Goal: Task Accomplishment & Management: Manage account settings

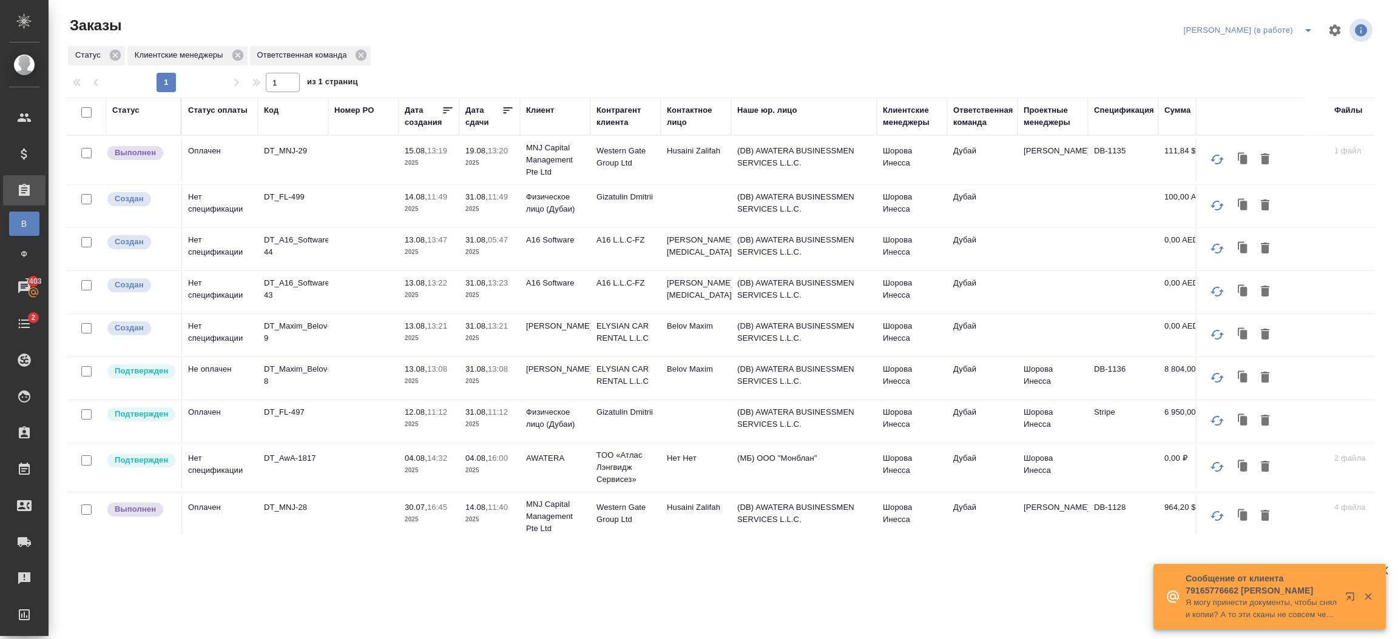
click at [556, 184] on td "A16 Software" at bounding box center [555, 160] width 70 height 49
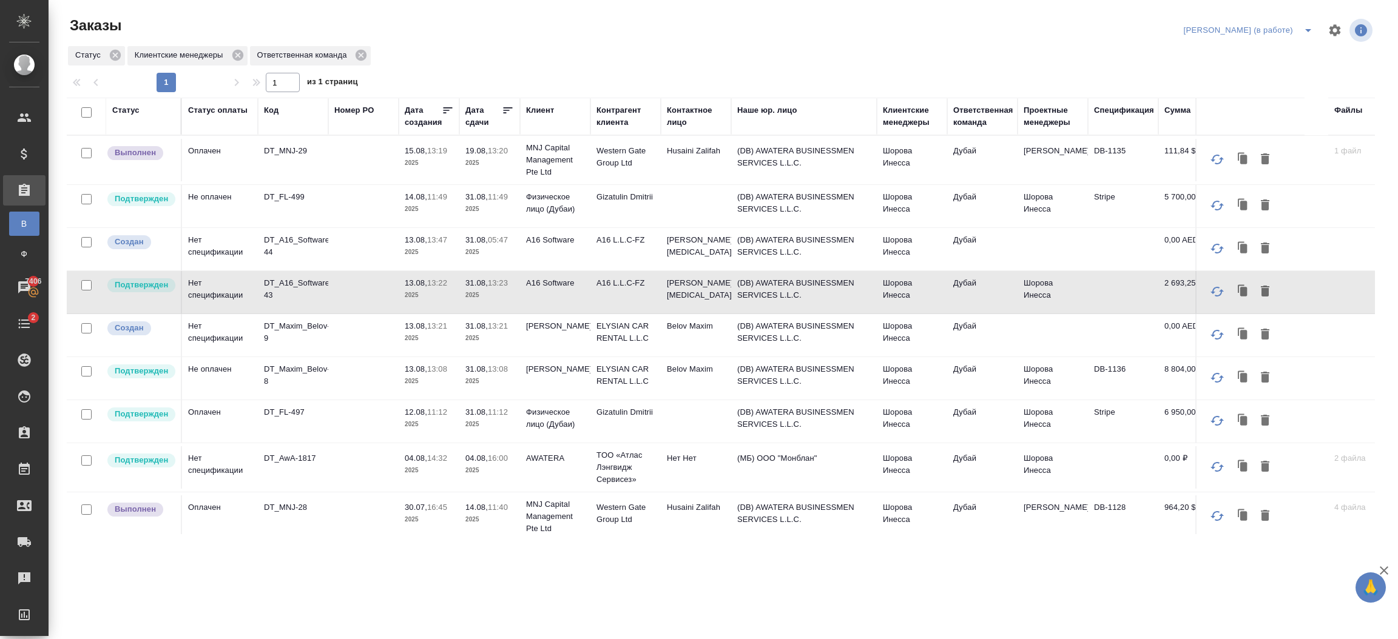
click at [359, 181] on td at bounding box center [363, 160] width 70 height 42
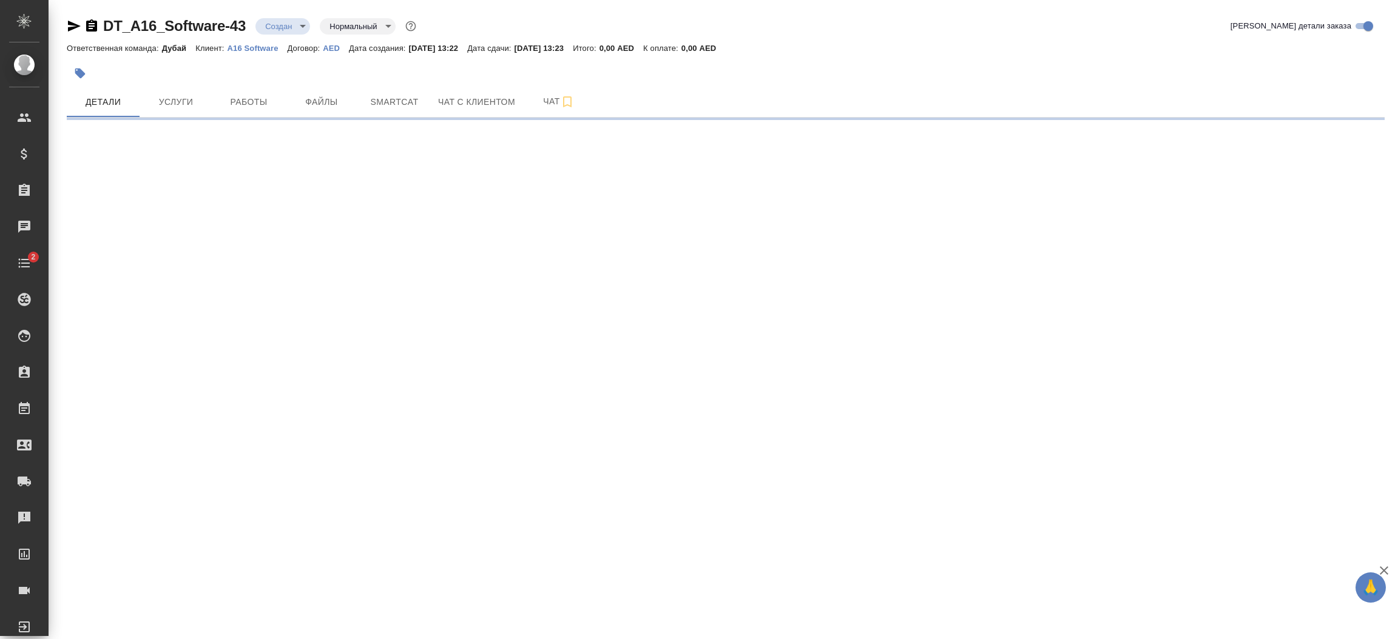
select select "RU"
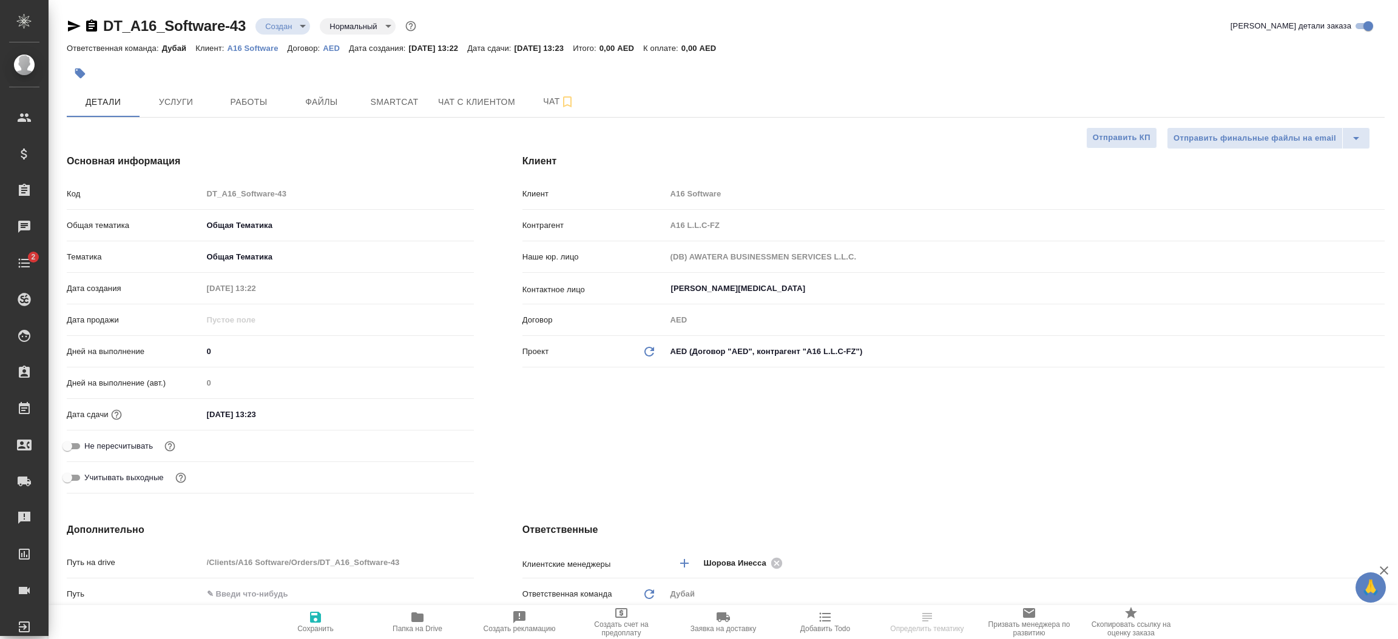
type textarea "x"
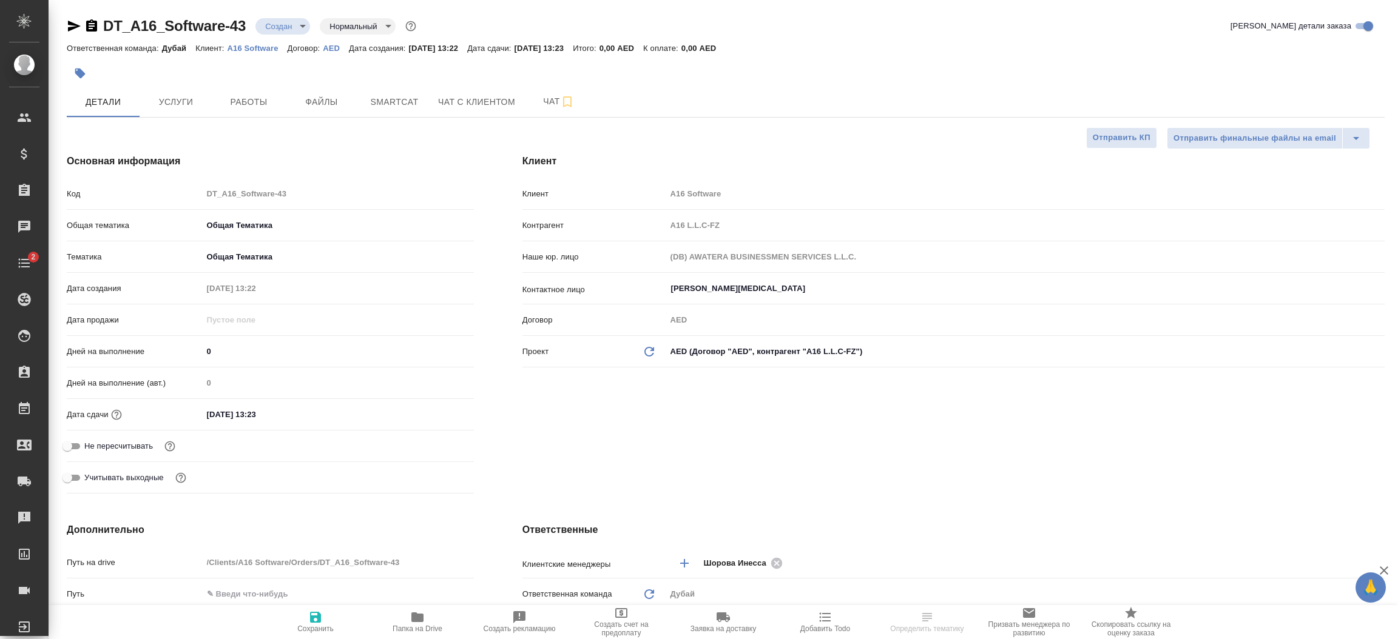
type textarea "x"
click at [636, 468] on div "Клиент Клиент A16 Software Контрагент A16 L.L.C-FZ Наше юр. лицо (DB) AWATERA B…" at bounding box center [953, 326] width 911 height 393
click at [189, 109] on button "Услуги" at bounding box center [176, 102] width 73 height 30
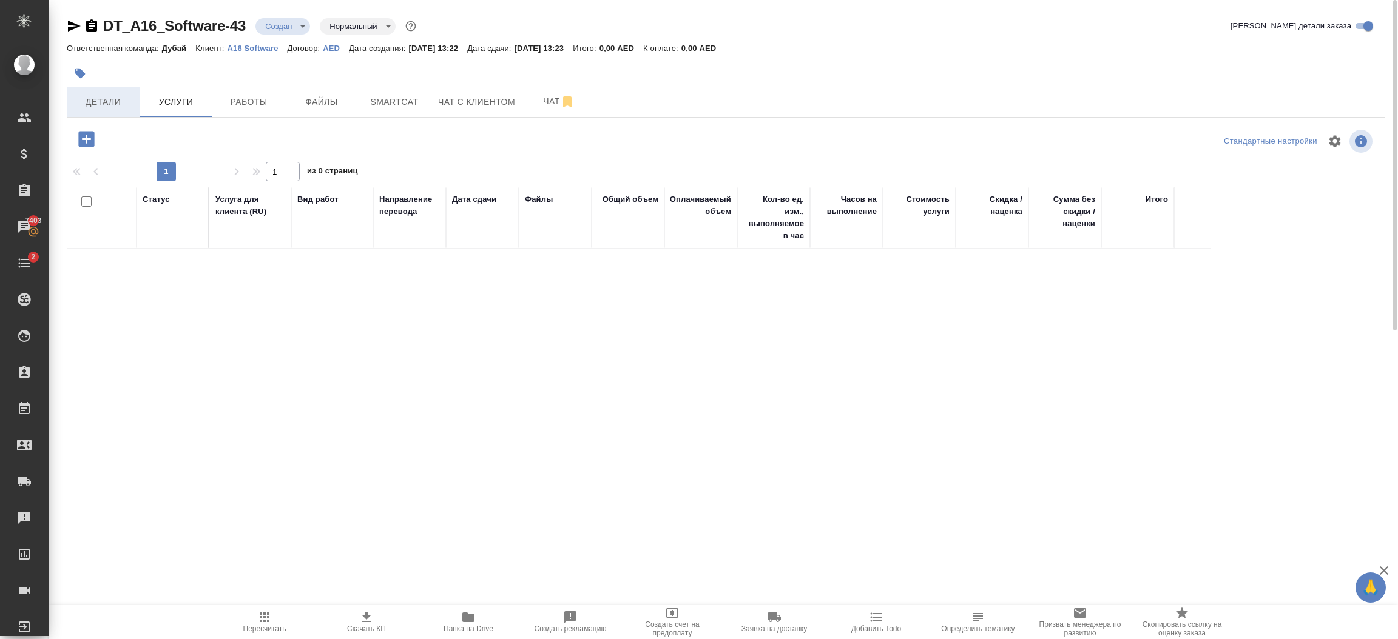
click at [103, 103] on span "Детали" at bounding box center [103, 102] width 58 height 15
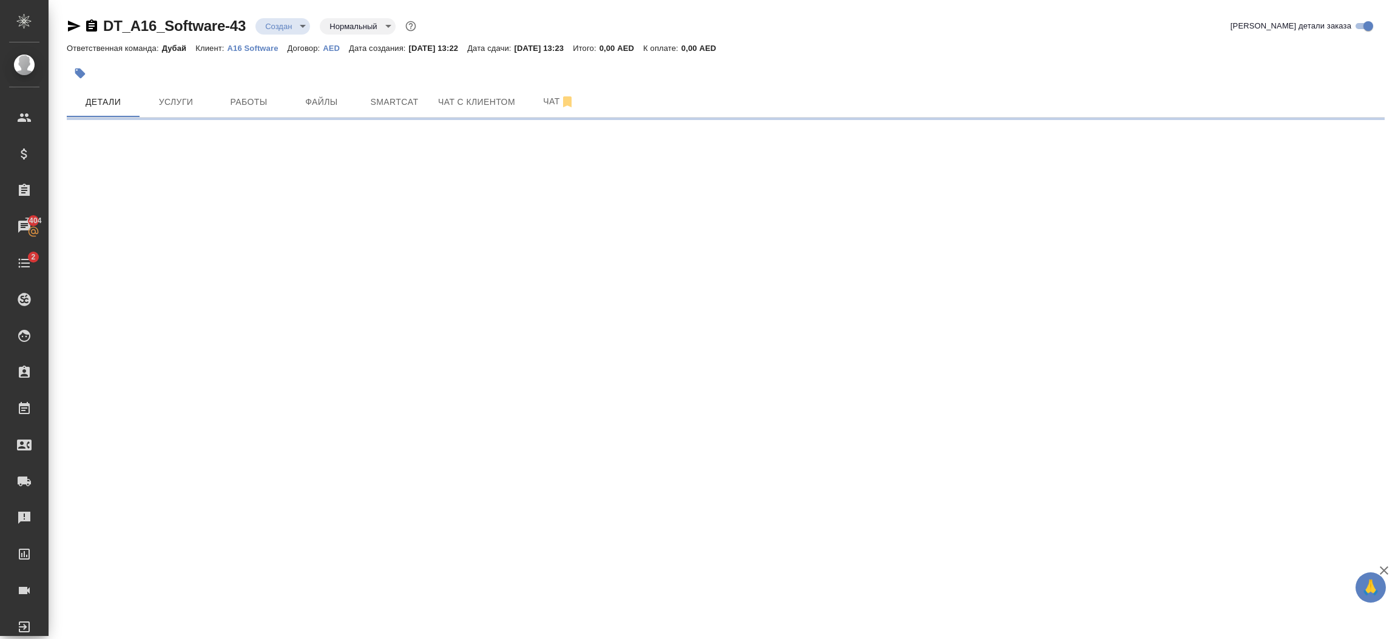
select select "RU"
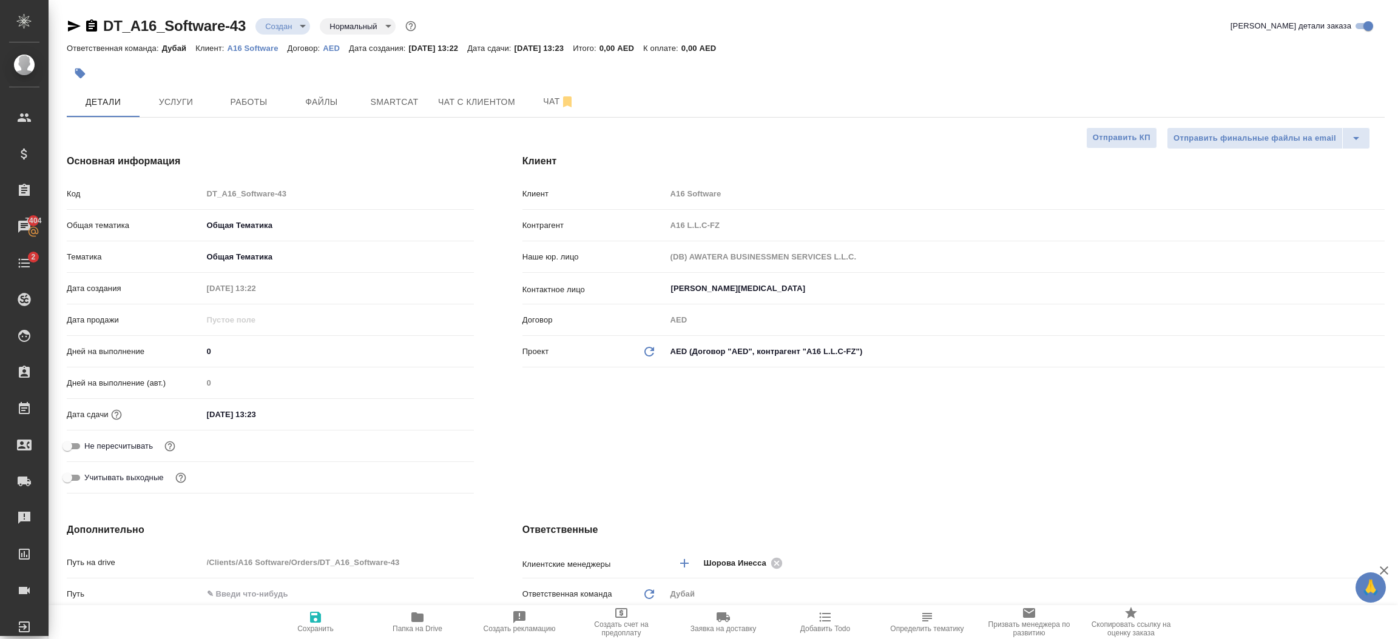
type textarea "x"
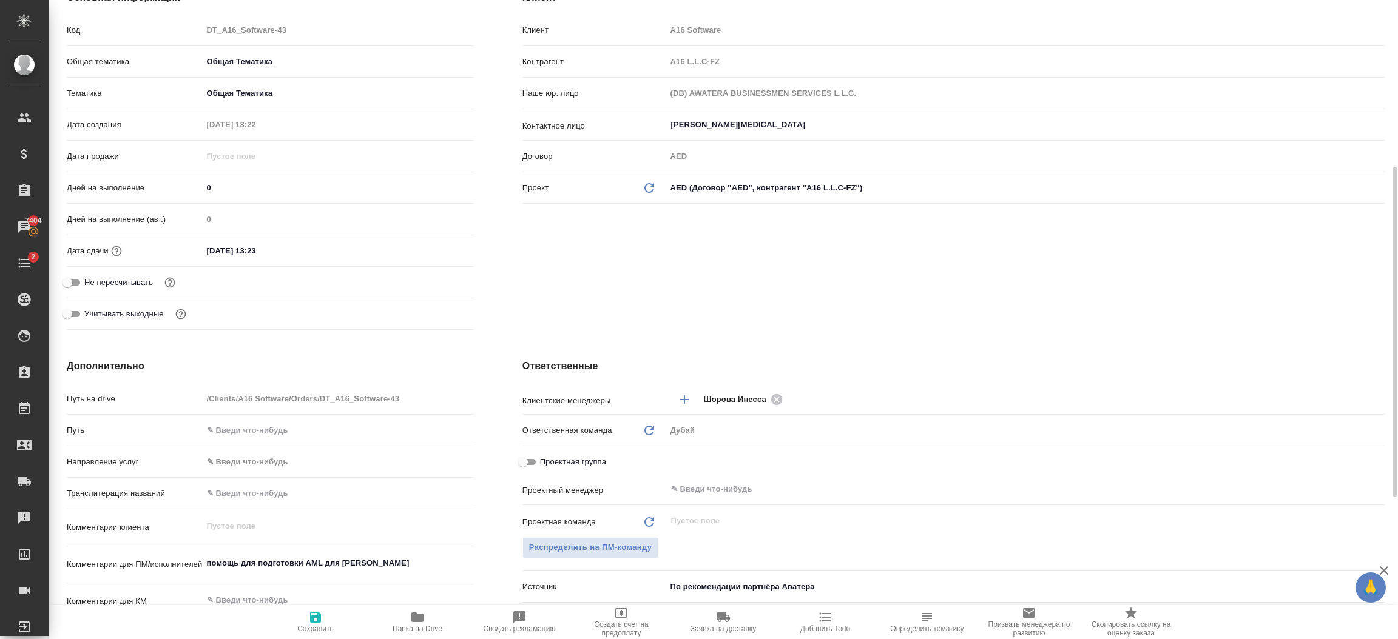
scroll to position [236, 0]
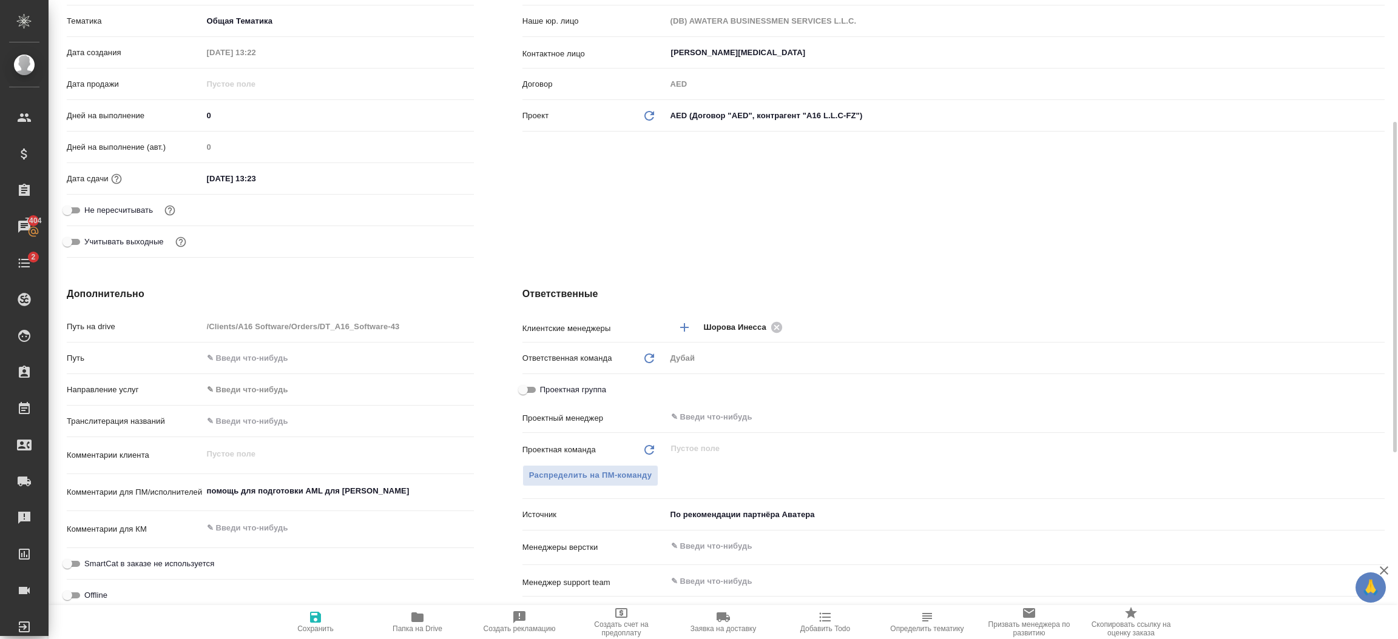
type textarea "x"
click at [402, 484] on textarea "помощь для подготовки AML для Мейдана" at bounding box center [338, 492] width 270 height 21
type textarea "x"
type textarea "помощь для подготовки AML для Мейдана"
type textarea "x"
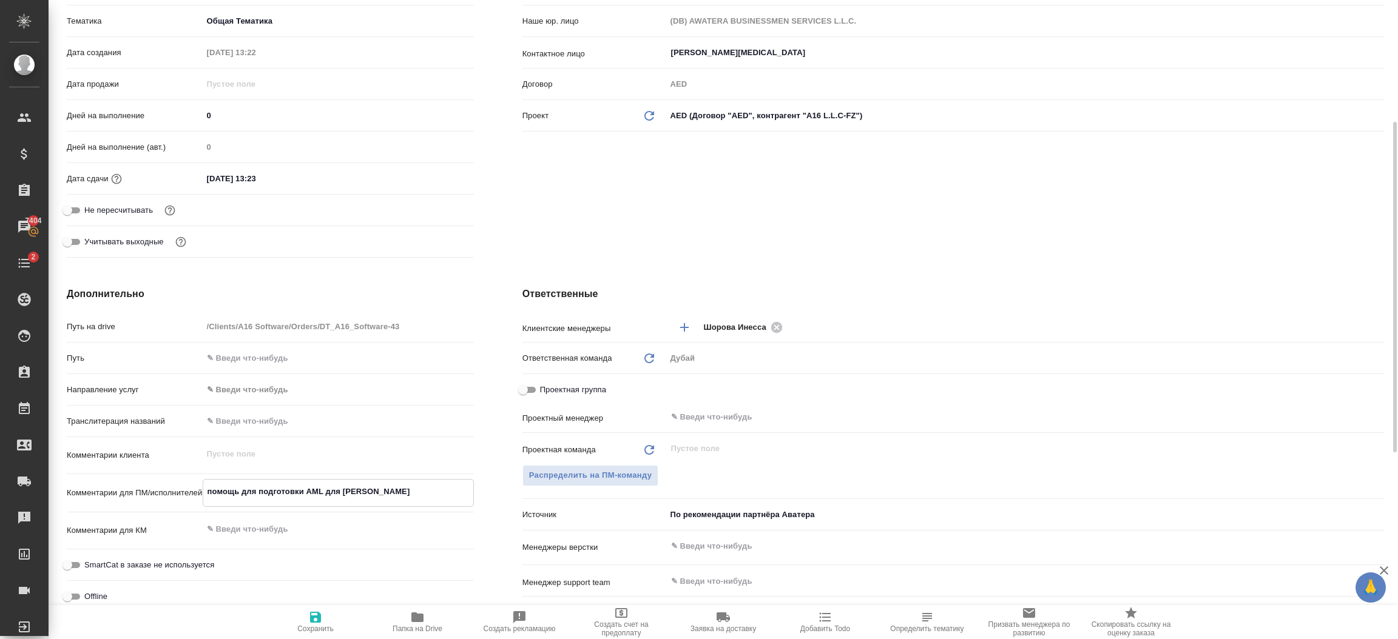
type textarea "x"
type textarea "помощь для подготовки AML для Мейдана и"
type textarea "x"
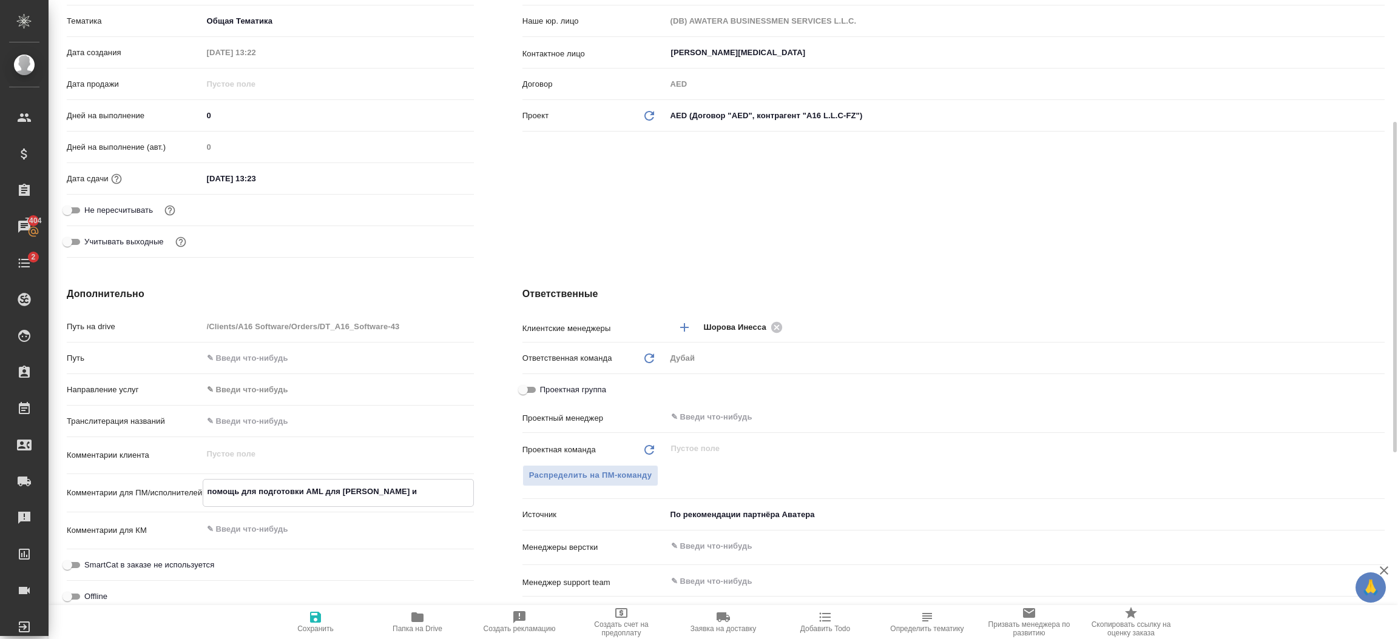
type textarea "x"
type textarea "помощь для подготовки AML для Мейдана и Л"
type textarea "x"
type textarea "помощь для подготовки AML для Мейдана и ЛН"
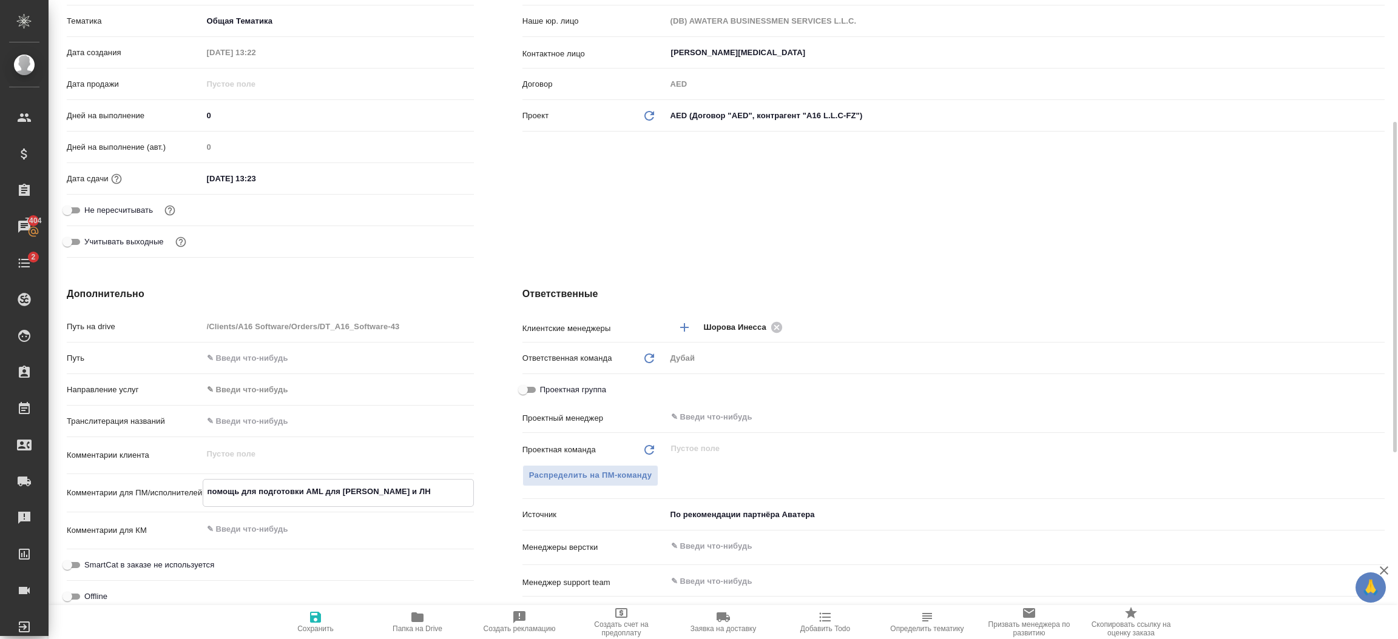
type textarea "x"
type textarea "помощь для подготовки AML для Мейдана и ЛНЧ"
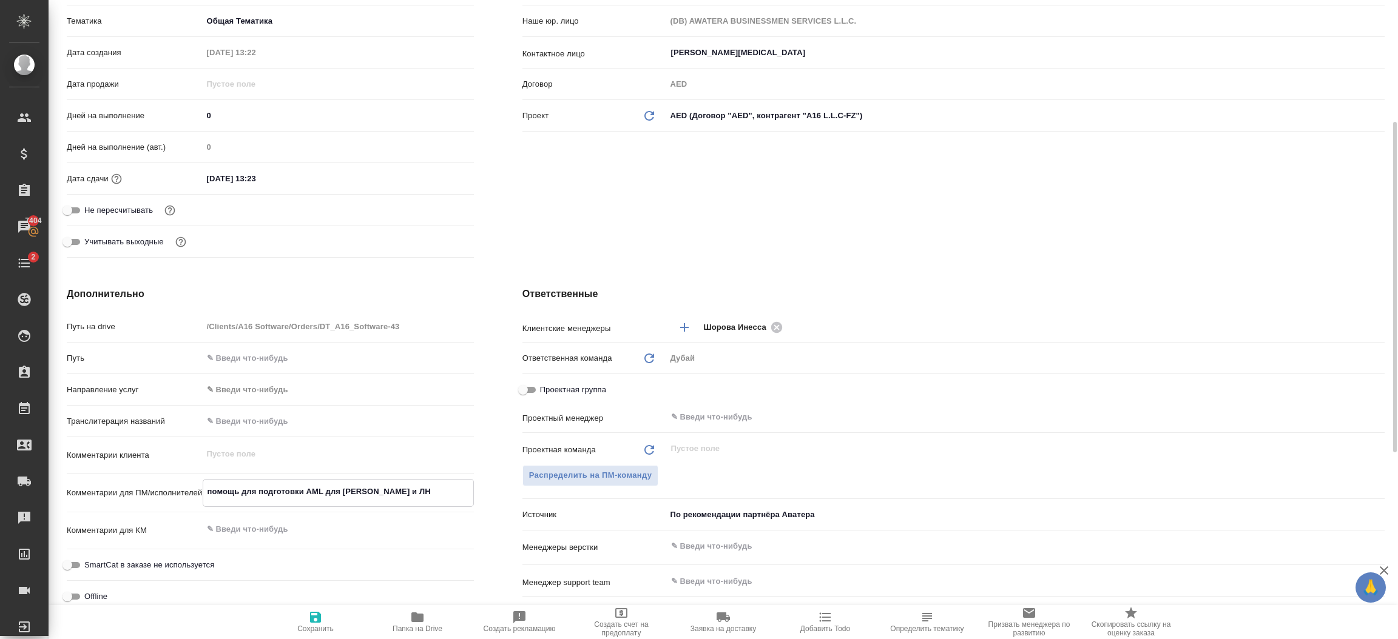
type textarea "x"
type textarea "помощь для подготовки AML для Мейдана и ЛНС"
type textarea "x"
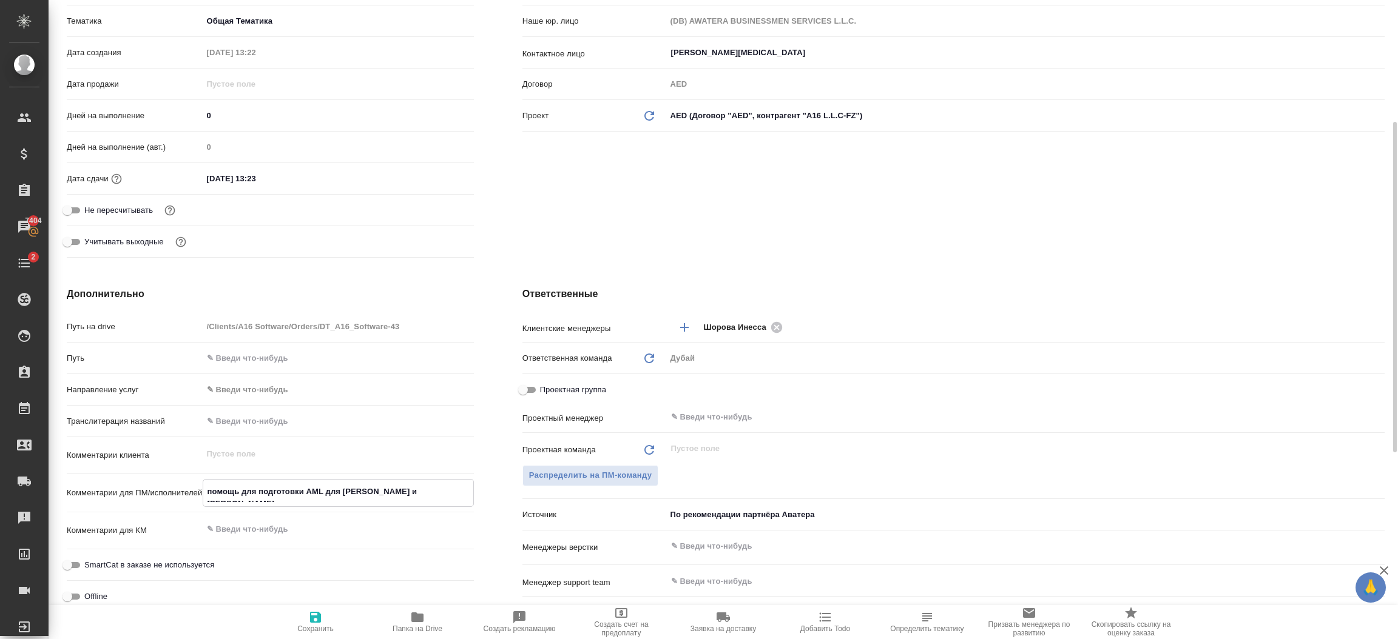
type textarea "x"
type textarea "помощь для подготовки AML для Мейдана и ЛН"
type textarea "x"
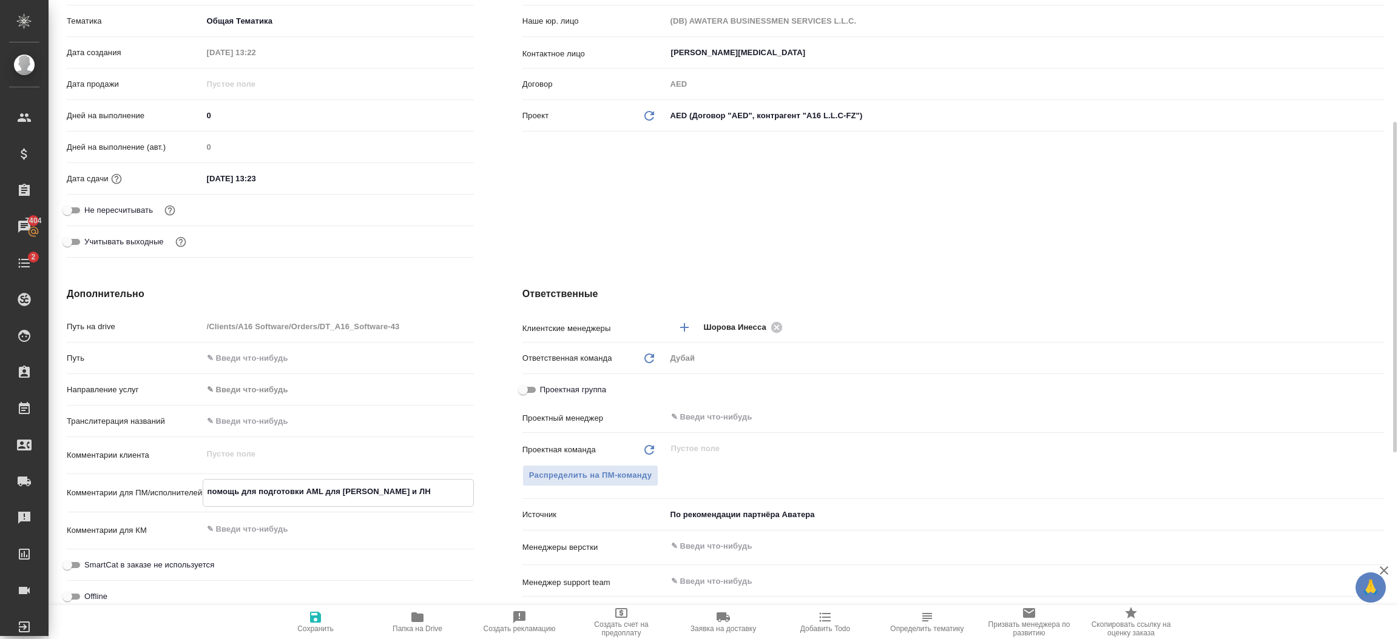
type textarea "помощь для подготовки AML для Мейдана и Л"
type textarea "x"
type textarea "помощь для подготовки AML для Мейдана и"
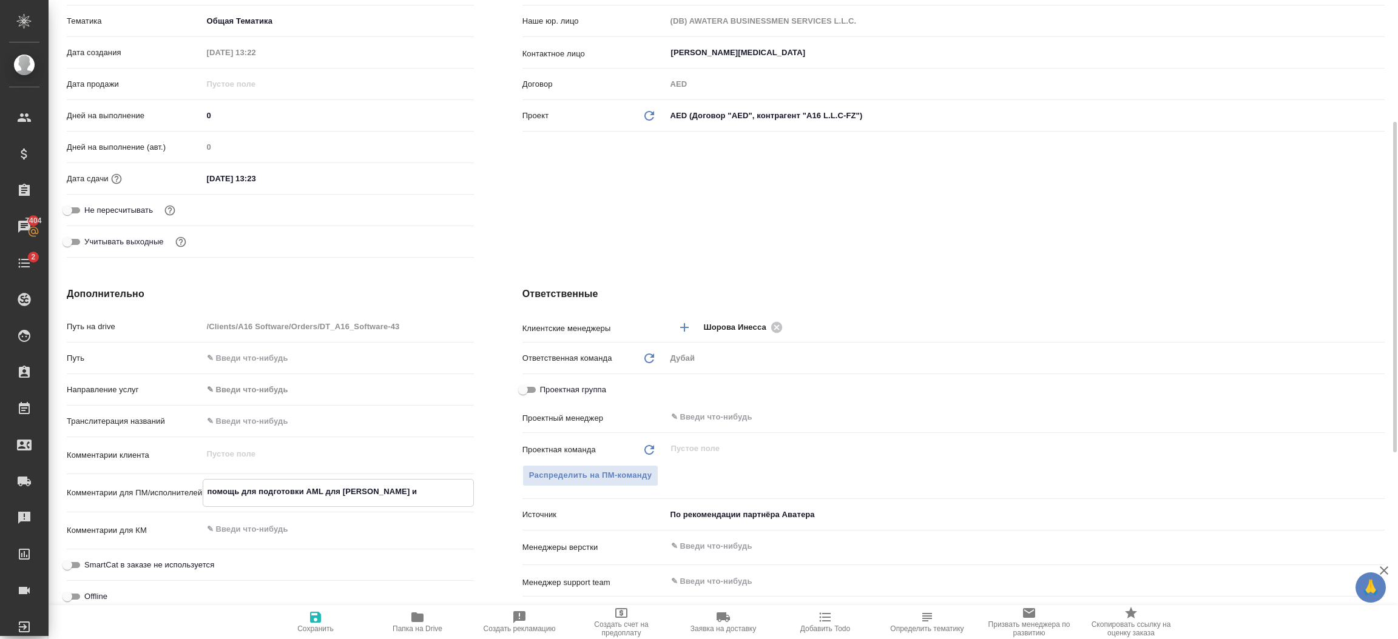
type textarea "x"
type textarea "помощь для подготовки AML для Мейдана и K"
type textarea "x"
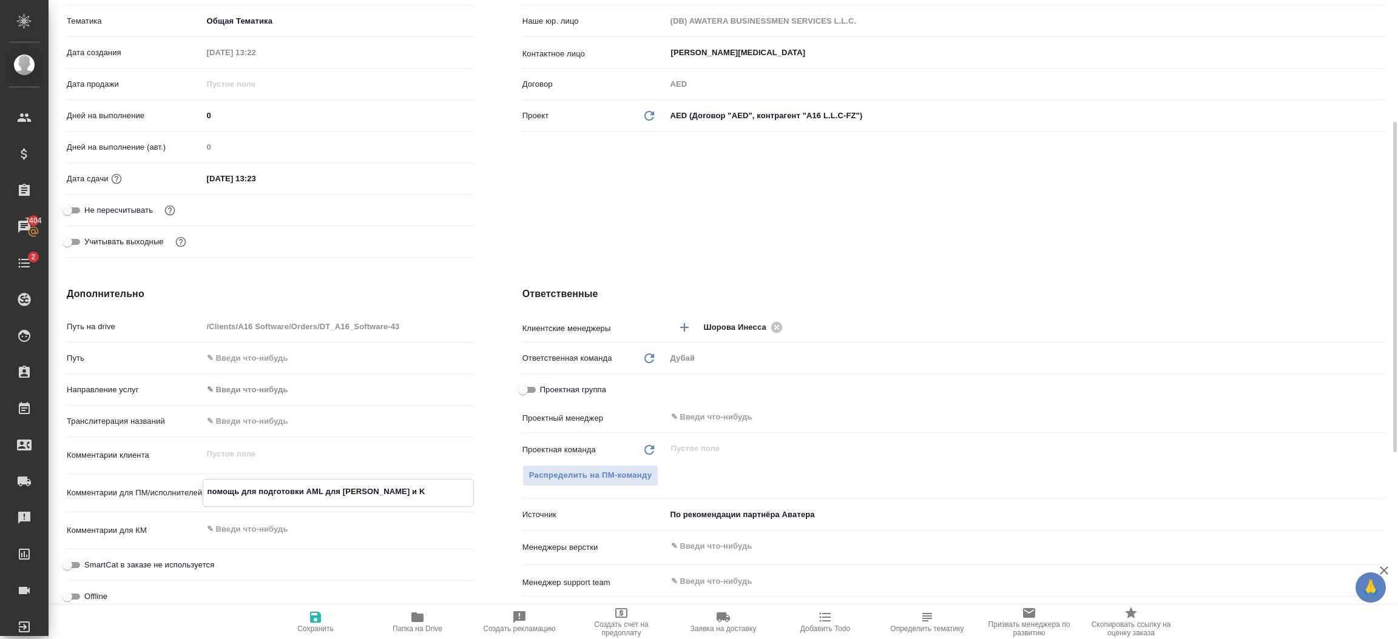
type textarea "x"
type textarea "помощь для подготовки AML для Мейдана и KY"
type textarea "x"
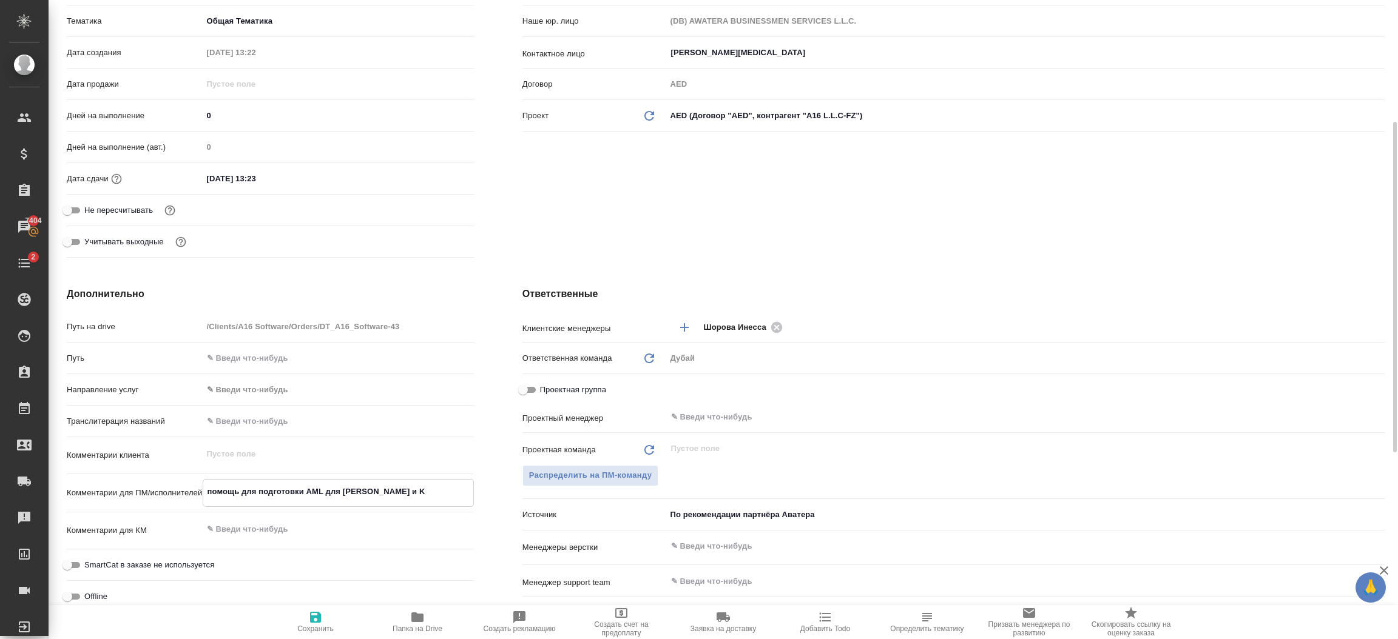
type textarea "x"
type textarea "помощь для подготовки AML для Мейдана и KYC"
type textarea "x"
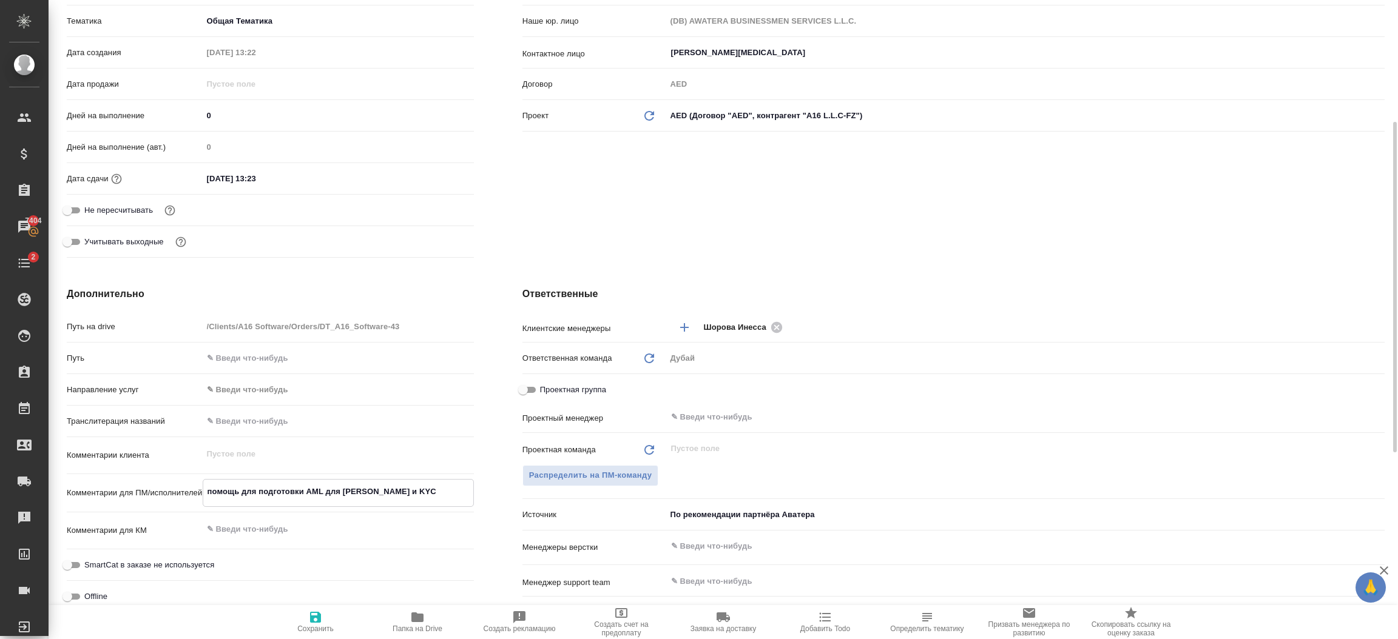
type textarea "помощь для подготовки AML для Мейдана и KYC"
type textarea "x"
type textarea "помощь для подготовки AML для Мейдана и KYC д"
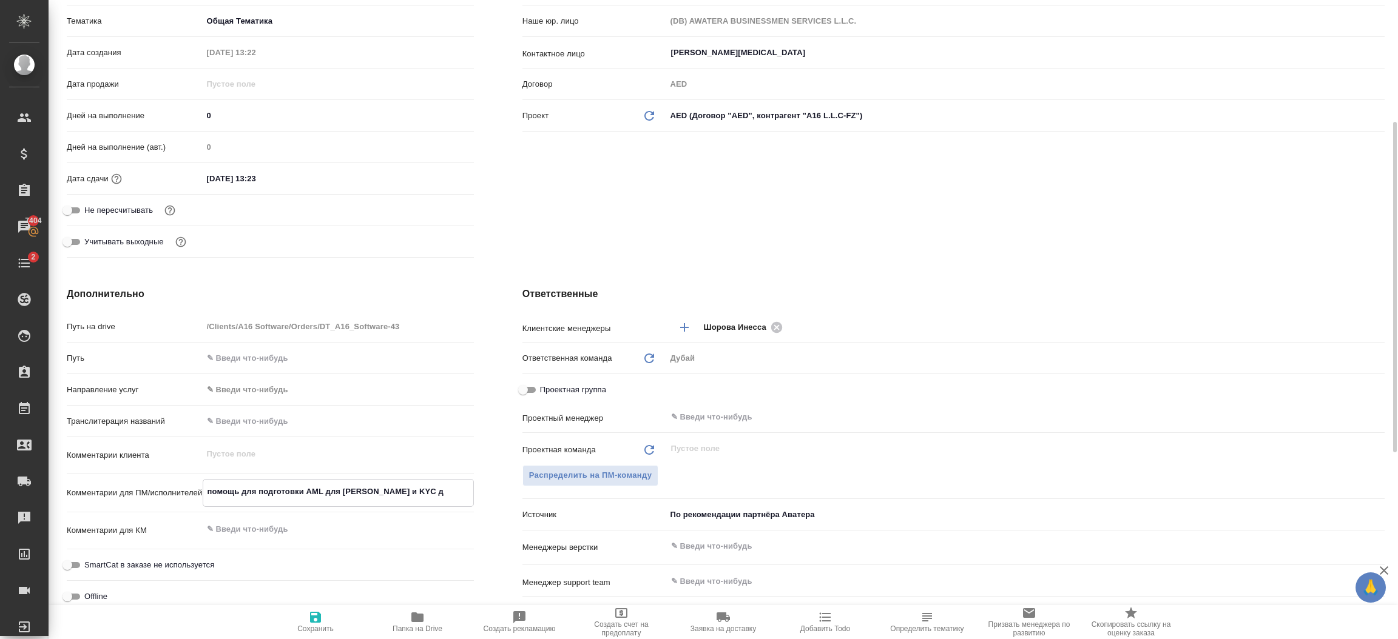
type textarea "x"
type textarea "помощь для подготовки AML для Мейдана и KYC дл"
type textarea "x"
type textarea "помощь для подготовки AML для Мейдана и KYC для"
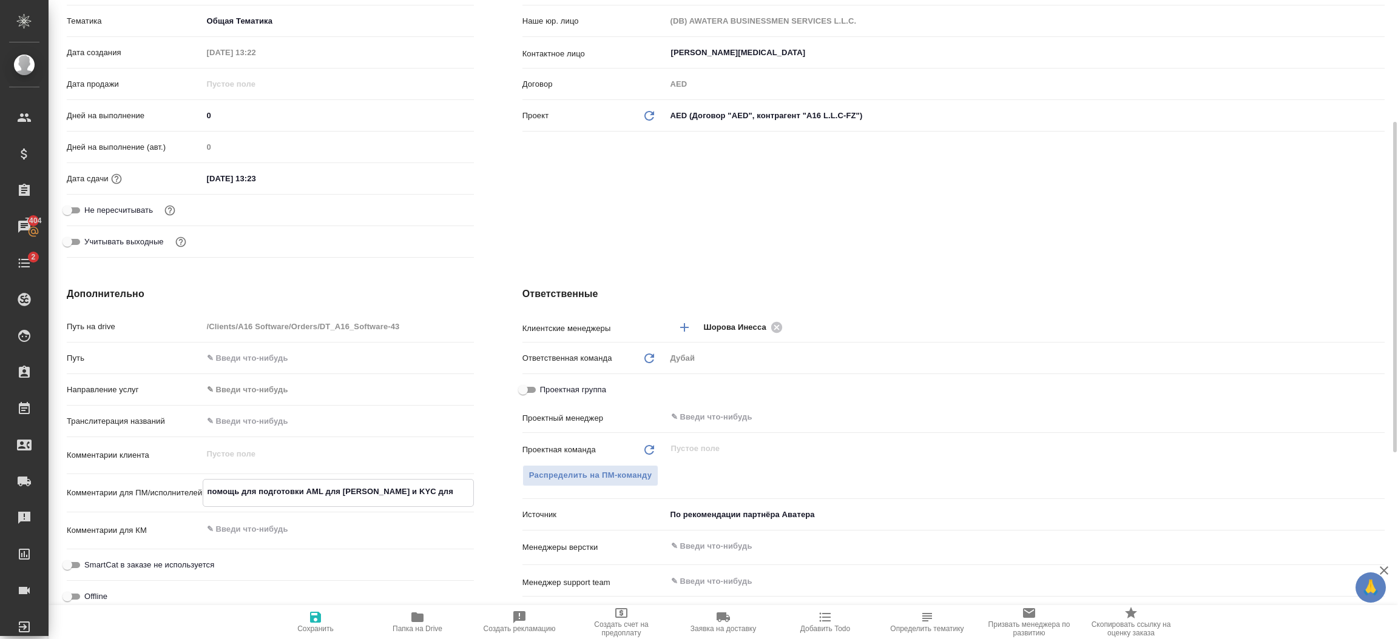
type textarea "x"
type textarea "помощь для подготовки AML для Мейдана и KYC для банка"
type textarea "x"
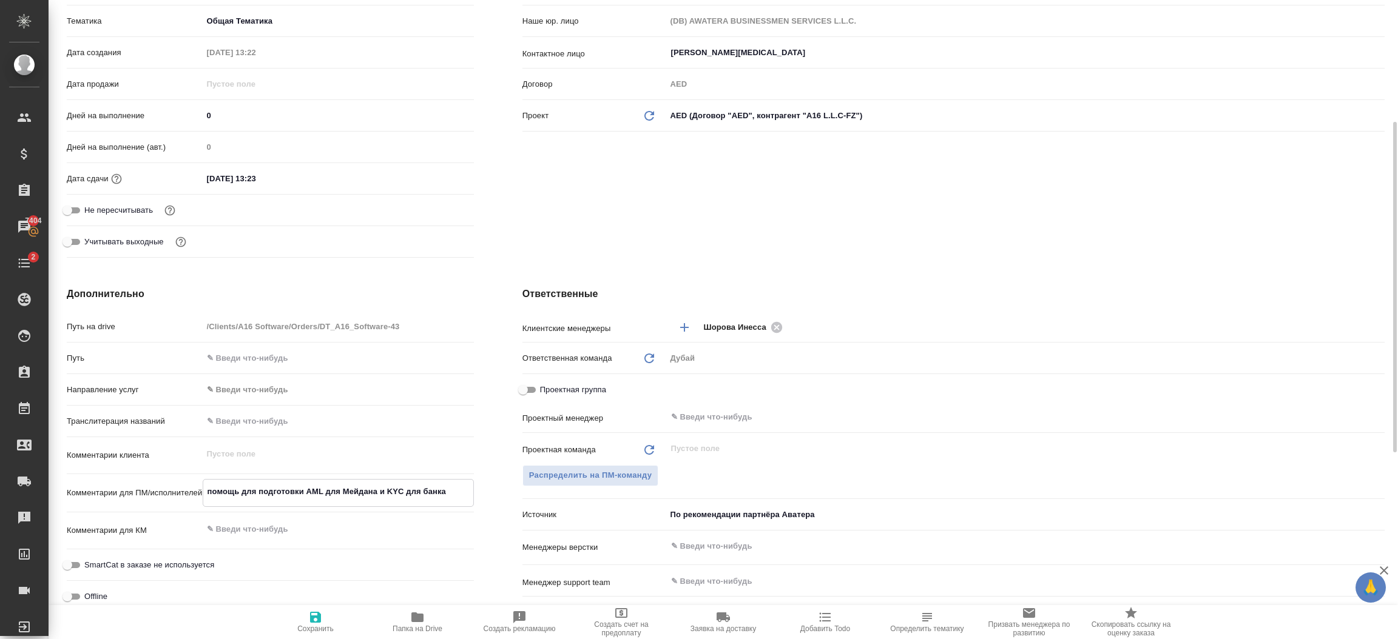
type textarea "x"
type textarea "помощь для подготовки AML для Мейдана и KYC для банка"
type textarea "x"
click at [306, 622] on span "Сохранить" at bounding box center [315, 621] width 87 height 23
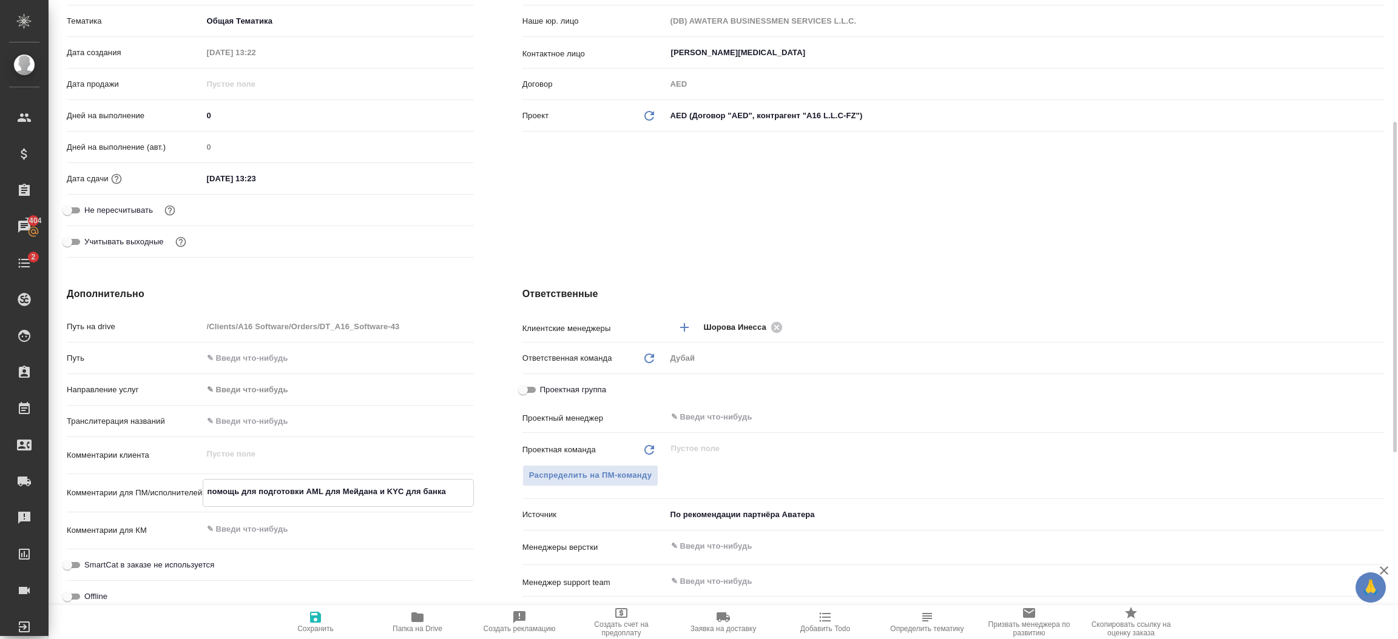
type textarea "x"
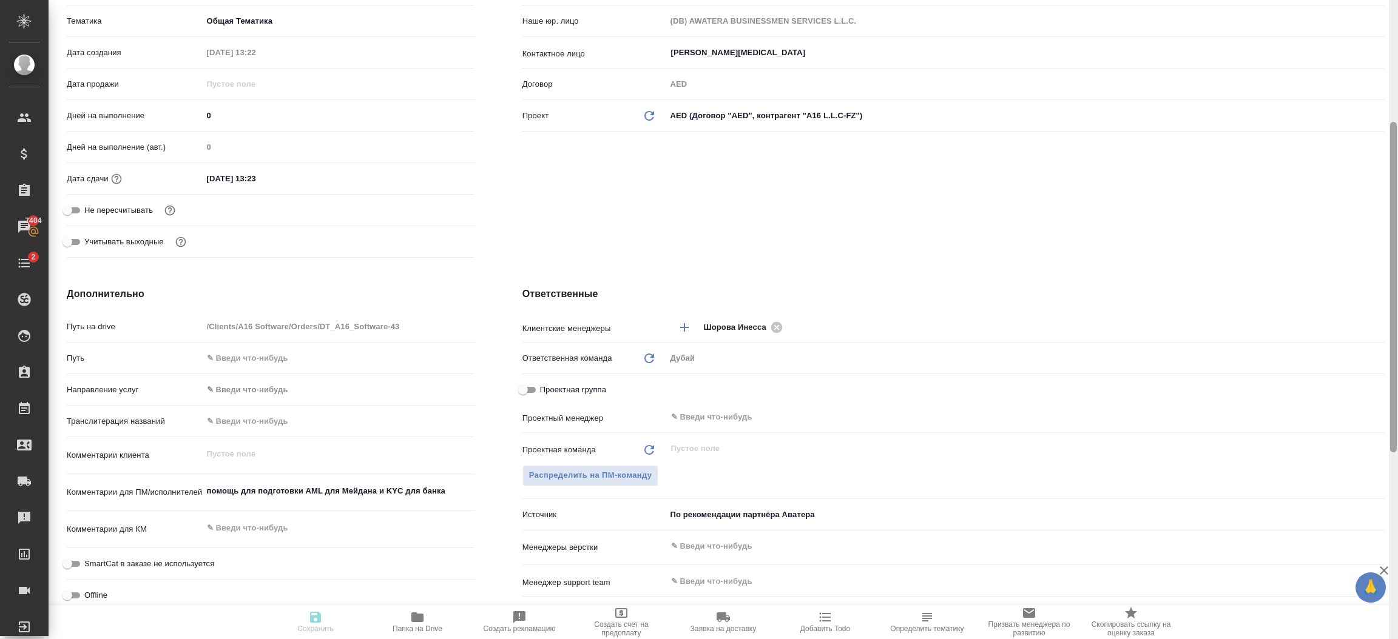
type textarea "x"
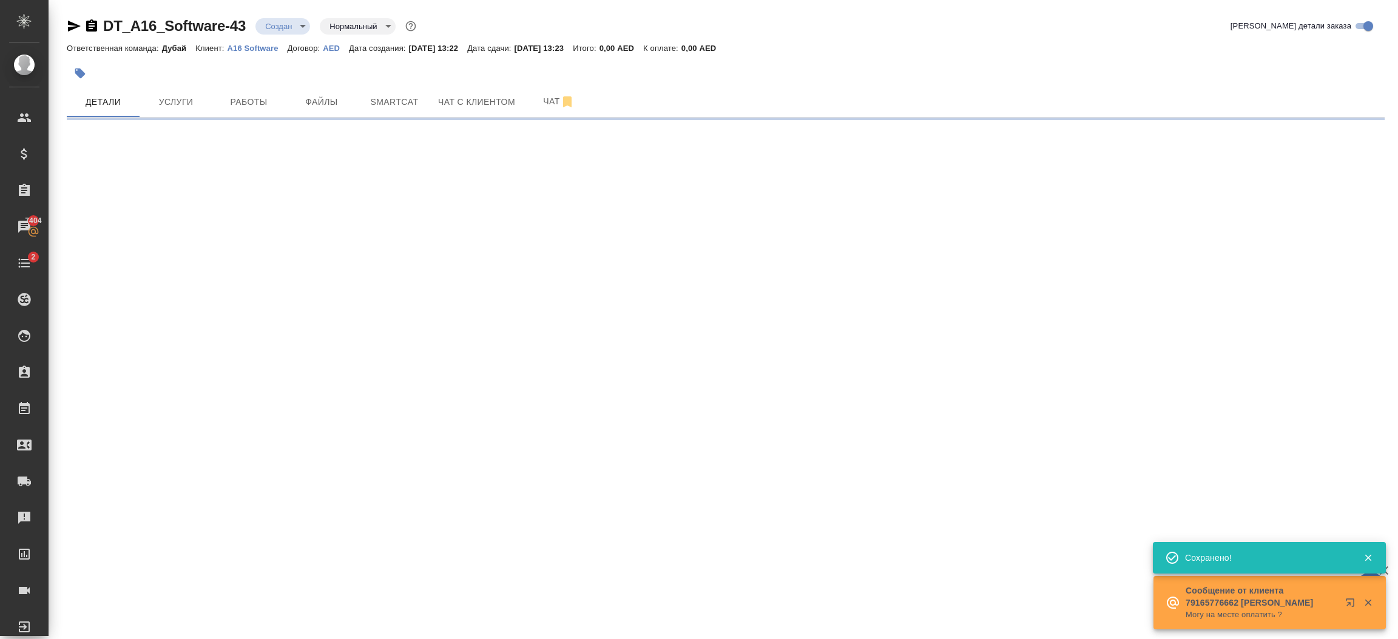
scroll to position [0, 0]
click at [1397, 72] on div "DT_A16_Software-43 Создан new Нормальный normal Кратко детали заказа Ответствен…" at bounding box center [723, 63] width 1349 height 127
select select "RU"
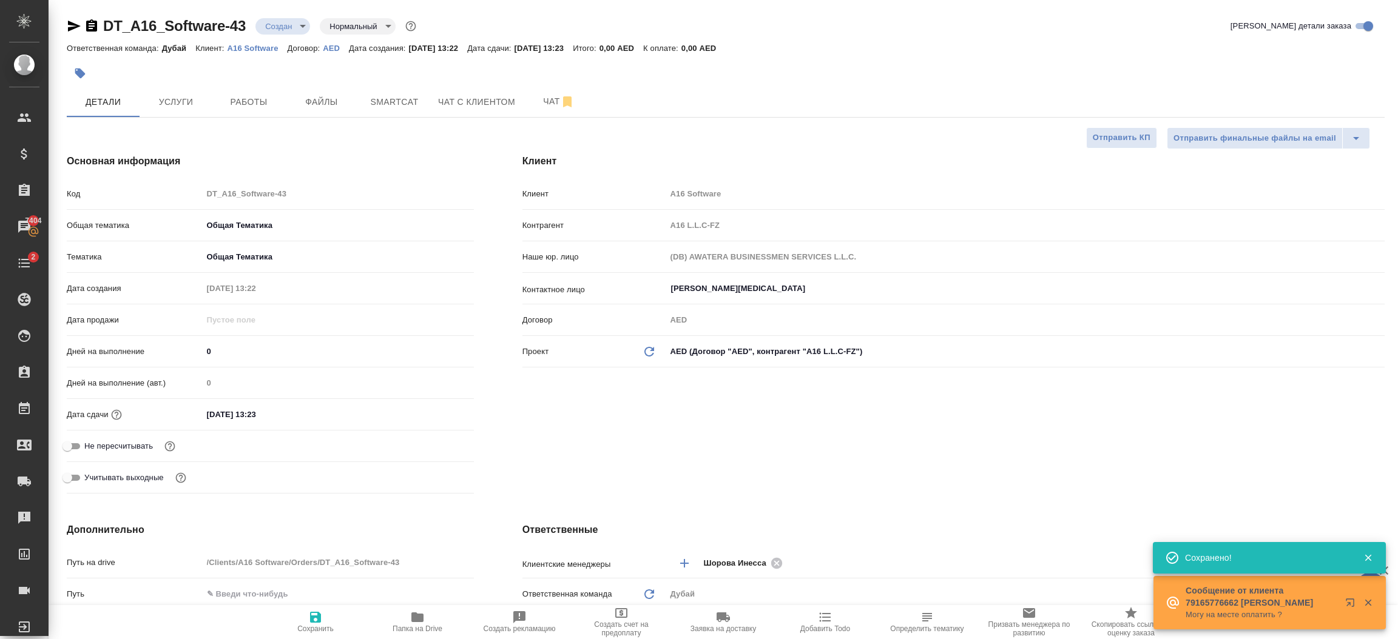
type textarea "x"
click at [1397, 72] on div "DT_A16_Software-43 Создан new Нормальный normal Кратко детали заказа Ответствен…" at bounding box center [723, 619] width 1349 height 1238
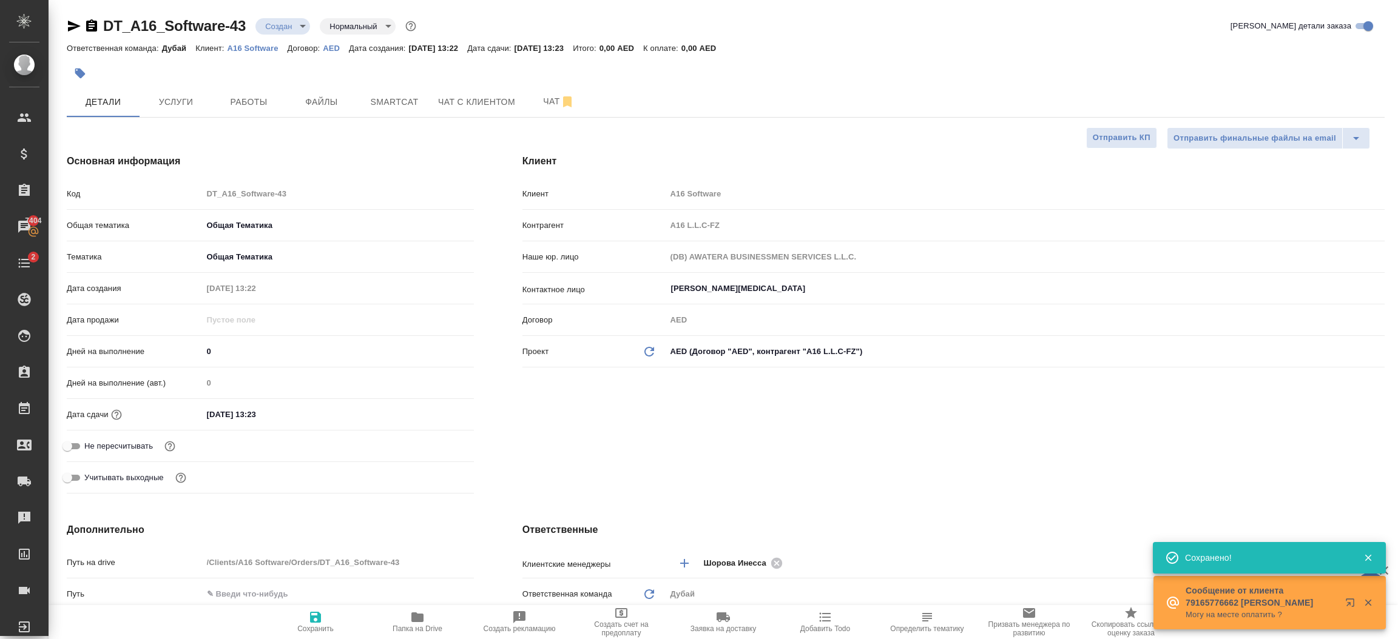
click at [1393, 70] on div "DT_A16_Software-43 Создан new Нормальный normal Кратко детали заказа Ответствен…" at bounding box center [723, 619] width 1349 height 1238
click at [192, 104] on span "Услуги" at bounding box center [176, 102] width 58 height 15
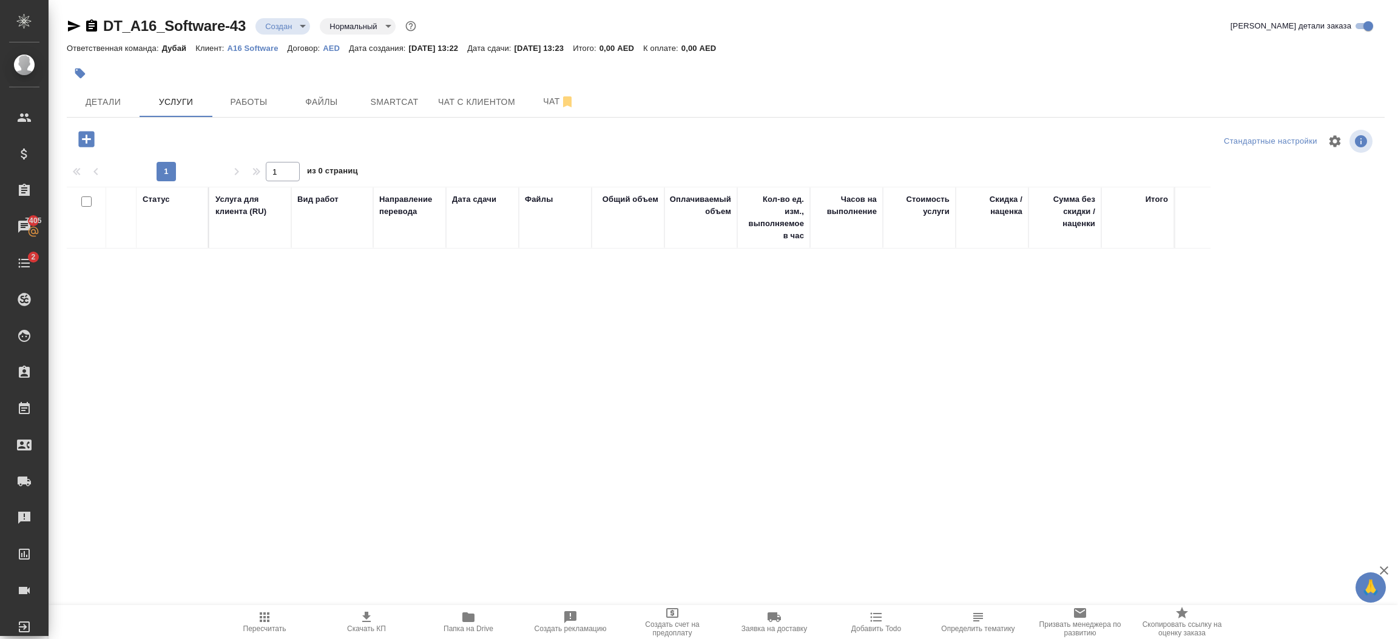
click at [82, 136] on icon "button" at bounding box center [86, 139] width 16 height 16
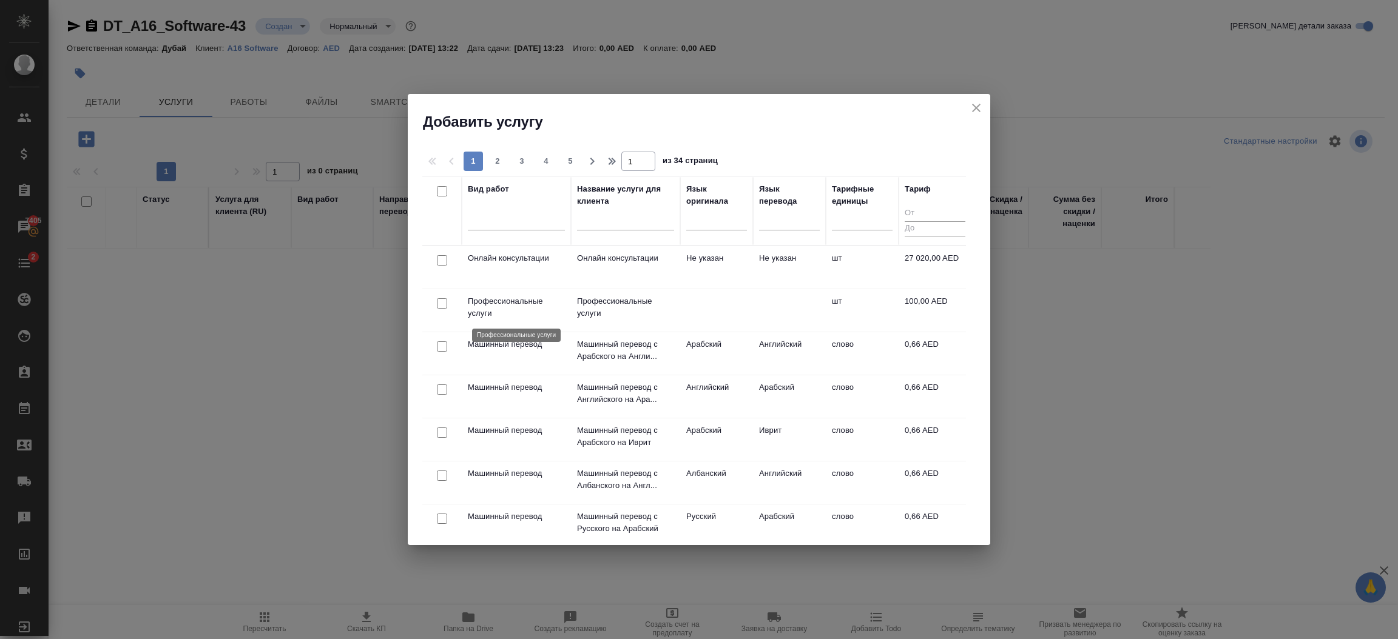
click at [514, 311] on p "Профессиональные услуги" at bounding box center [516, 307] width 97 height 24
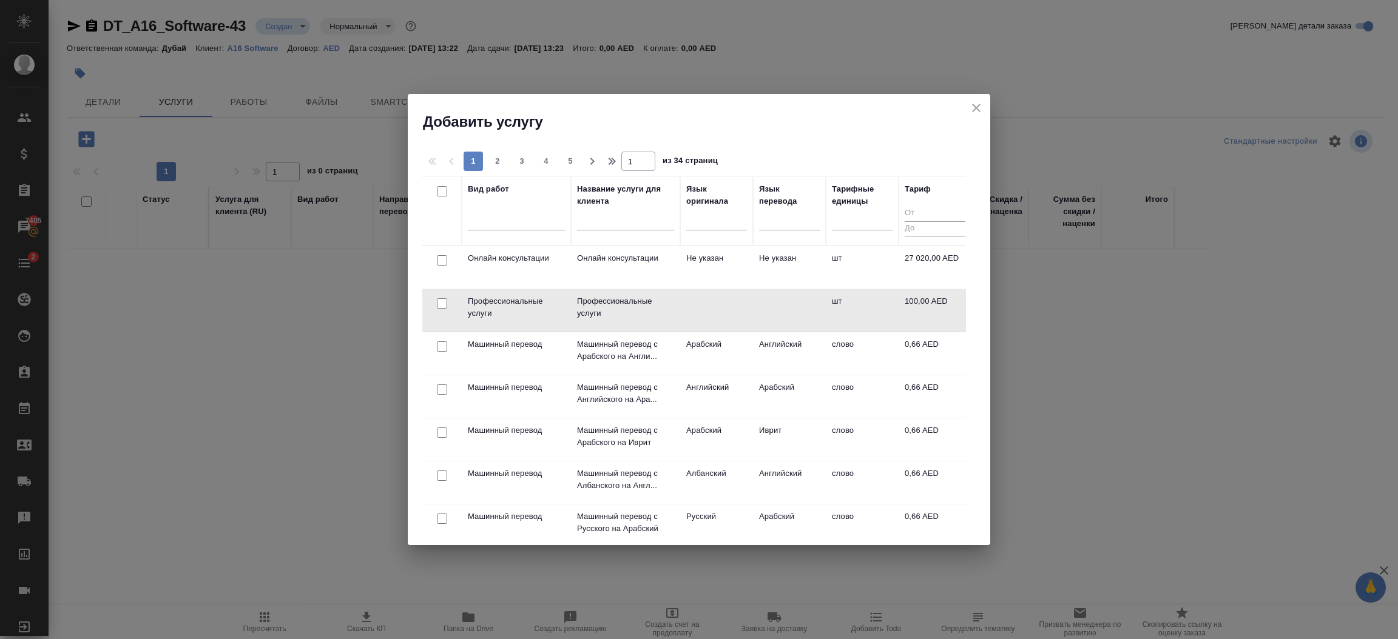
click at [743, 289] on td at bounding box center [716, 267] width 73 height 42
click at [438, 301] on input "checkbox" at bounding box center [442, 303] width 10 height 10
checkbox input "true"
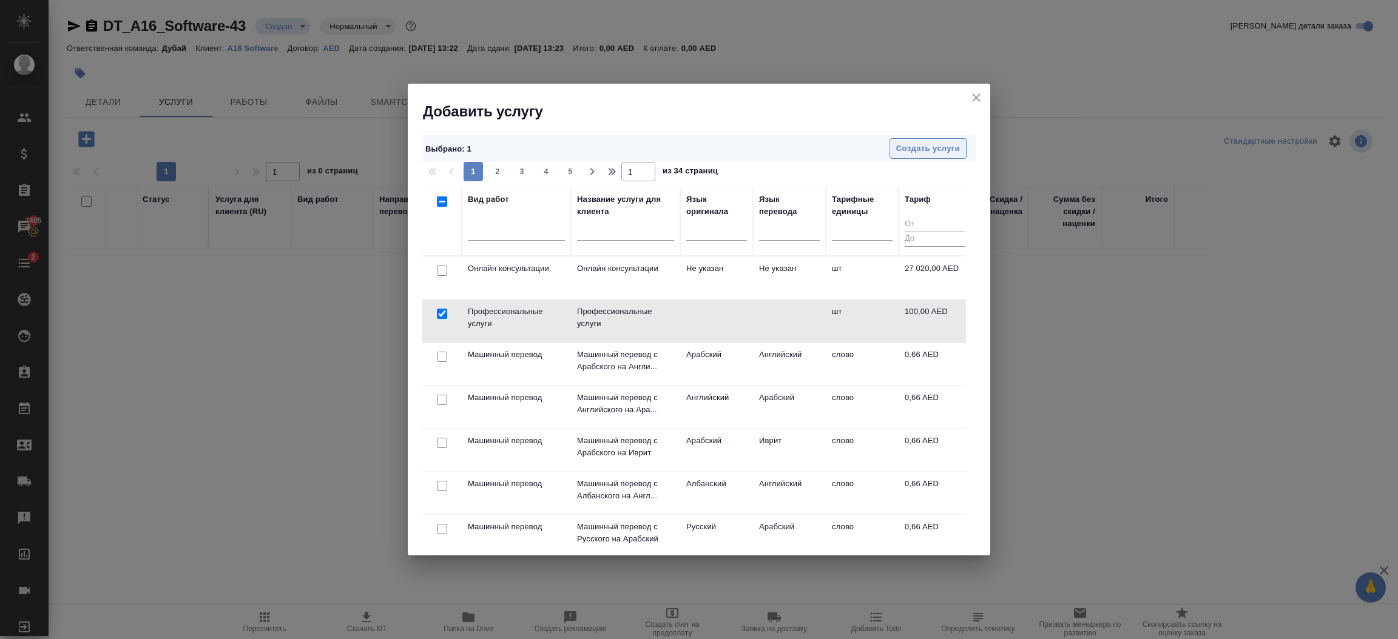
click at [919, 153] on span "Создать услуги" at bounding box center [928, 149] width 64 height 14
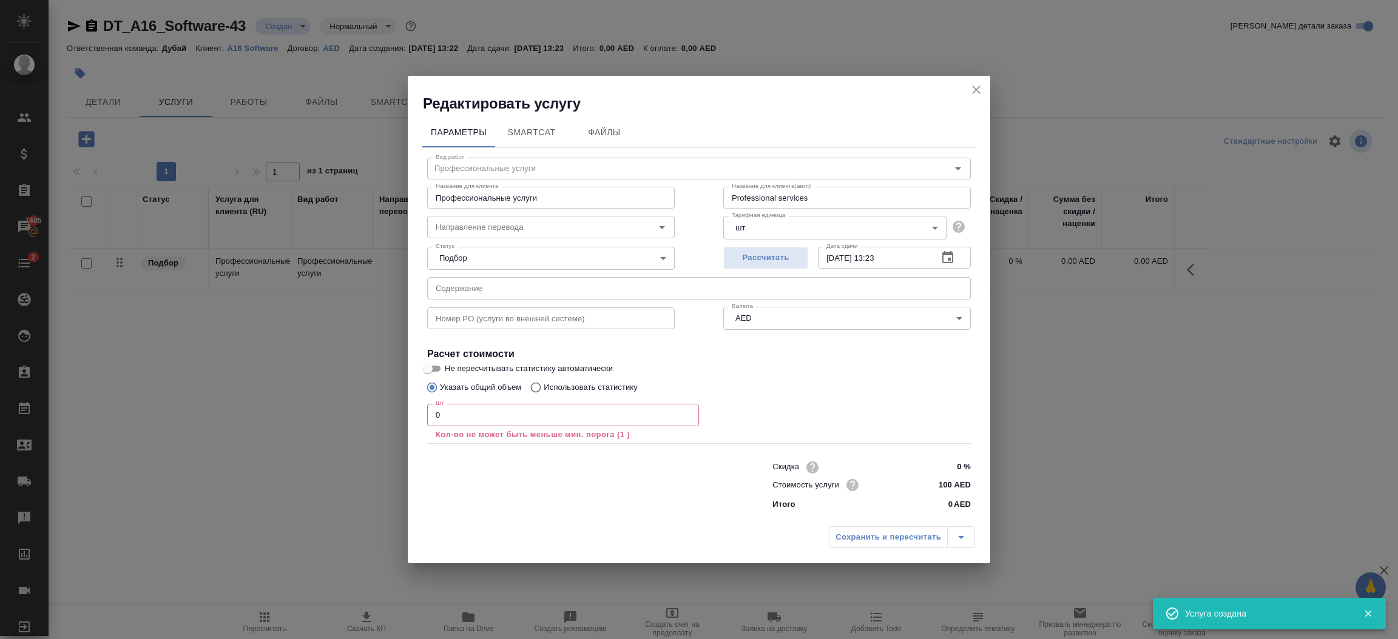
click at [555, 411] on input "0" at bounding box center [563, 415] width 272 height 22
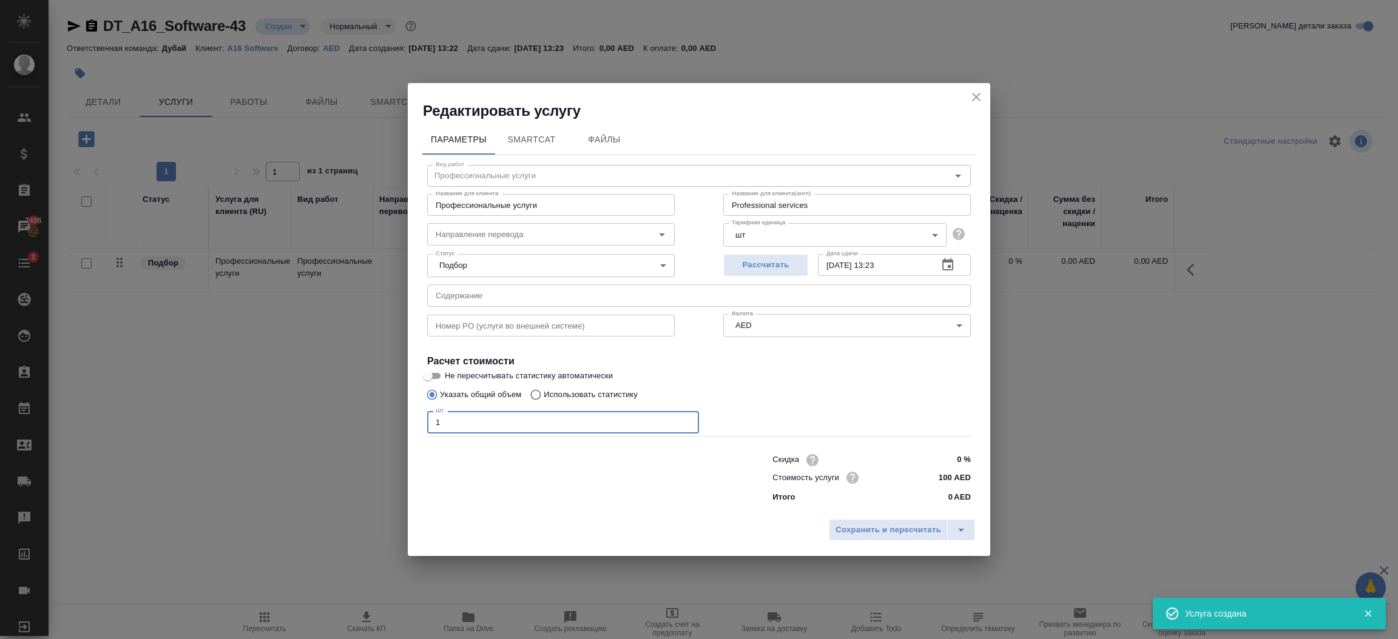
type input "1"
click at [951, 478] on input "100 AED" at bounding box center [948, 478] width 46 height 18
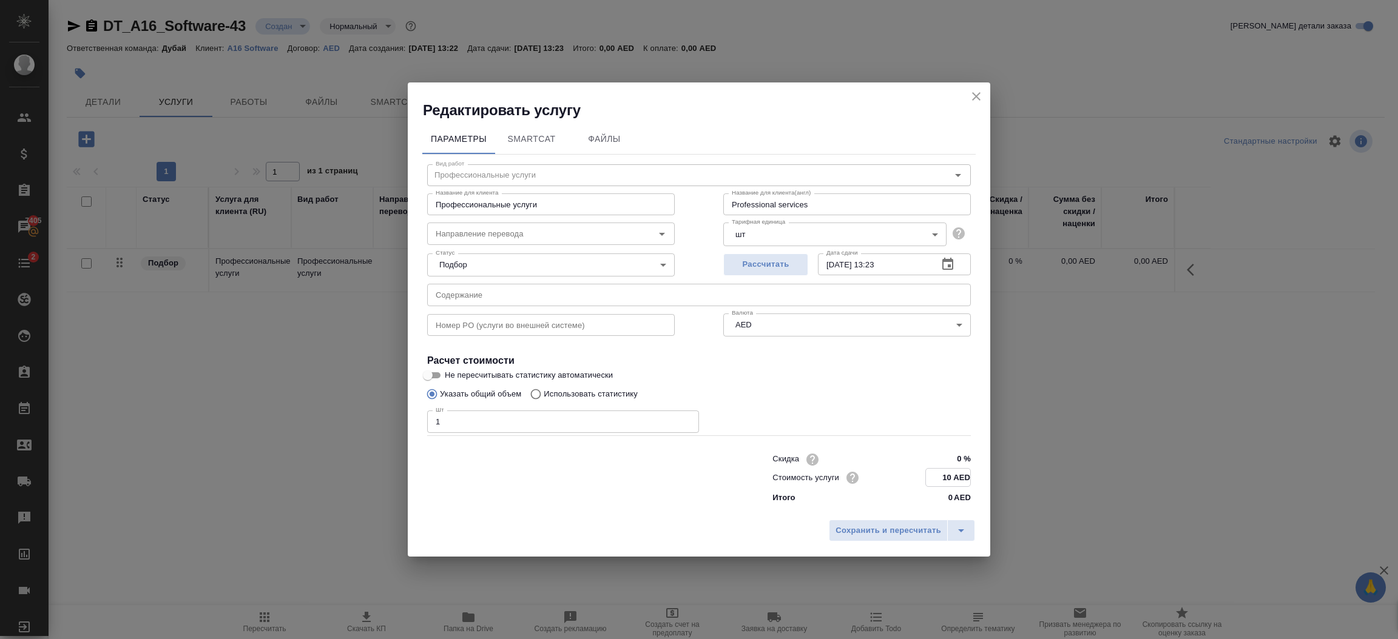
type input "1 AED"
type input "2700 AED"
click at [909, 535] on span "Сохранить и пересчитать" at bounding box center [888, 531] width 106 height 14
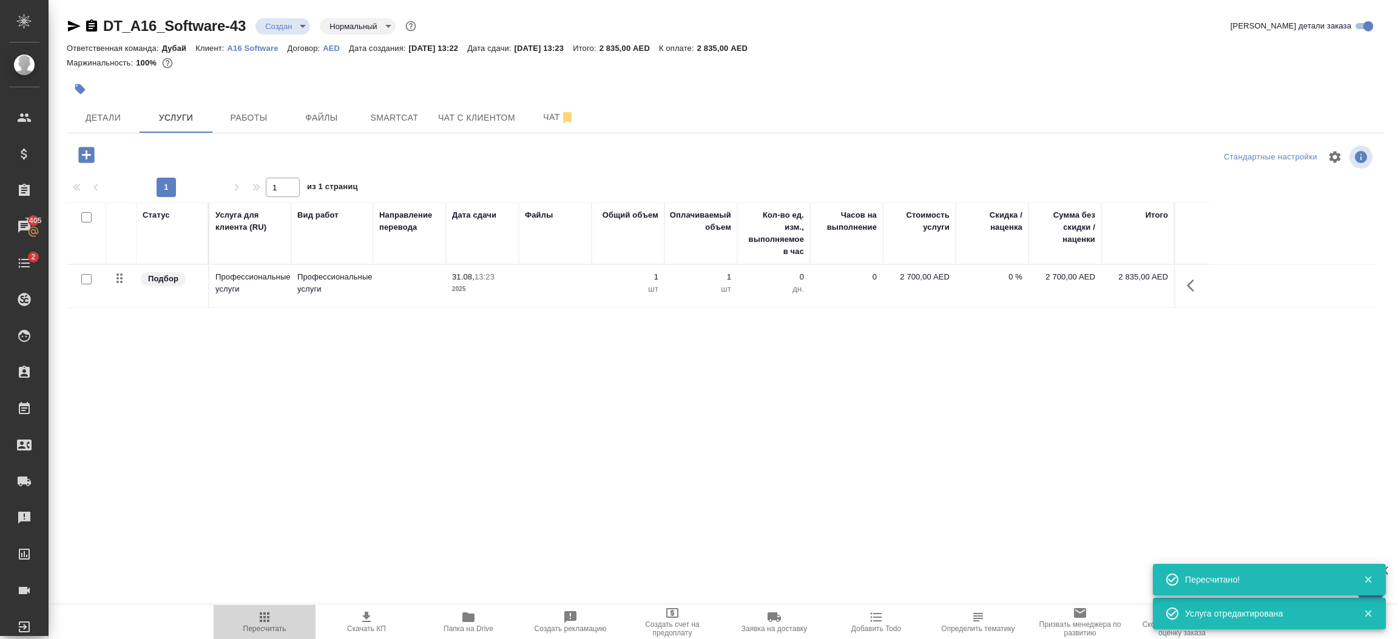
click at [272, 625] on span "Пересчитать" at bounding box center [264, 629] width 43 height 8
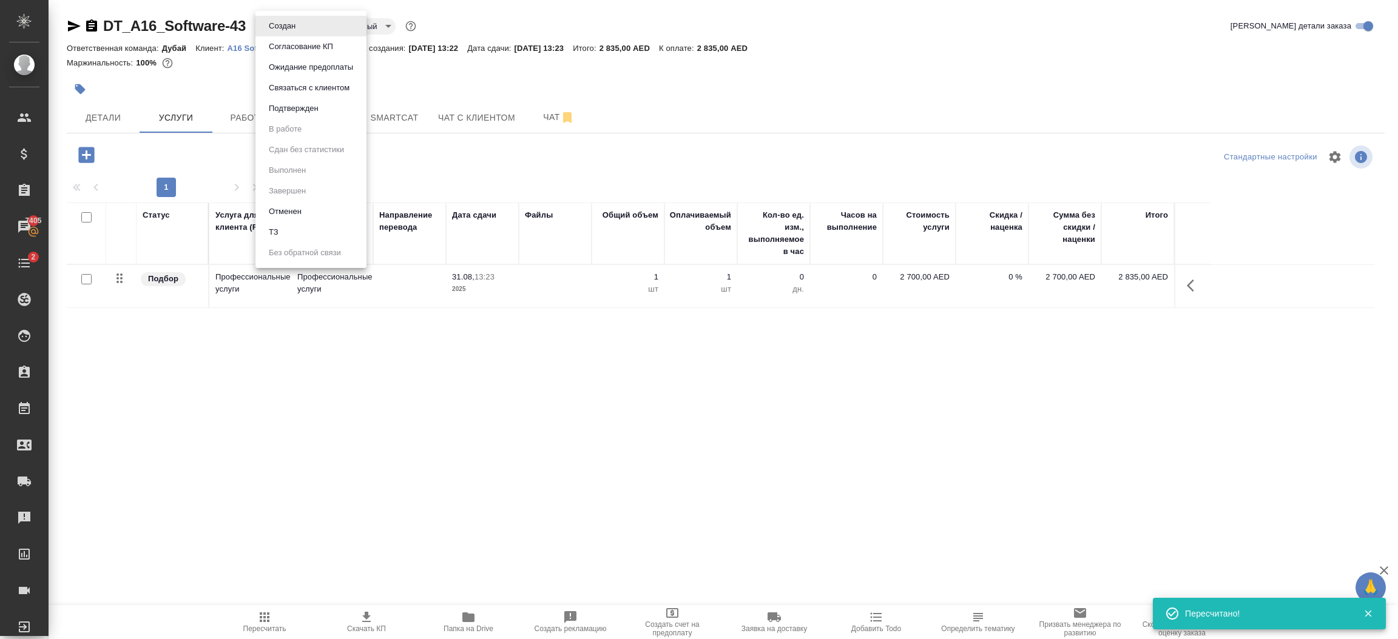
click at [290, 25] on body "🙏 .cls-1 fill:#fff; AWATERA Шорова Инесса i.shorova_kiev Клиенты Спецификации З…" at bounding box center [699, 319] width 1398 height 639
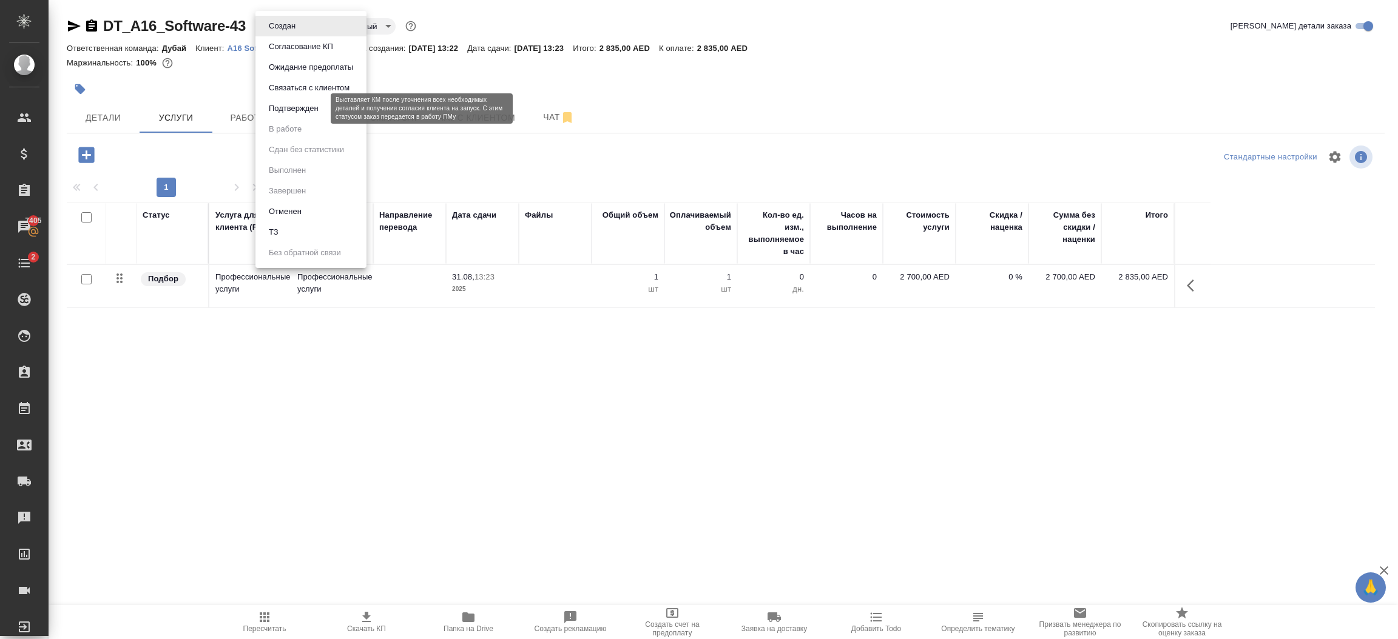
click at [315, 105] on button "Подтвержден" at bounding box center [293, 108] width 57 height 13
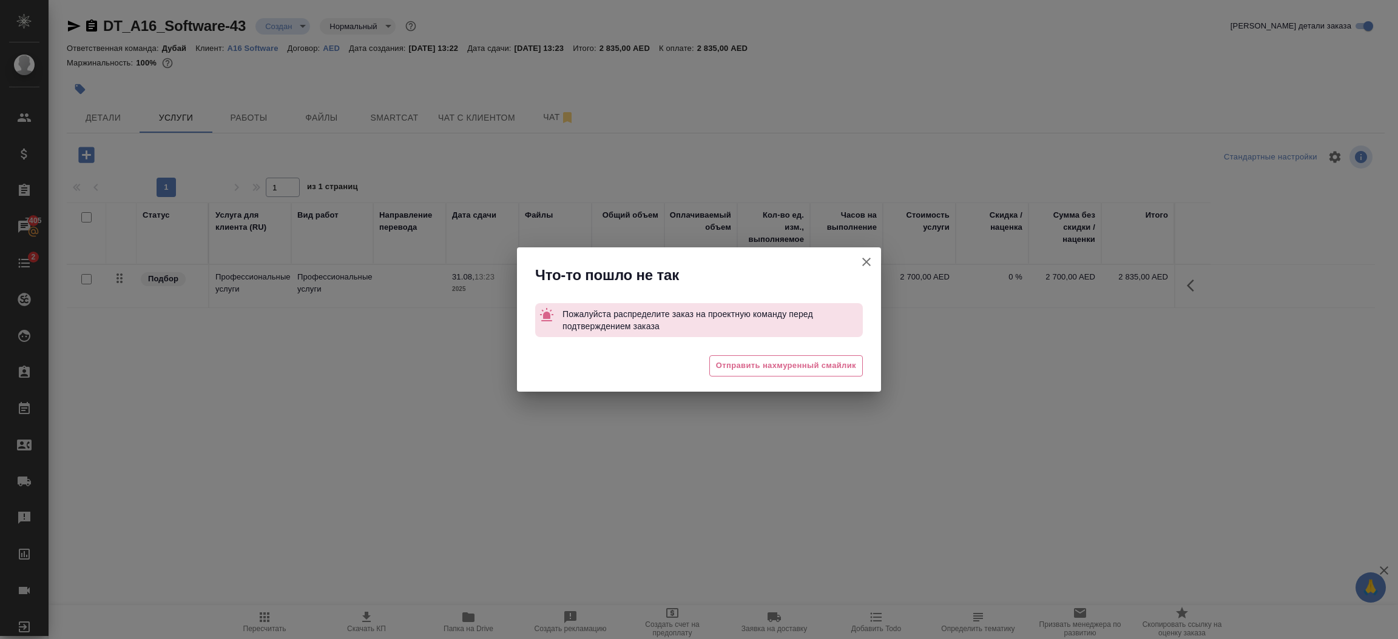
click at [865, 255] on icon "button" at bounding box center [866, 262] width 15 height 15
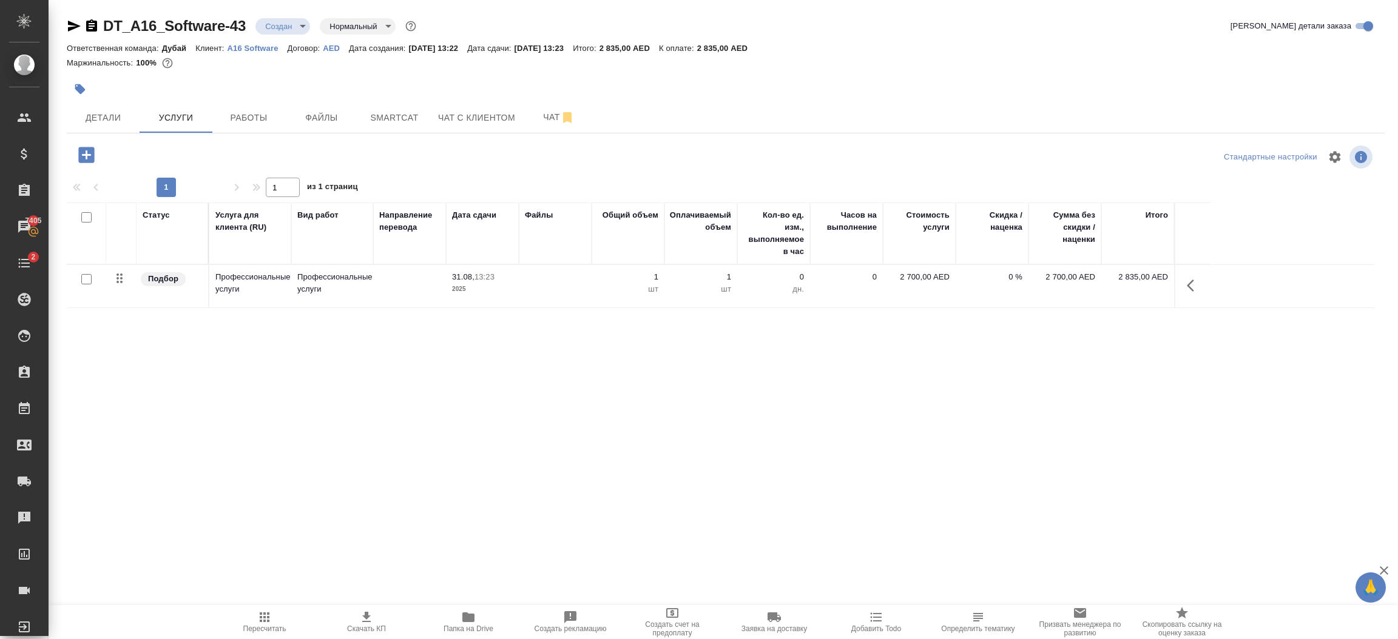
click at [1190, 284] on icon "button" at bounding box center [1190, 286] width 7 height 12
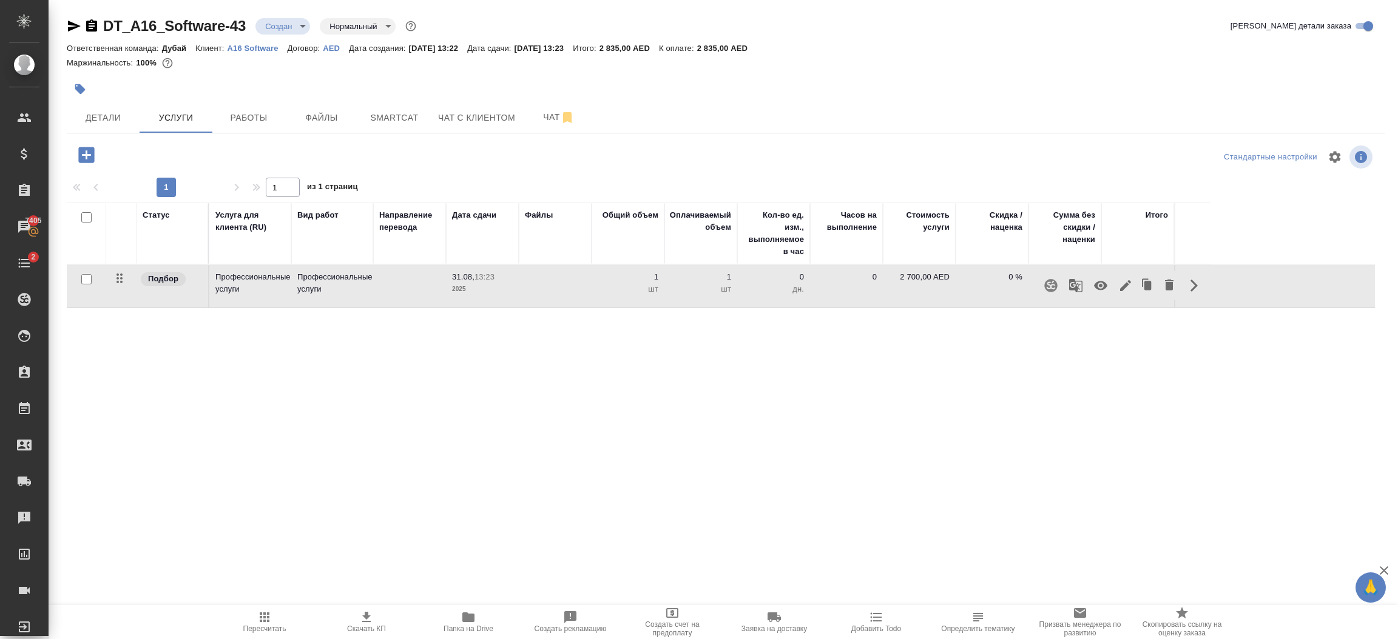
click at [1124, 289] on icon "button" at bounding box center [1125, 285] width 11 height 11
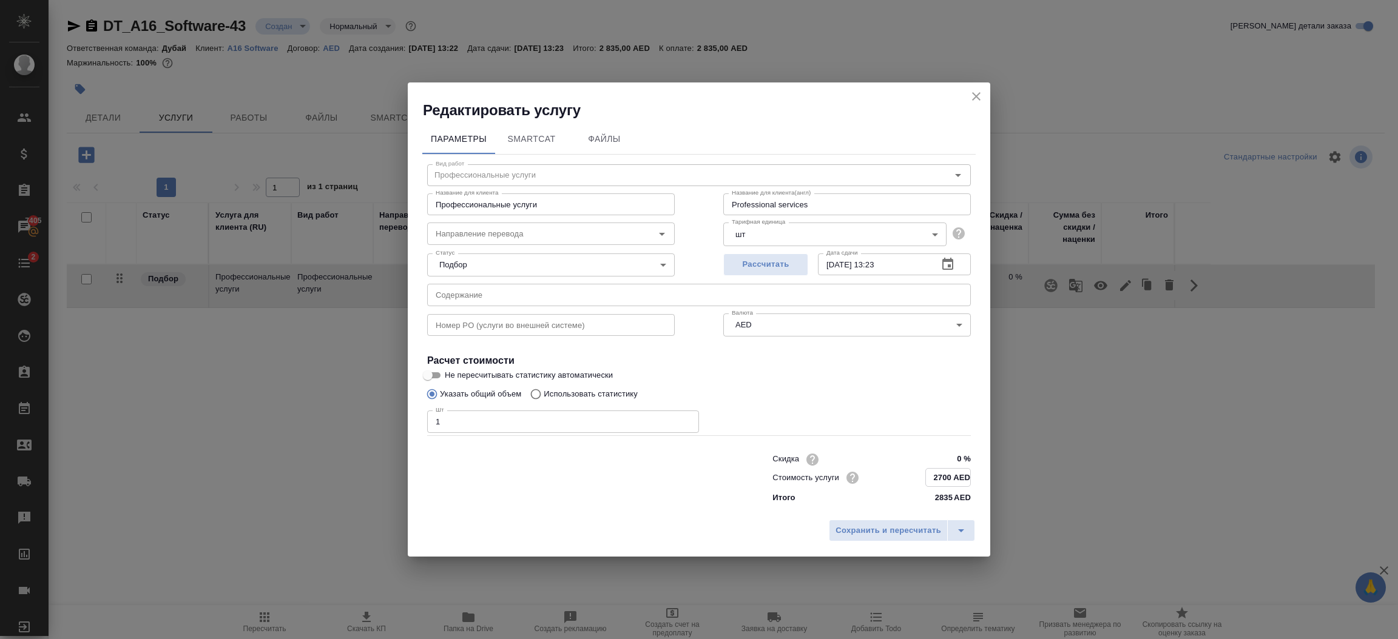
click at [942, 481] on input "2700 AED" at bounding box center [948, 478] width 44 height 18
type input "2565 AED"
click at [919, 535] on span "Сохранить и пересчитать" at bounding box center [888, 531] width 106 height 14
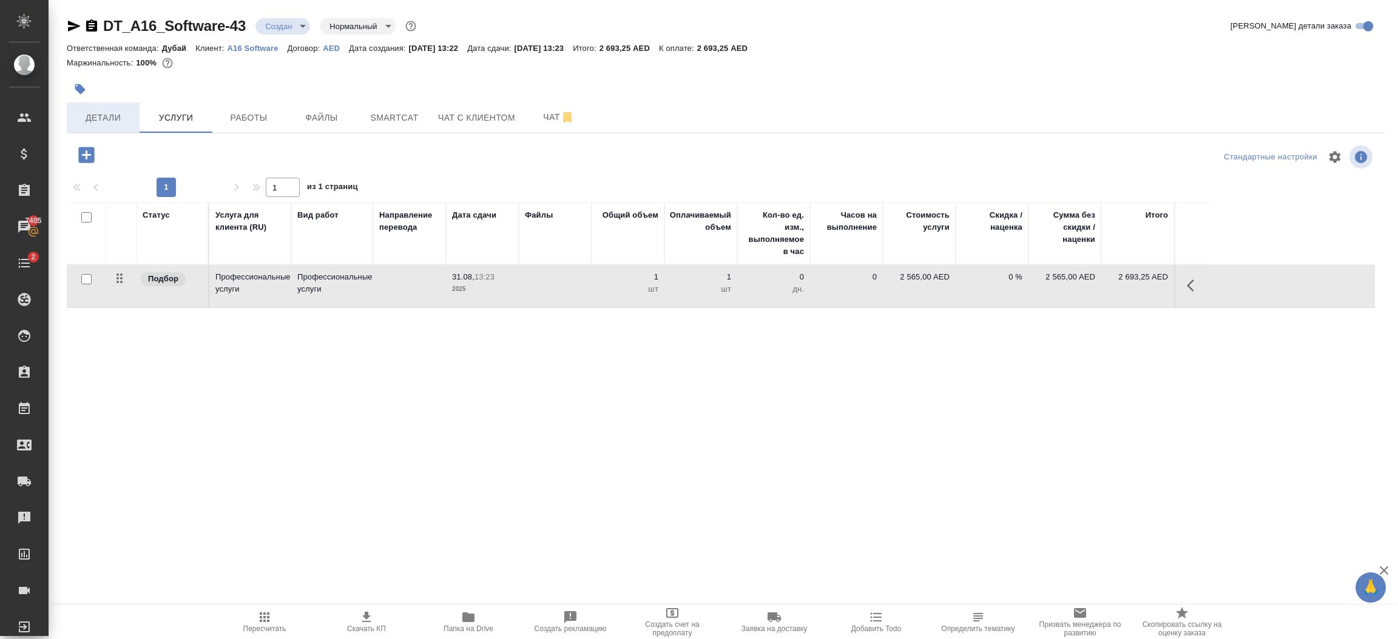
click at [105, 113] on span "Детали" at bounding box center [103, 117] width 58 height 15
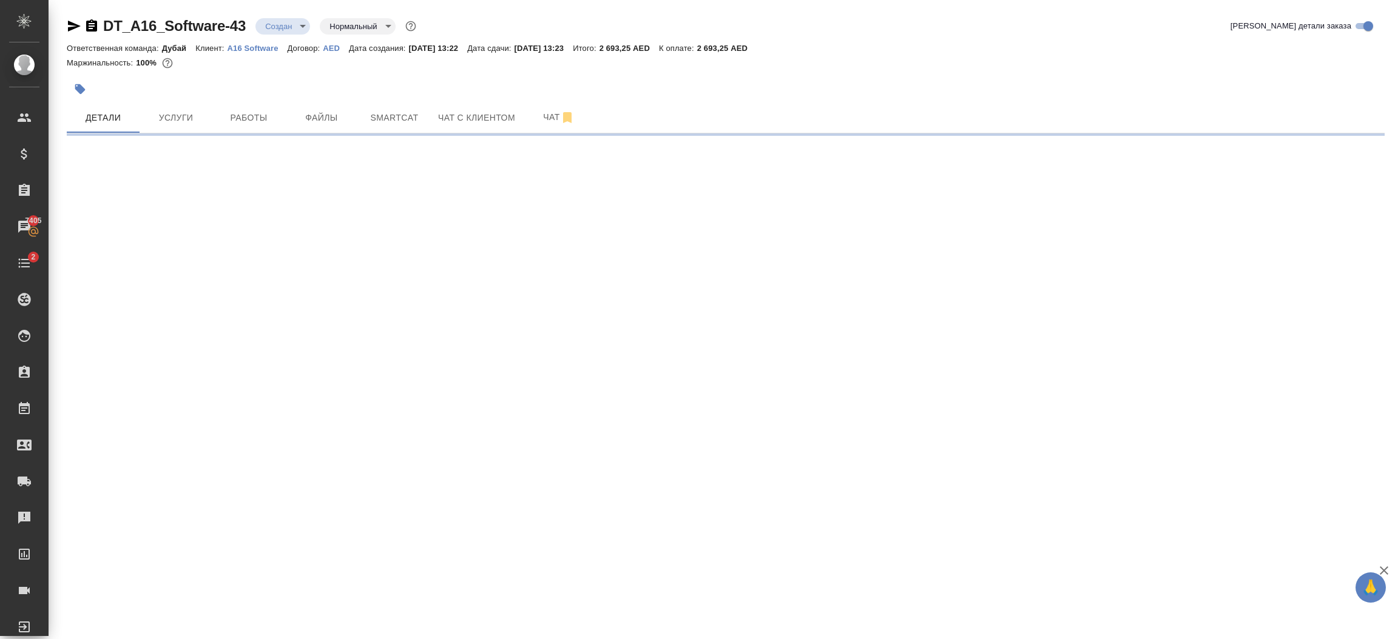
select select "RU"
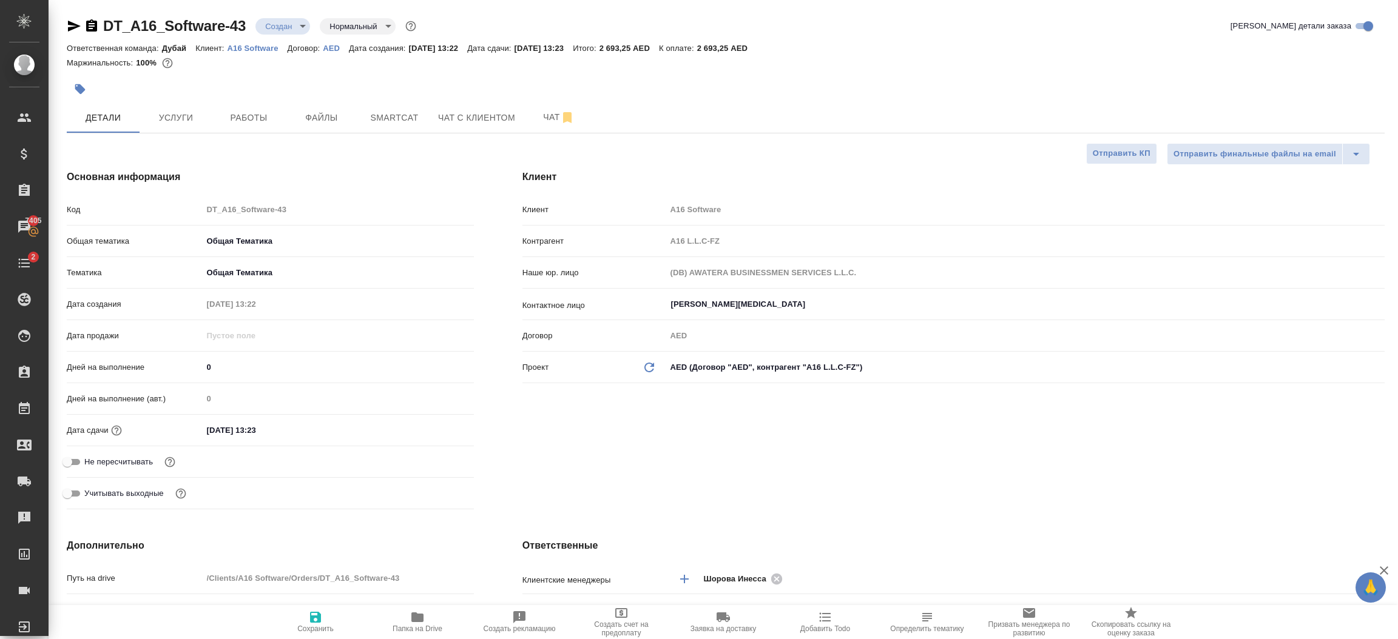
type textarea "x"
drag, startPoint x: 288, startPoint y: 28, endPoint x: 715, endPoint y: 430, distance: 585.9
click at [715, 430] on div "Клиент Клиент A16 Software Контрагент A16 L.L.C-FZ Наше юр. лицо (DB) AWATERA B…" at bounding box center [953, 342] width 911 height 393
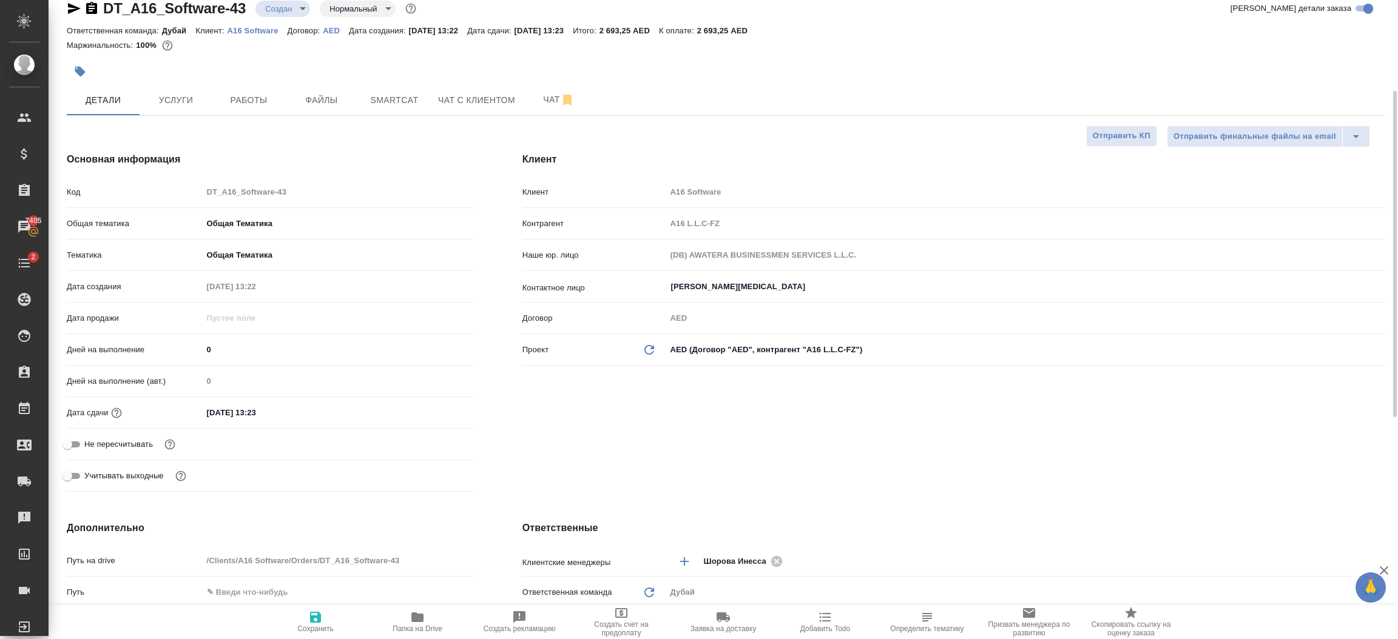
scroll to position [145, 0]
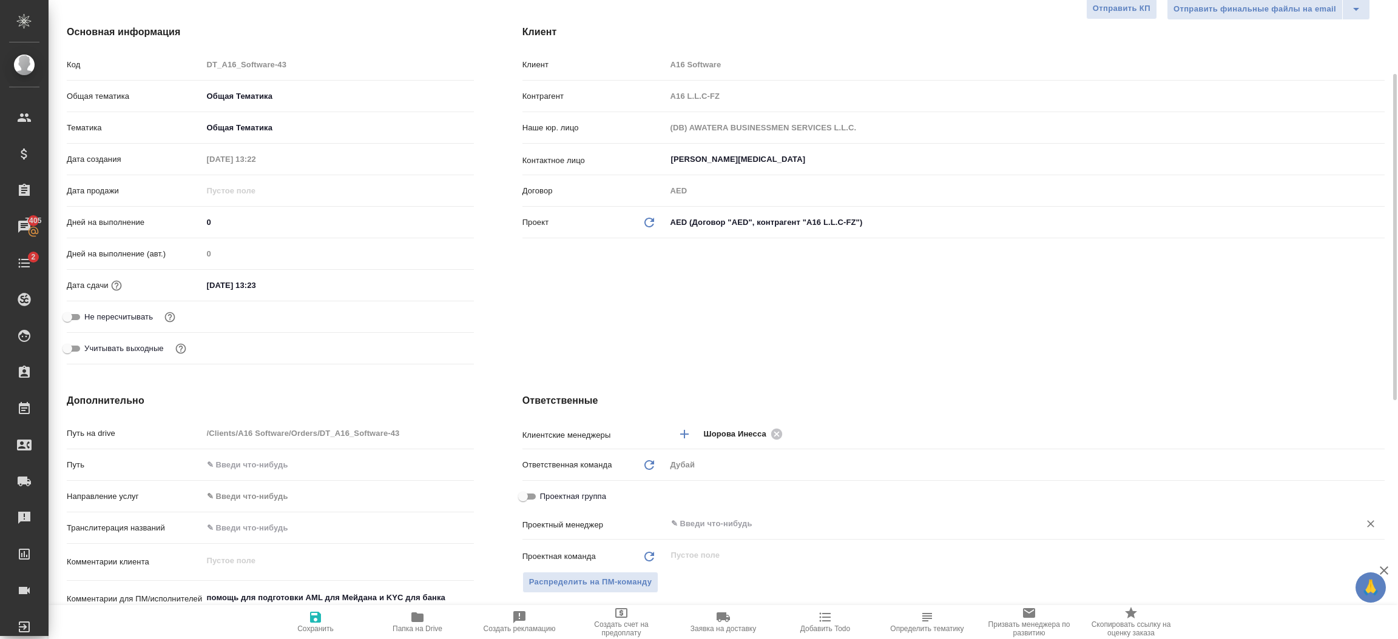
click at [703, 521] on input "text" at bounding box center [1005, 524] width 670 height 15
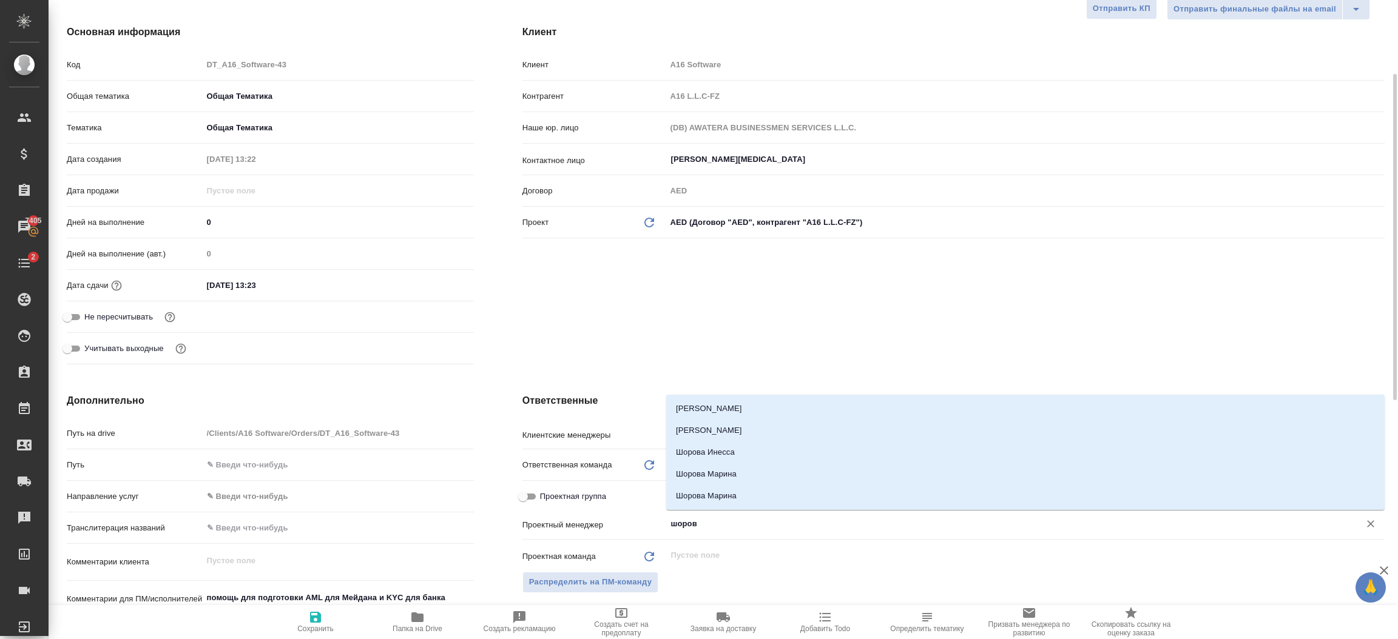
type input "шорова"
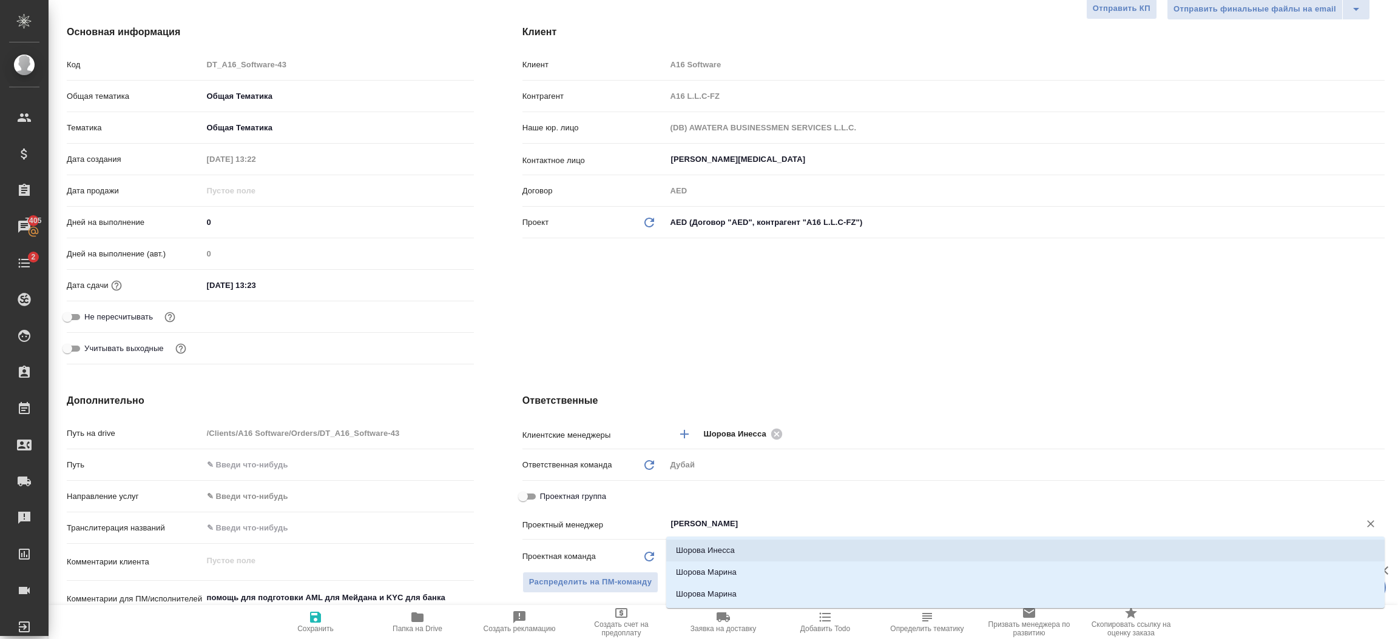
click at [704, 545] on li "Шорова Инесса" at bounding box center [1025, 551] width 718 height 22
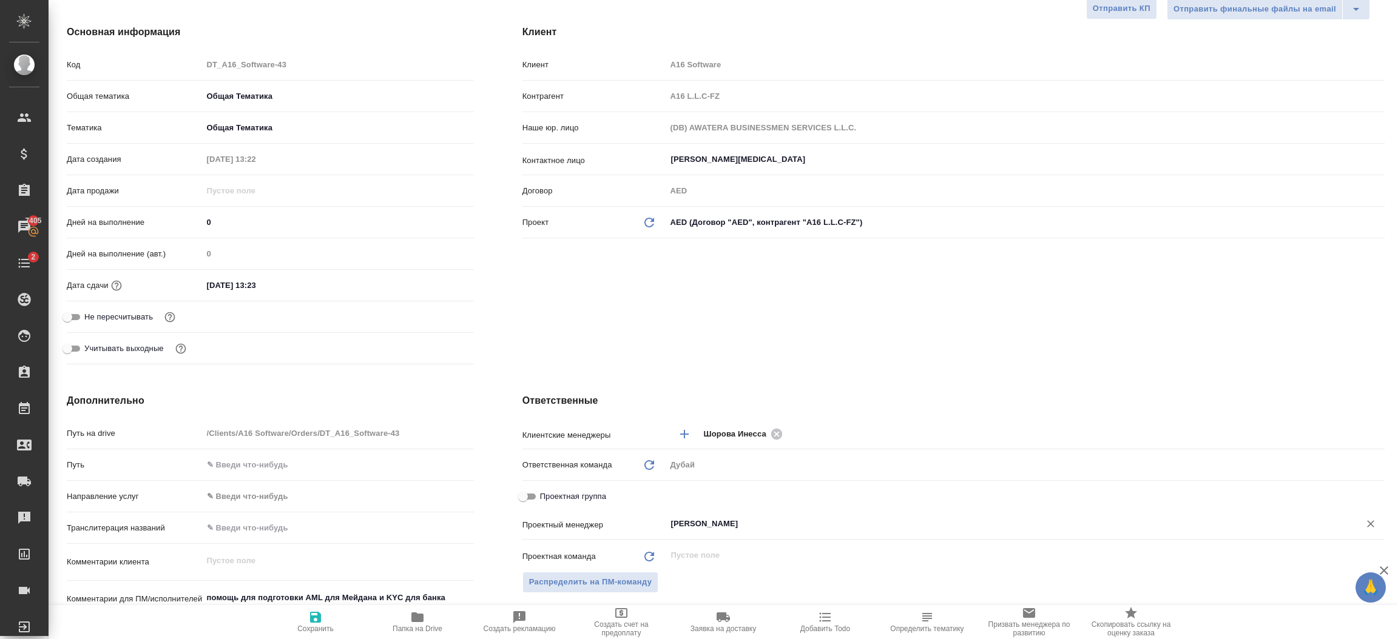
type textarea "x"
type input "Шорова Инесса"
click at [312, 627] on span "Сохранить" at bounding box center [315, 629] width 36 height 8
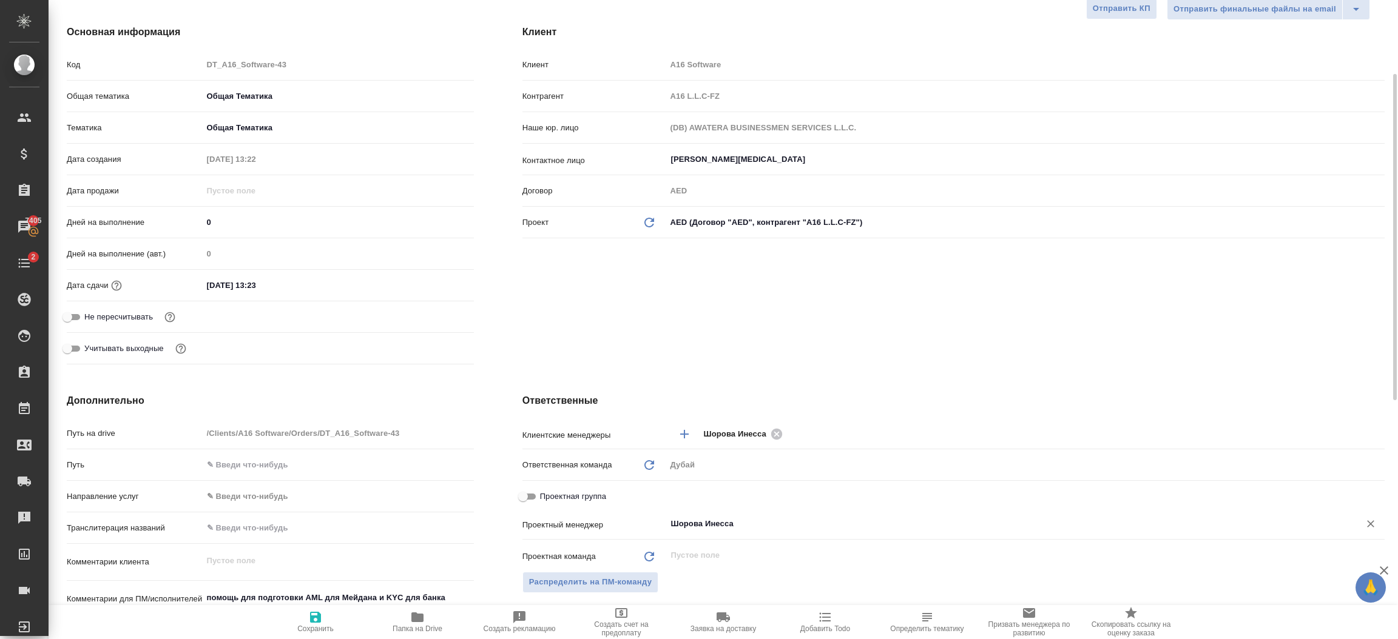
type textarea "x"
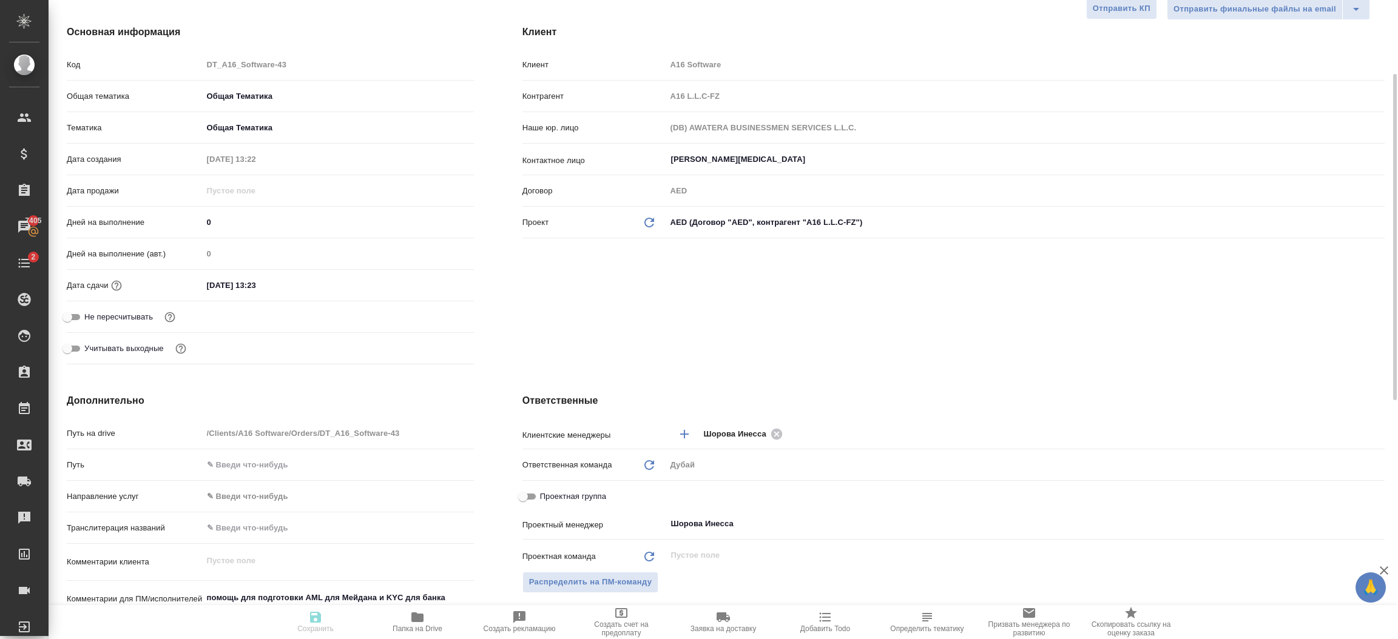
type textarea "x"
select select "RU"
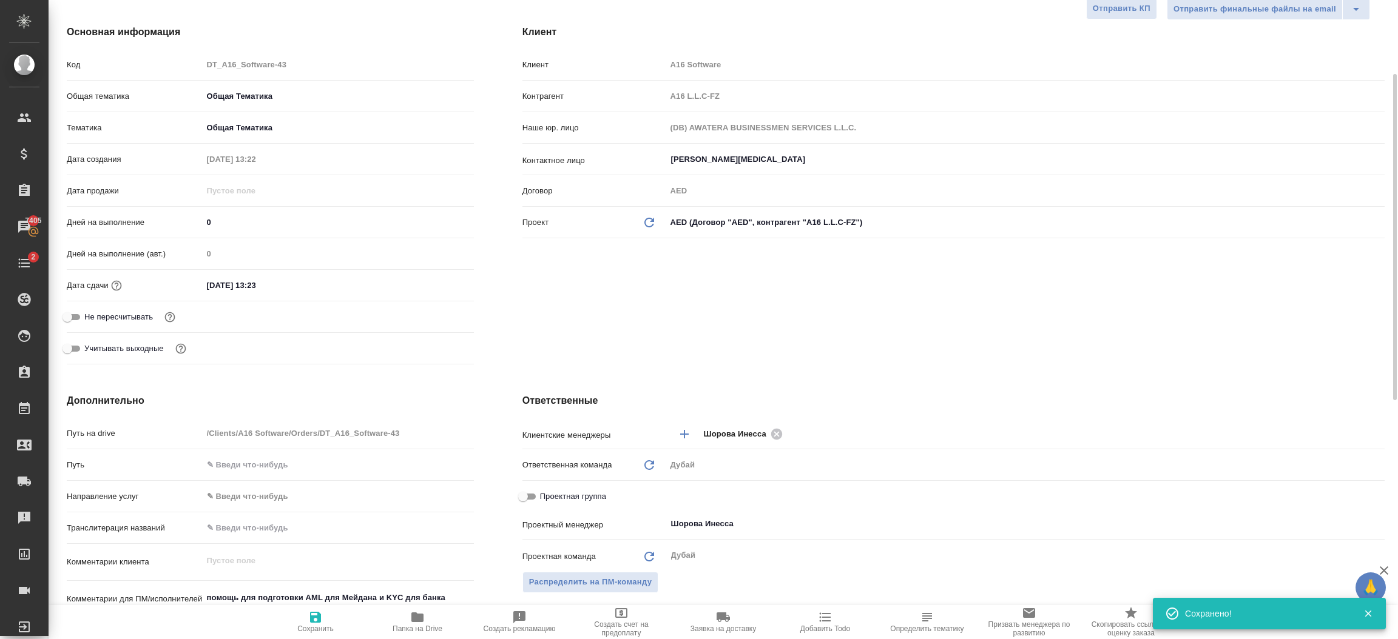
type textarea "x"
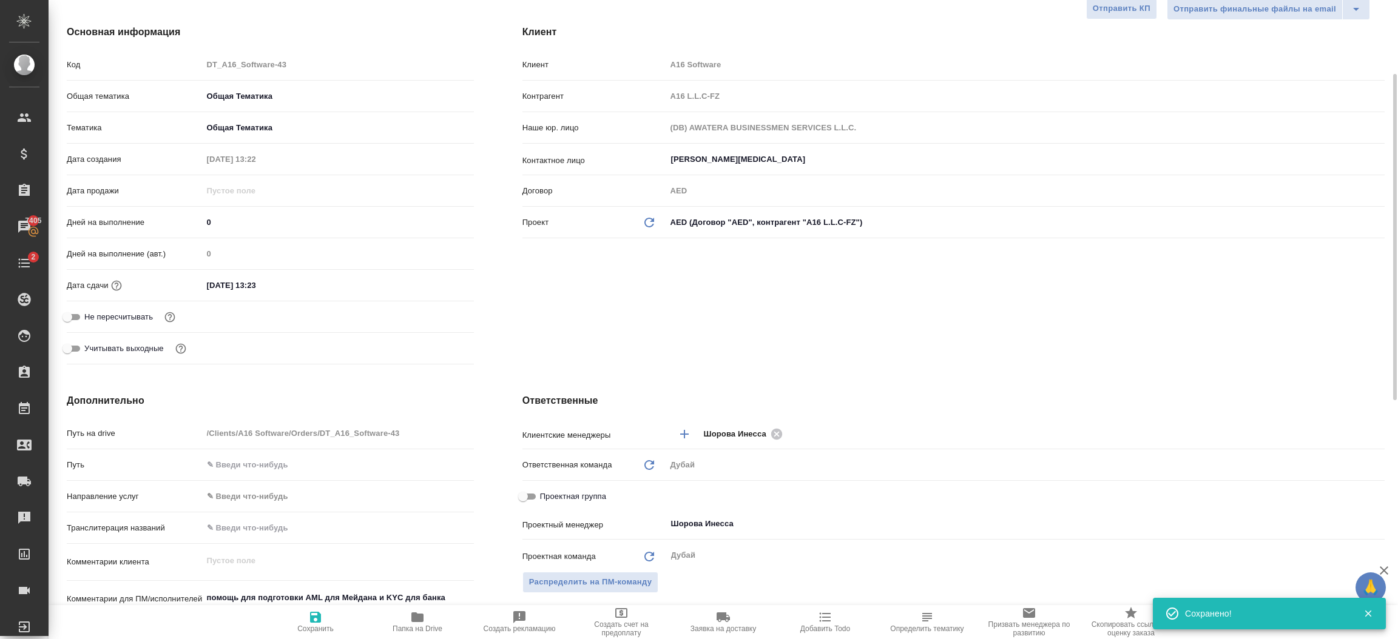
type textarea "x"
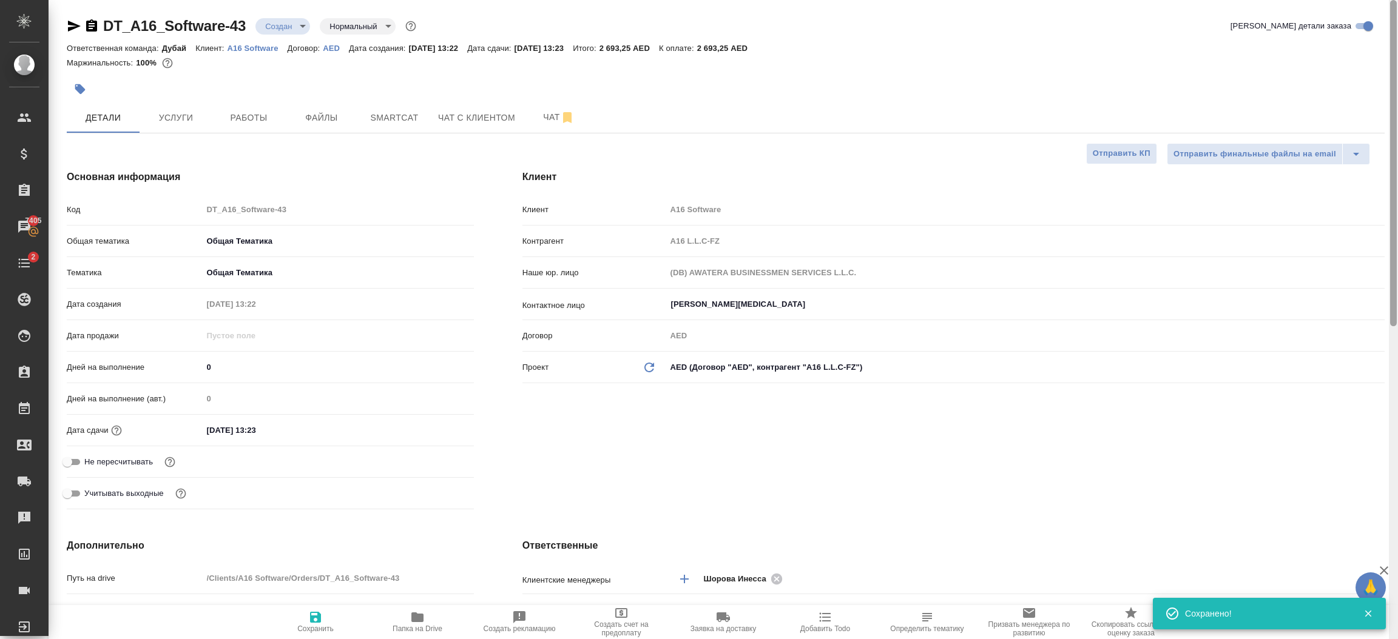
click at [1395, 46] on div at bounding box center [1393, 320] width 9 height 640
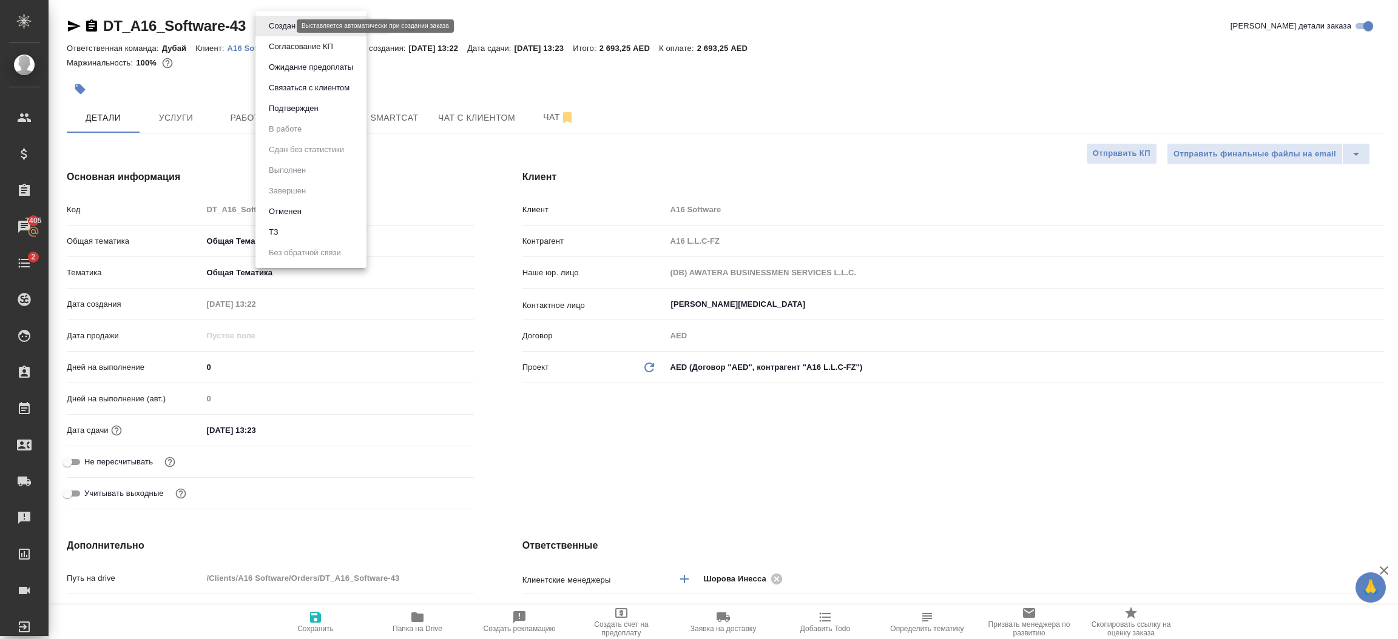
click at [275, 27] on body "🙏 .cls-1 fill:#fff; AWATERA Шорова Инесса i.shorova_kiev Клиенты Спецификации З…" at bounding box center [699, 319] width 1398 height 639
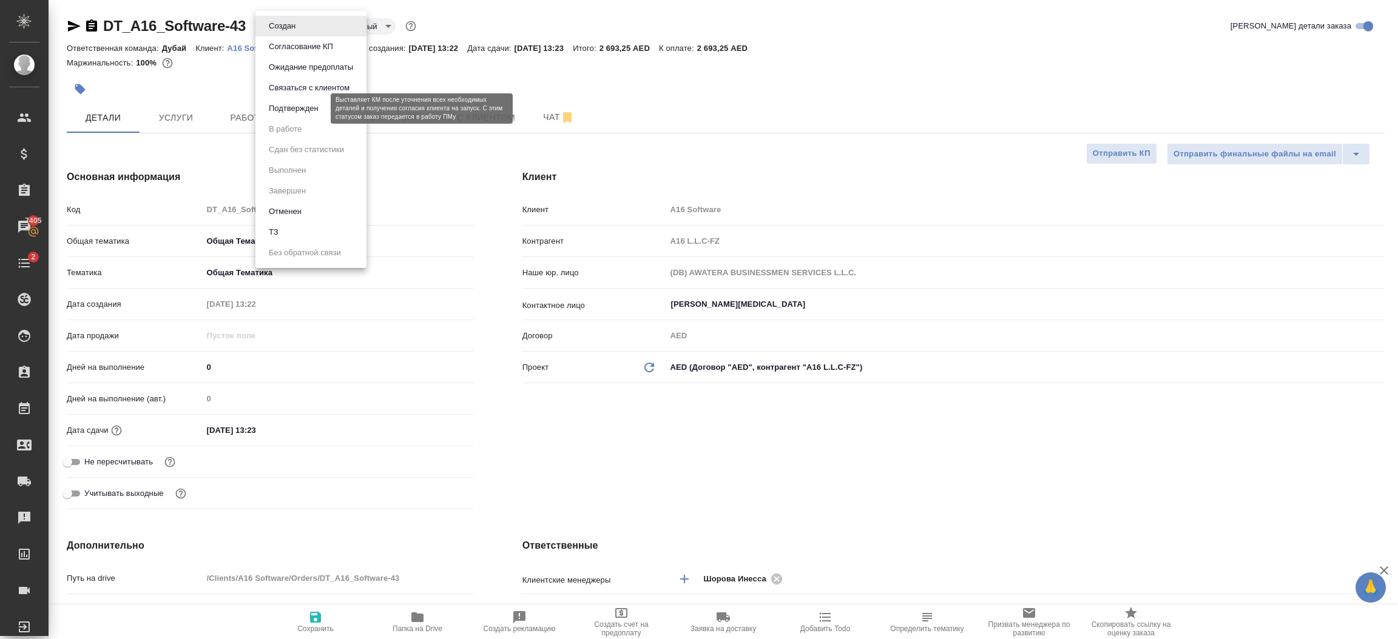
click at [293, 108] on button "Подтвержден" at bounding box center [293, 108] width 57 height 13
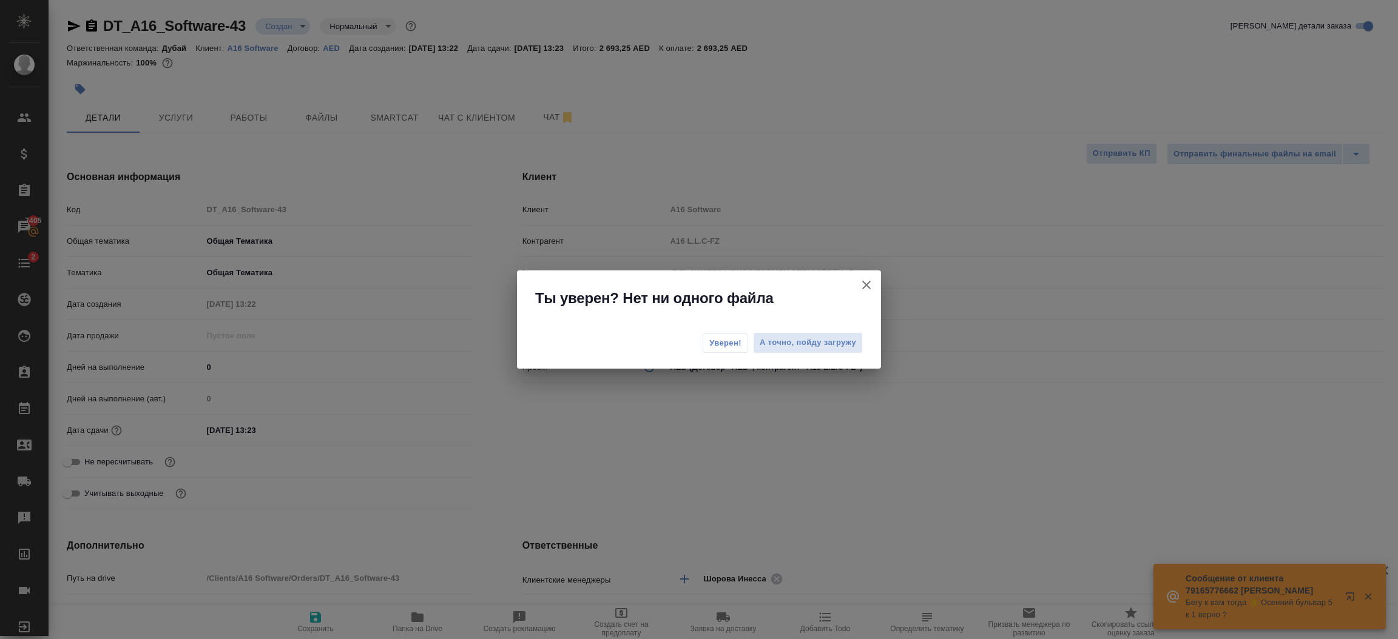
click at [733, 345] on span "Уверен!" at bounding box center [725, 343] width 32 height 12
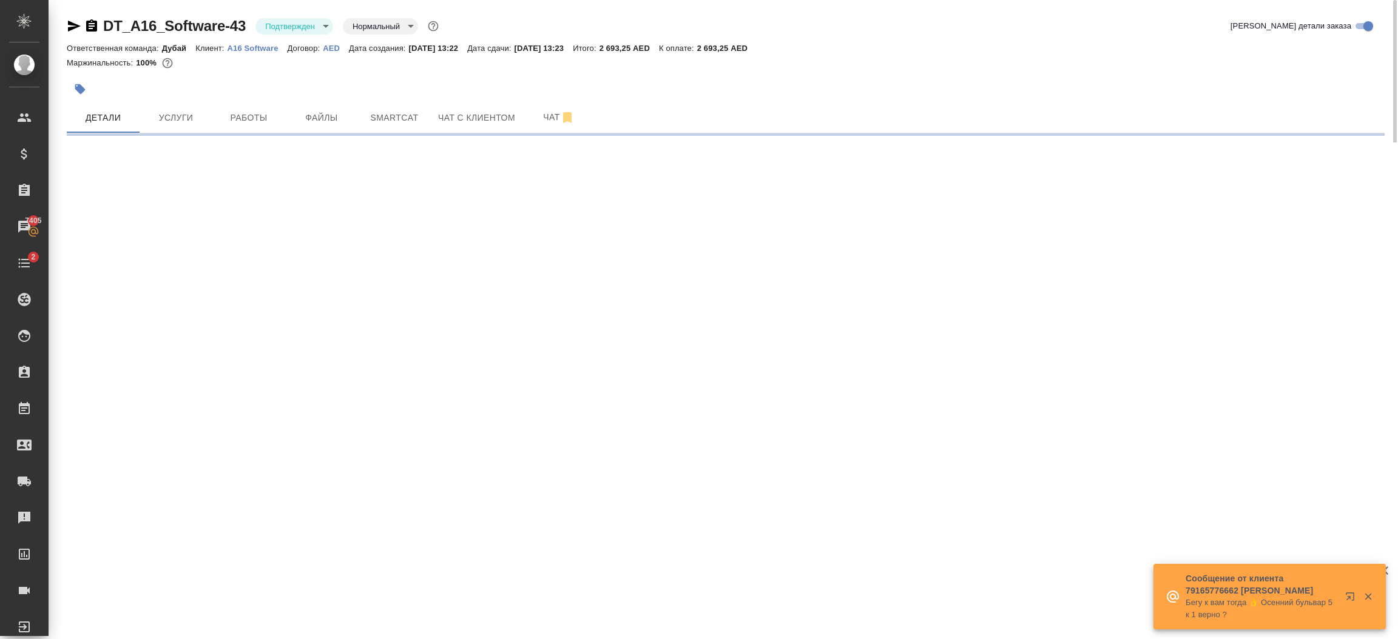
select select "RU"
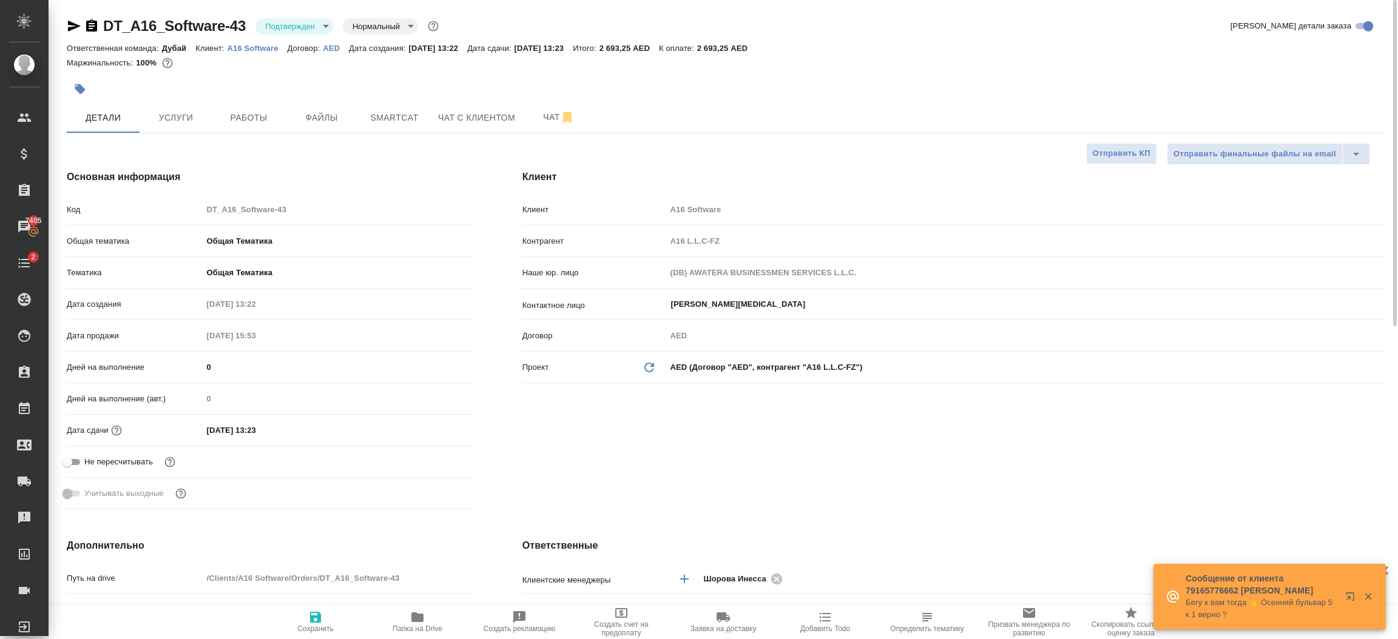
type textarea "x"
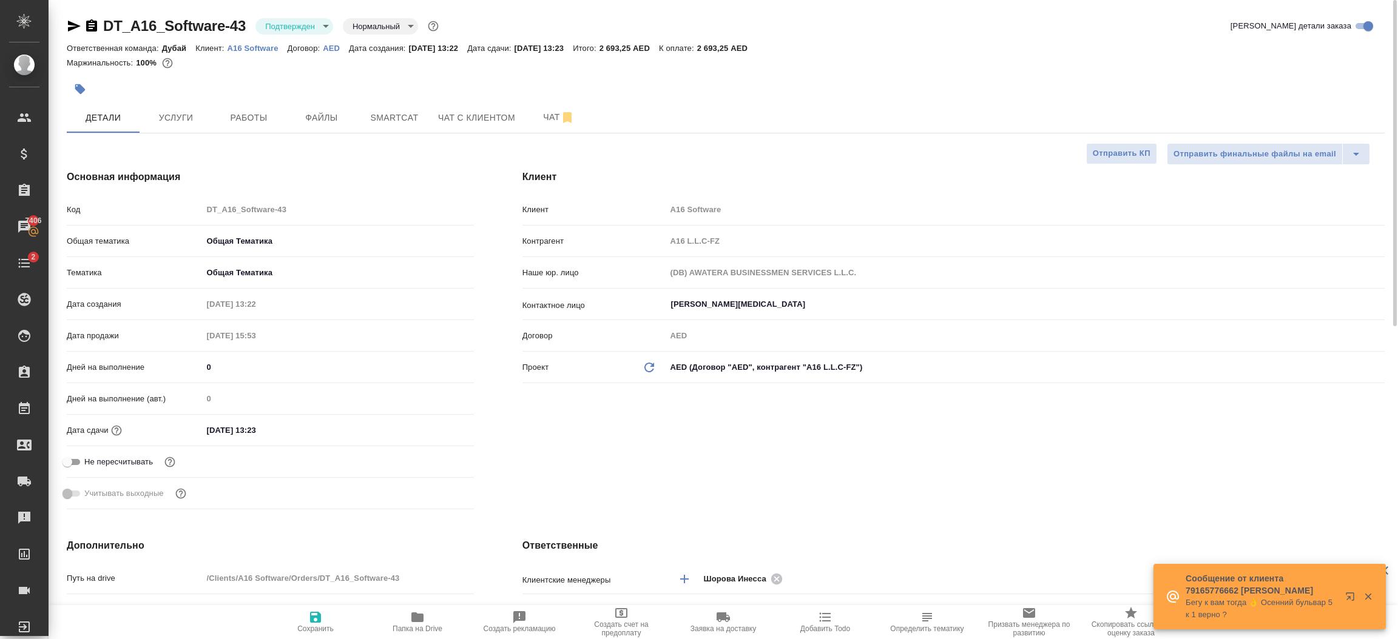
type textarea "x"
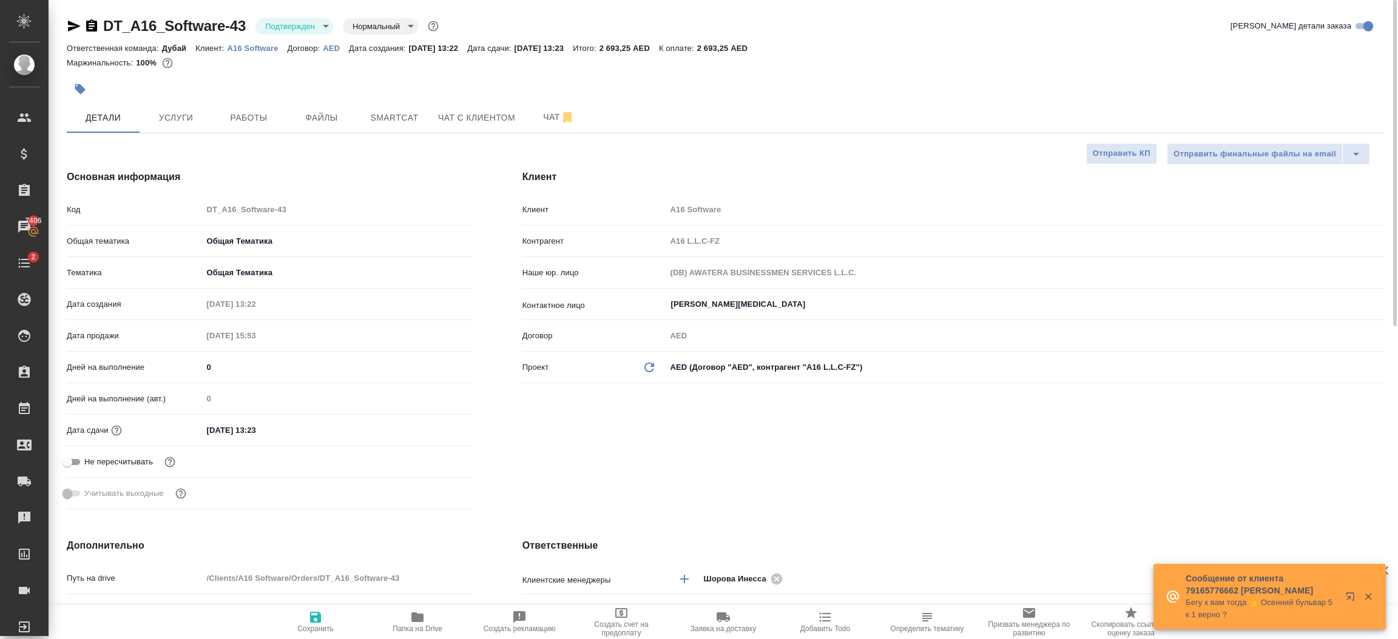
type textarea "x"
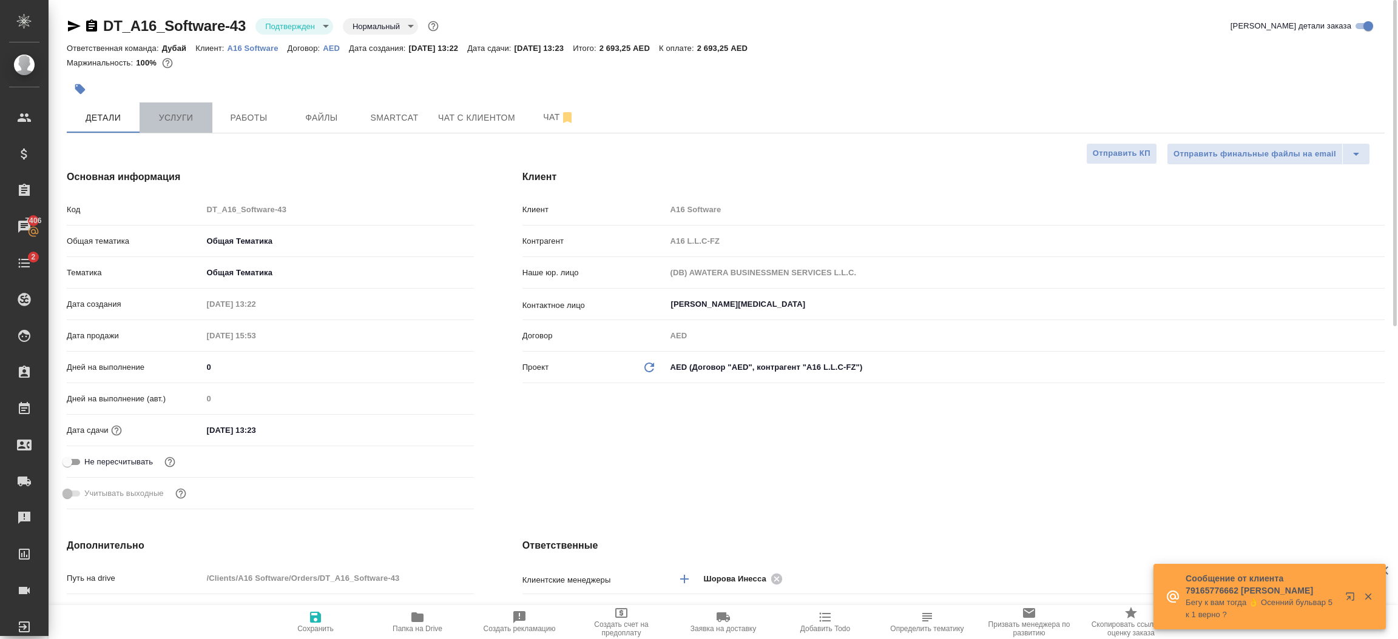
click at [191, 123] on span "Услуги" at bounding box center [176, 117] width 58 height 15
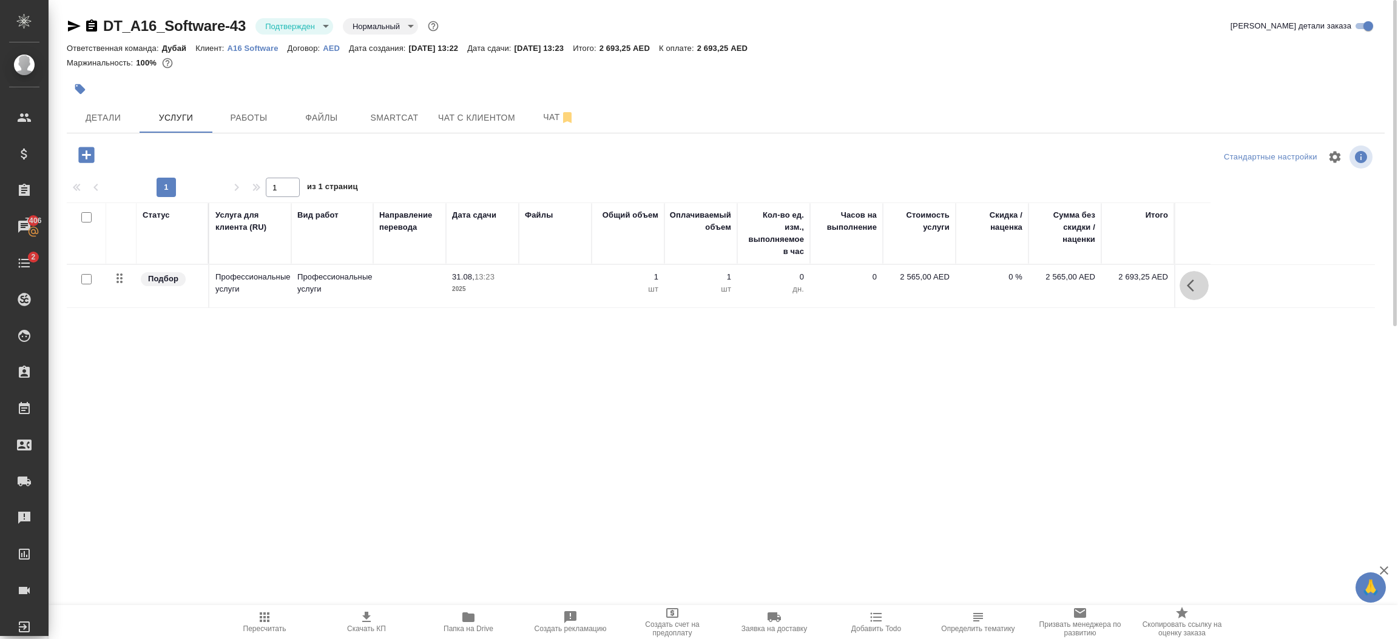
click at [1189, 282] on icon "button" at bounding box center [1194, 285] width 15 height 15
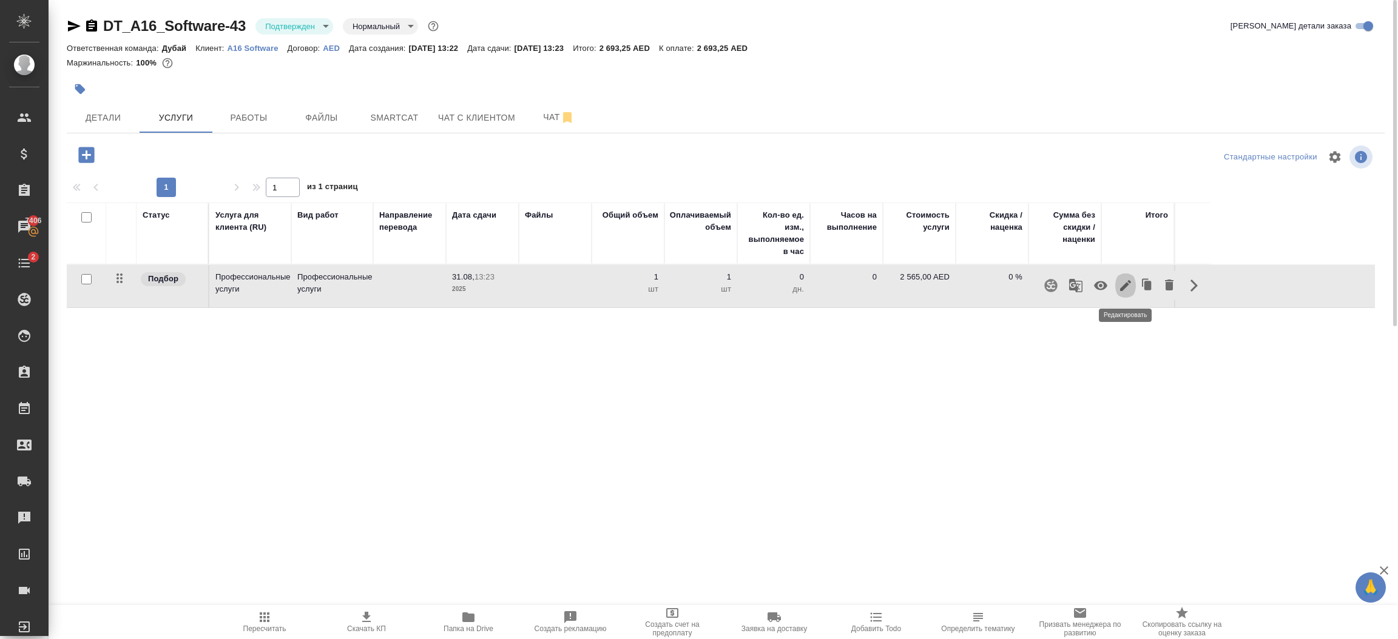
click at [1124, 289] on icon "button" at bounding box center [1125, 285] width 15 height 15
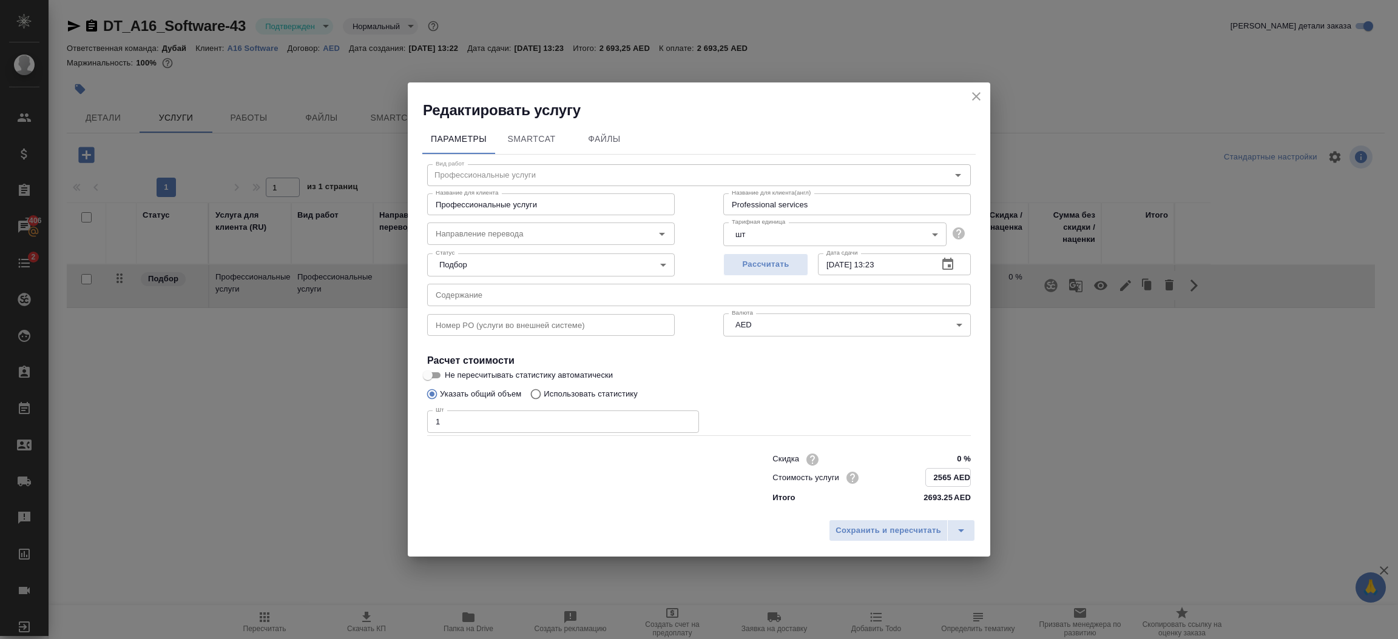
click at [956, 479] on input "2565 AED" at bounding box center [948, 478] width 44 height 18
type input "2570 AED"
click at [906, 534] on span "Сохранить и пересчитать" at bounding box center [888, 531] width 106 height 14
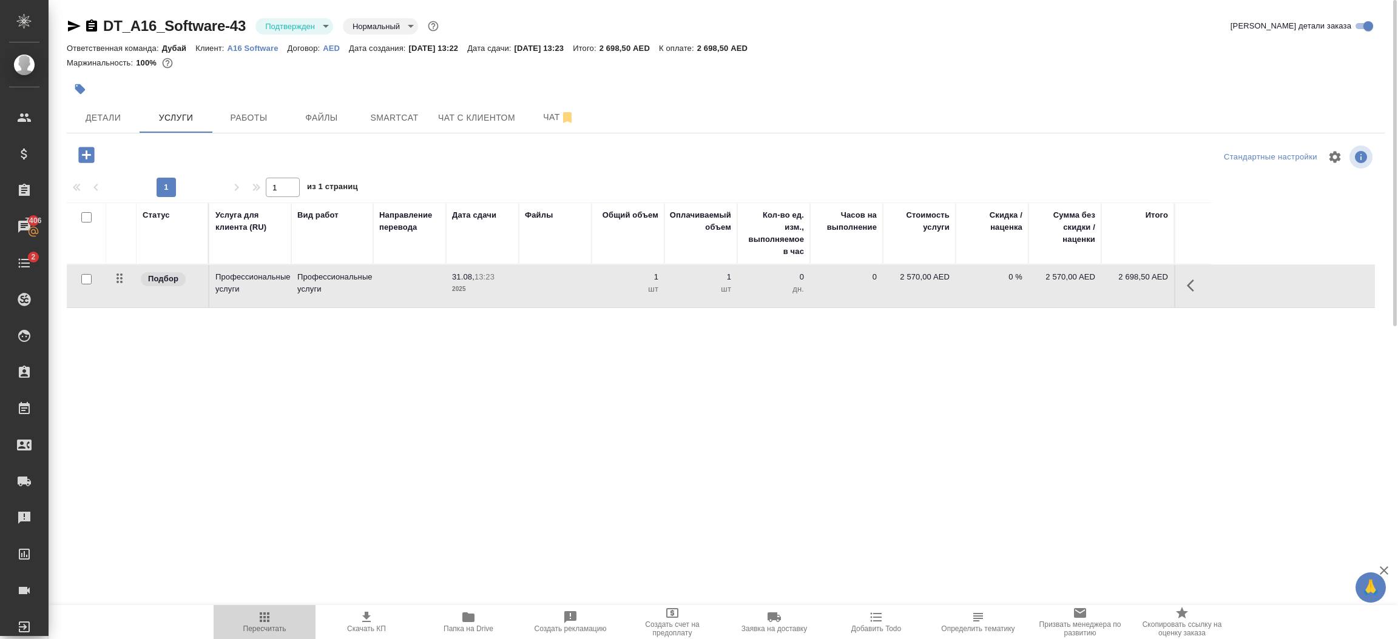
click at [260, 621] on icon "button" at bounding box center [265, 618] width 10 height 10
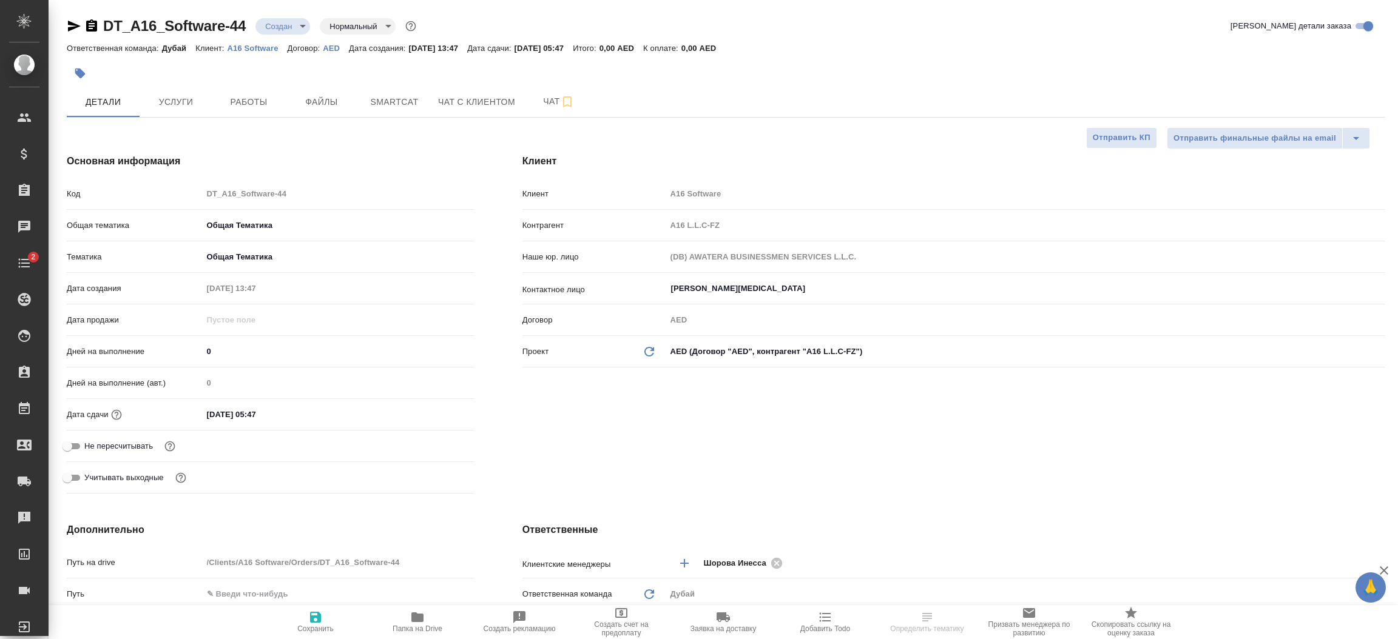
select select "RU"
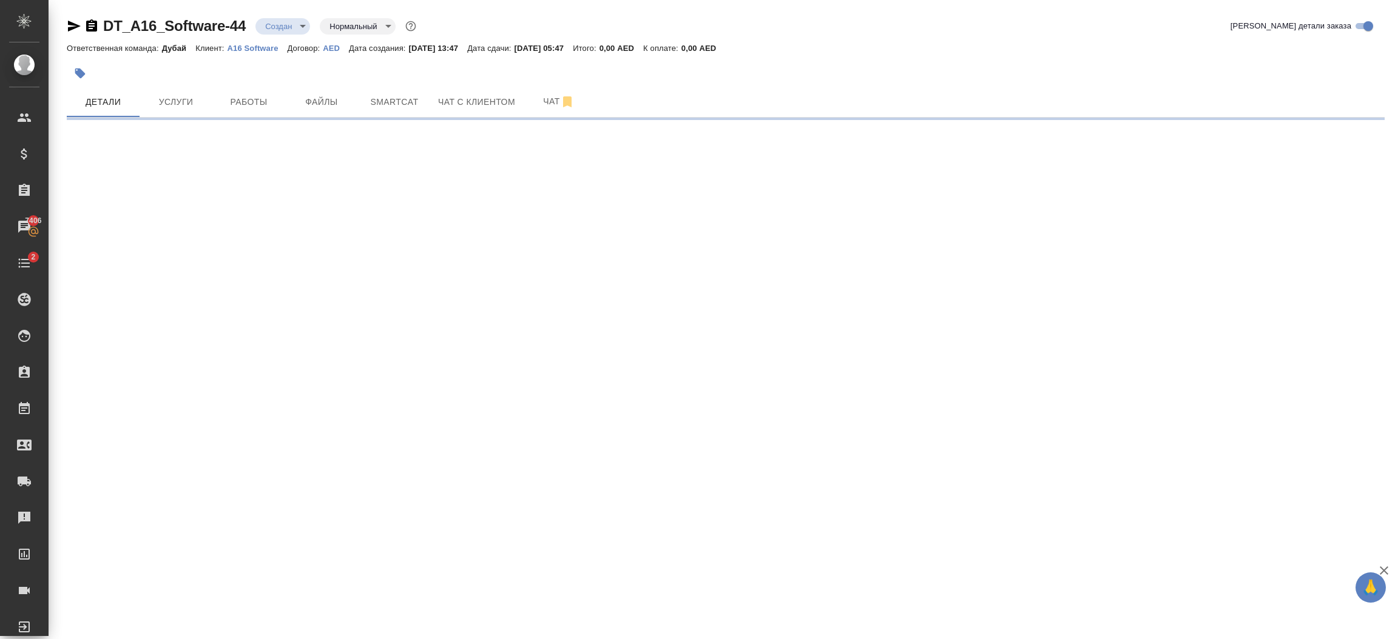
select select "RU"
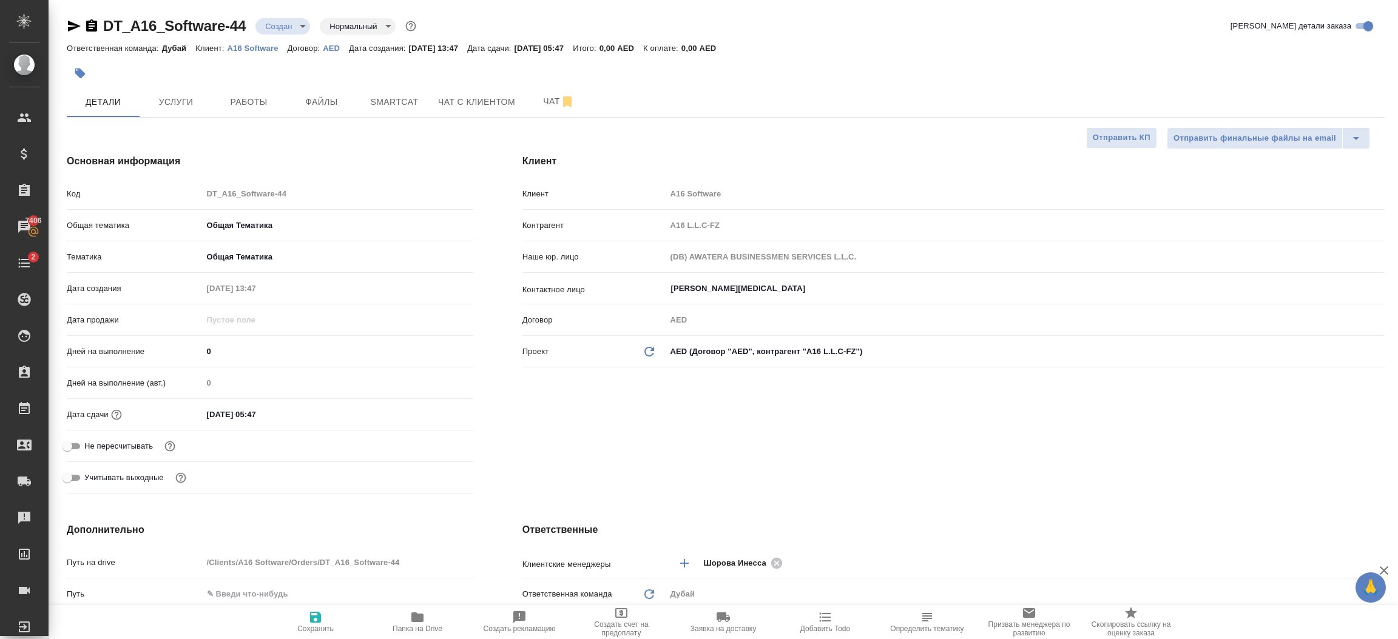
type textarea "x"
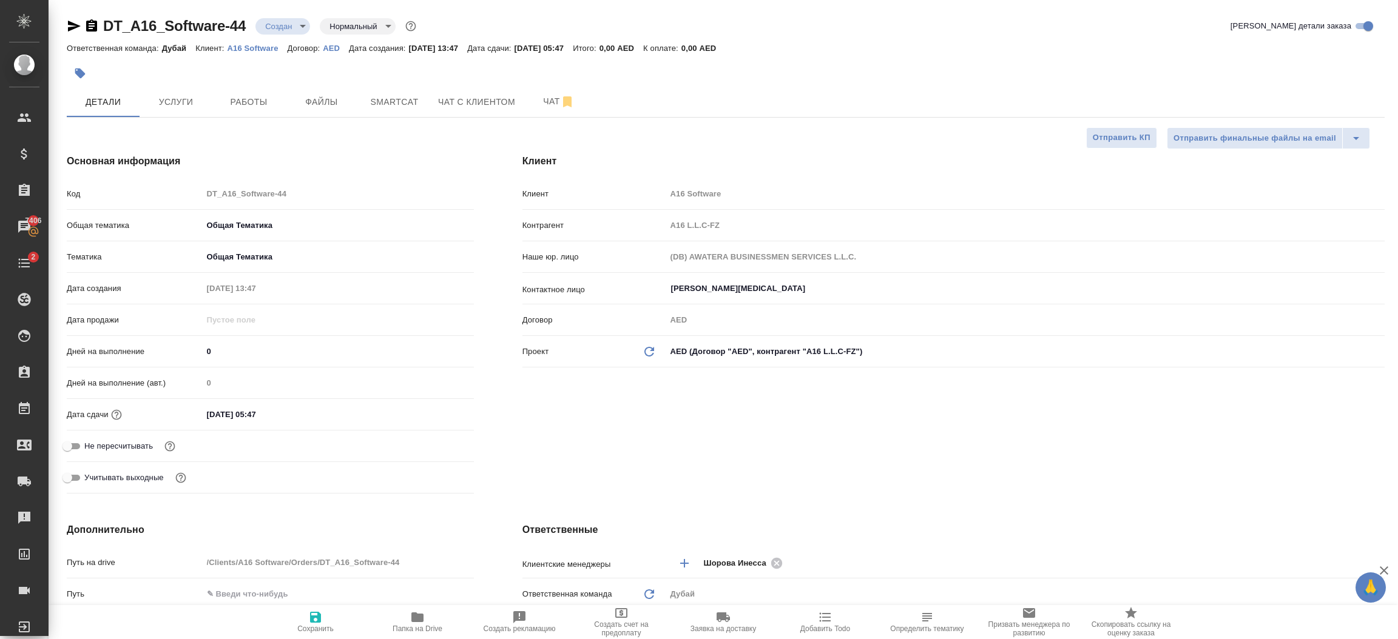
type textarea "x"
click at [173, 96] on span "Услуги" at bounding box center [176, 102] width 58 height 15
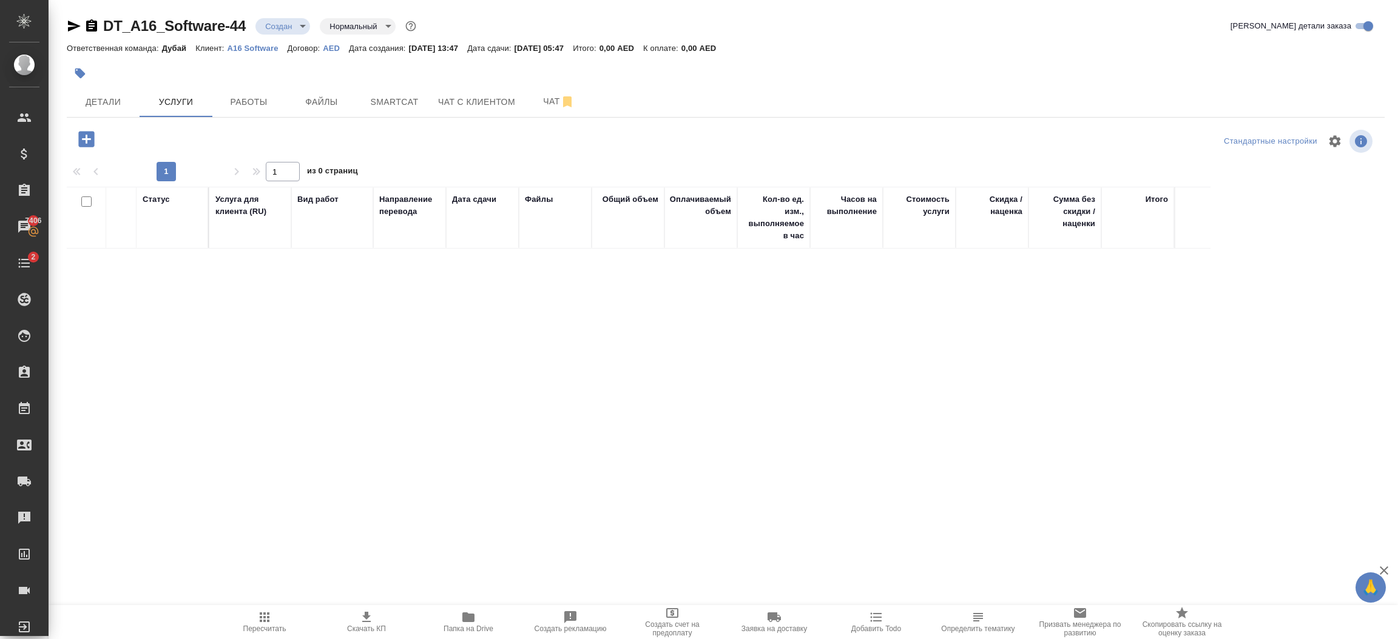
click at [88, 143] on icon "button" at bounding box center [86, 139] width 16 height 16
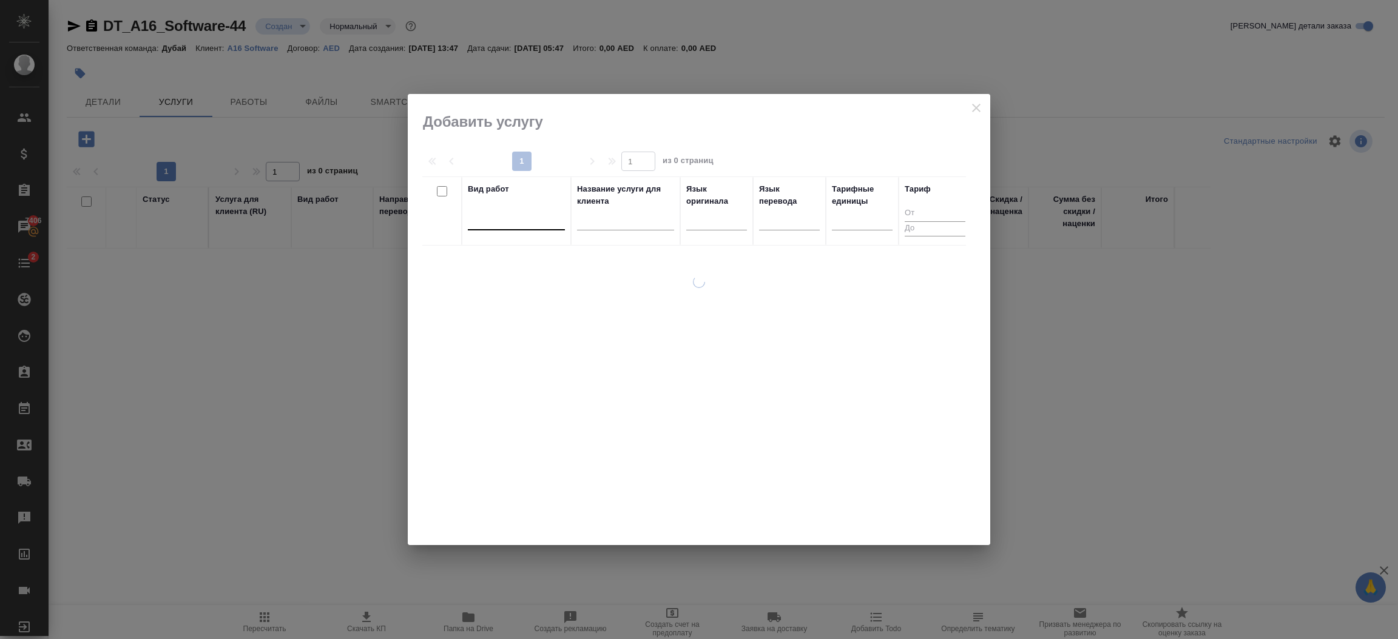
click at [489, 221] on div at bounding box center [516, 218] width 97 height 18
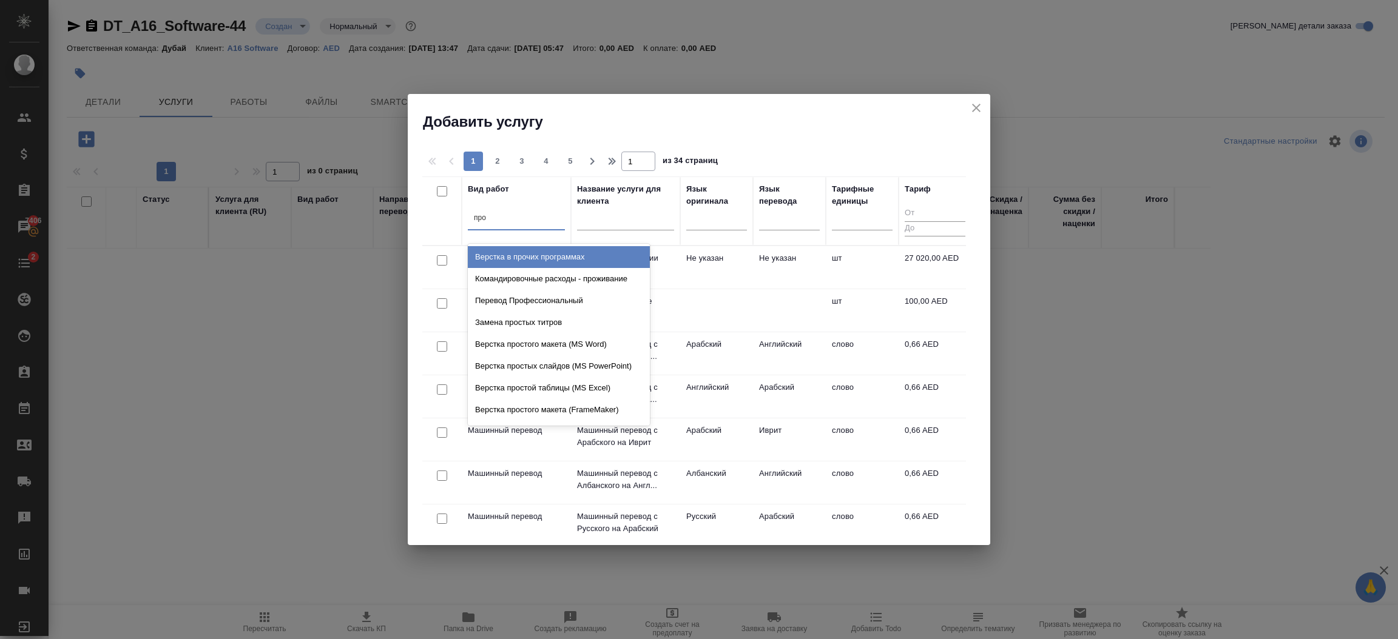
type input "проф"
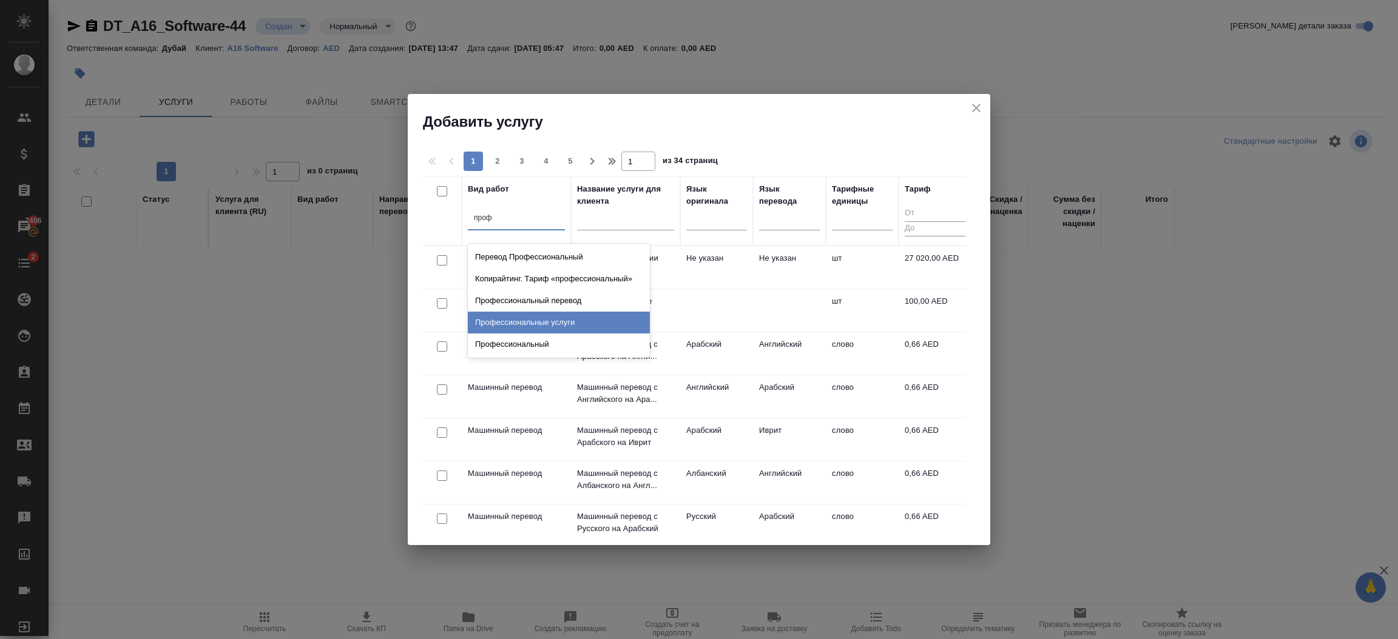
click at [541, 323] on div "Профессиональные услуги" at bounding box center [559, 323] width 182 height 22
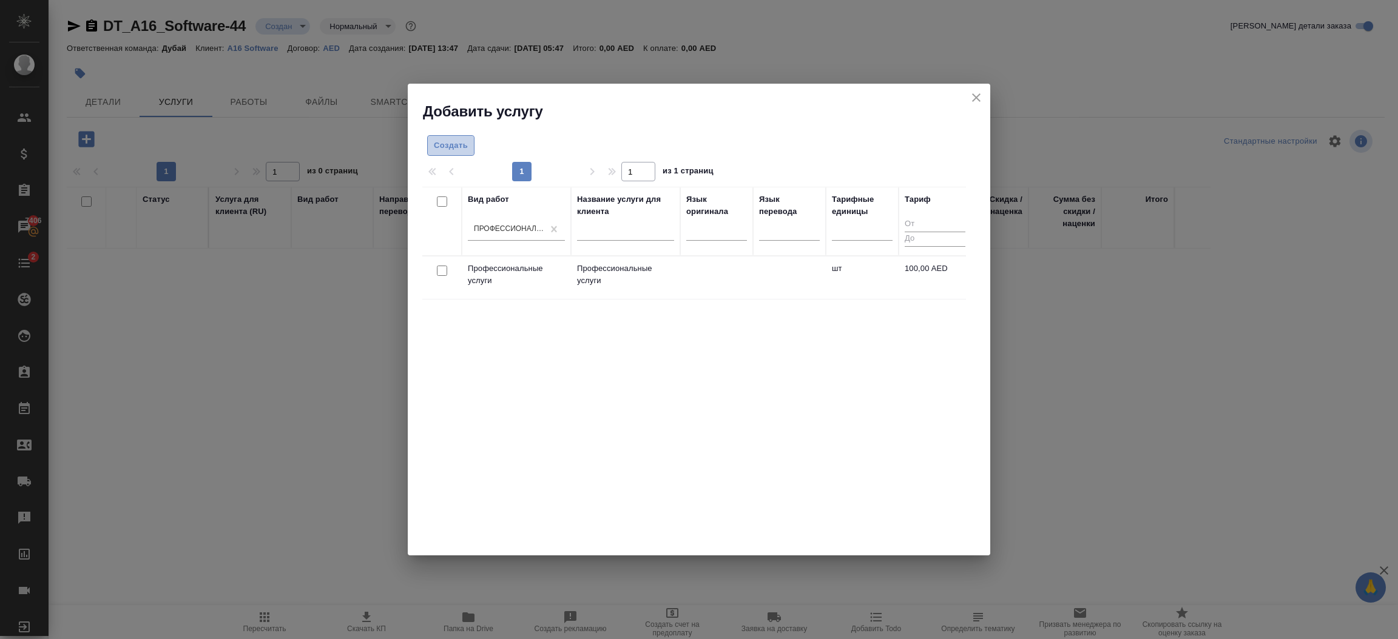
click at [453, 149] on span "Создать" at bounding box center [451, 146] width 34 height 14
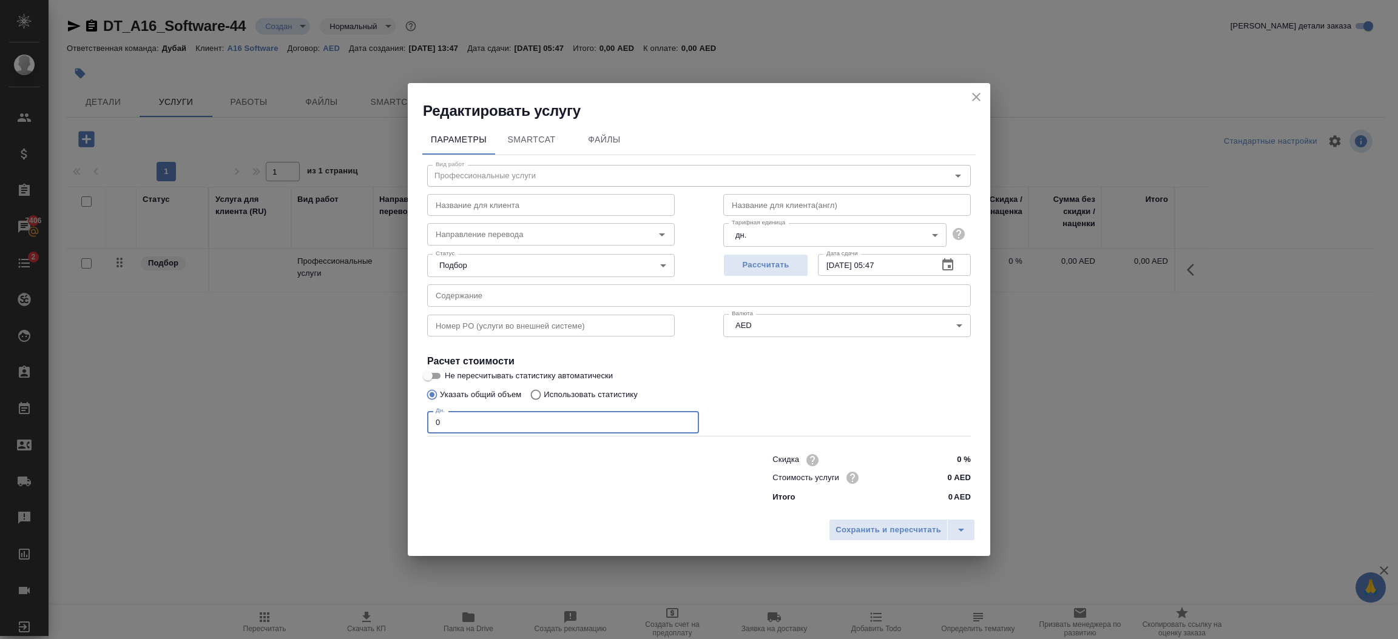
click at [482, 427] on input "0" at bounding box center [563, 422] width 272 height 22
type input "1"
click at [948, 473] on input "0 AED" at bounding box center [948, 478] width 46 height 18
type input "3810 AED"
drag, startPoint x: 914, startPoint y: 533, endPoint x: 855, endPoint y: 529, distance: 59.6
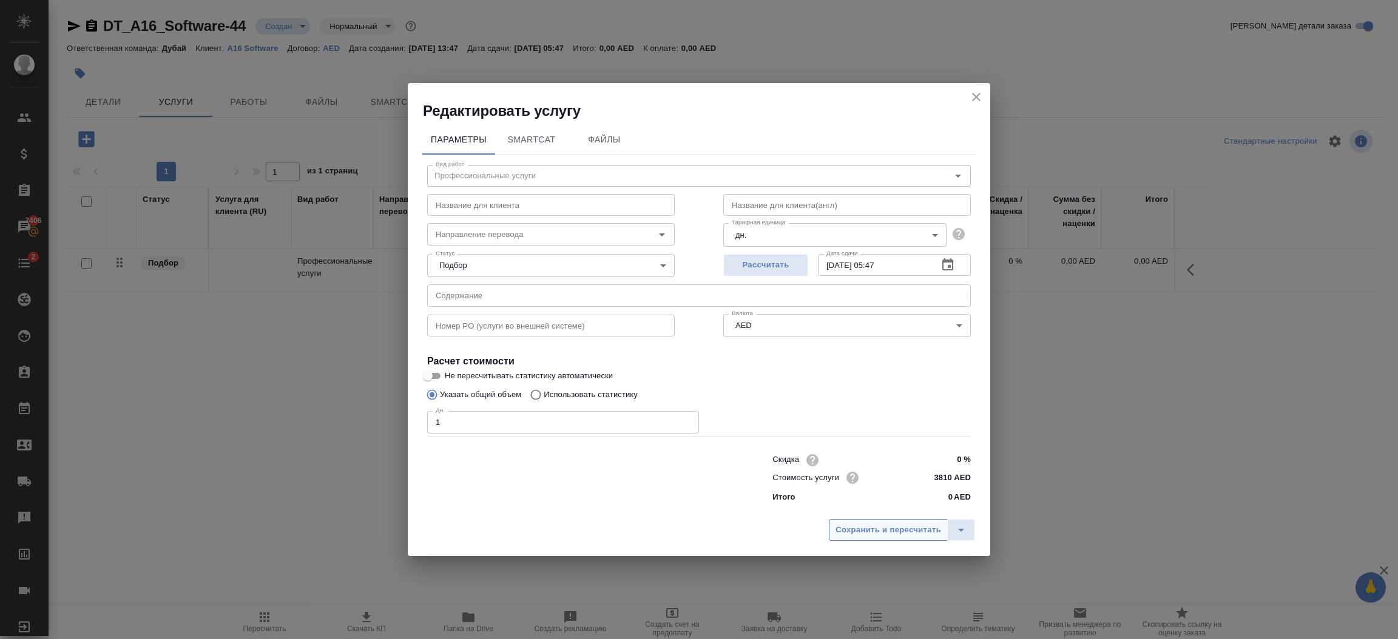
click at [855, 529] on span "Сохранить и пересчитать" at bounding box center [888, 531] width 106 height 14
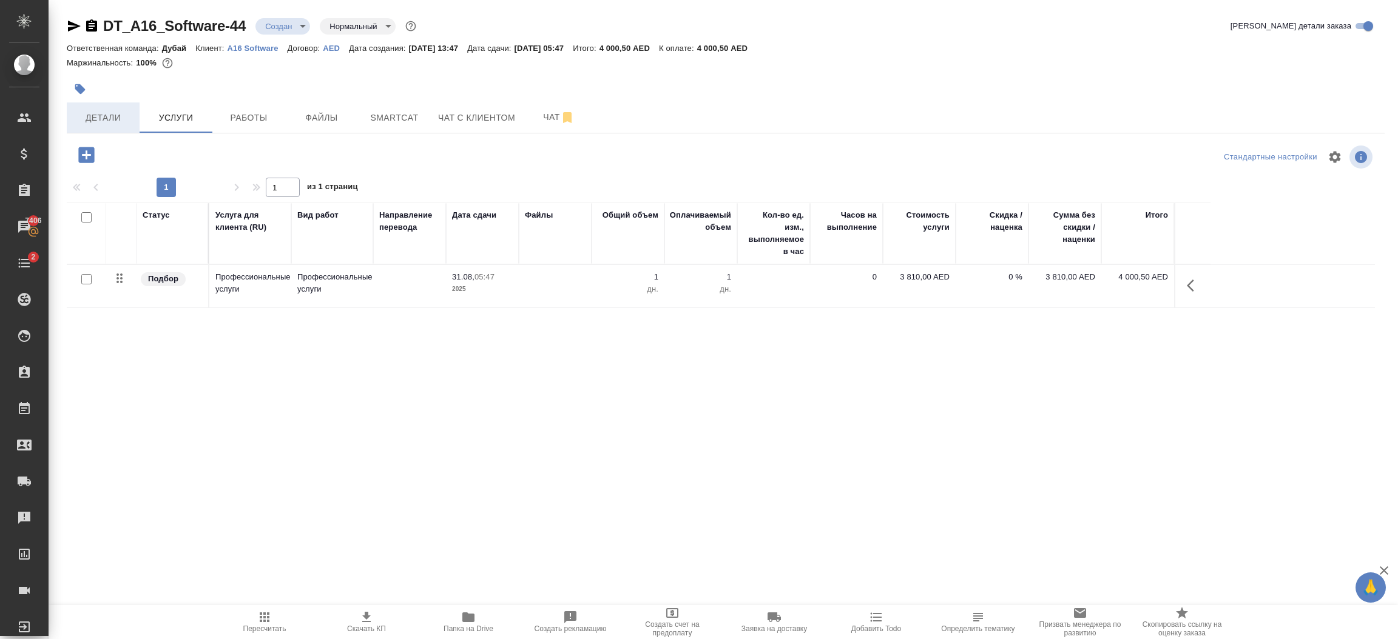
click at [100, 118] on span "Детали" at bounding box center [103, 117] width 58 height 15
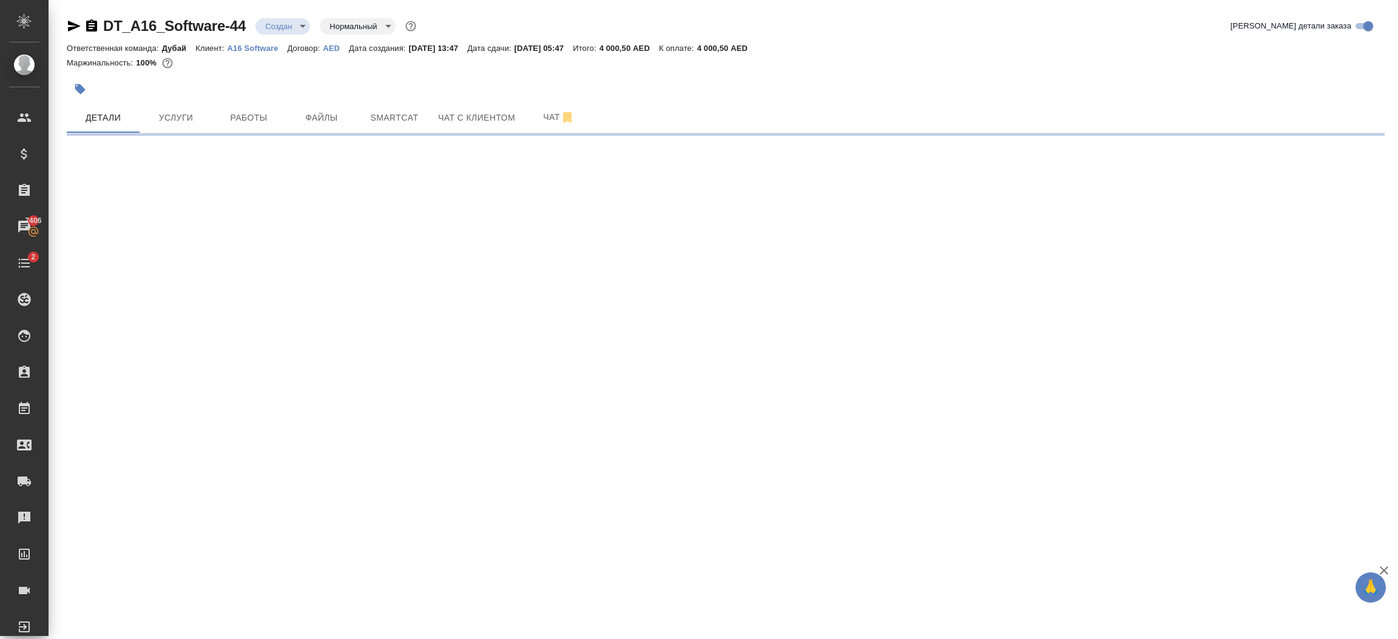
select select "RU"
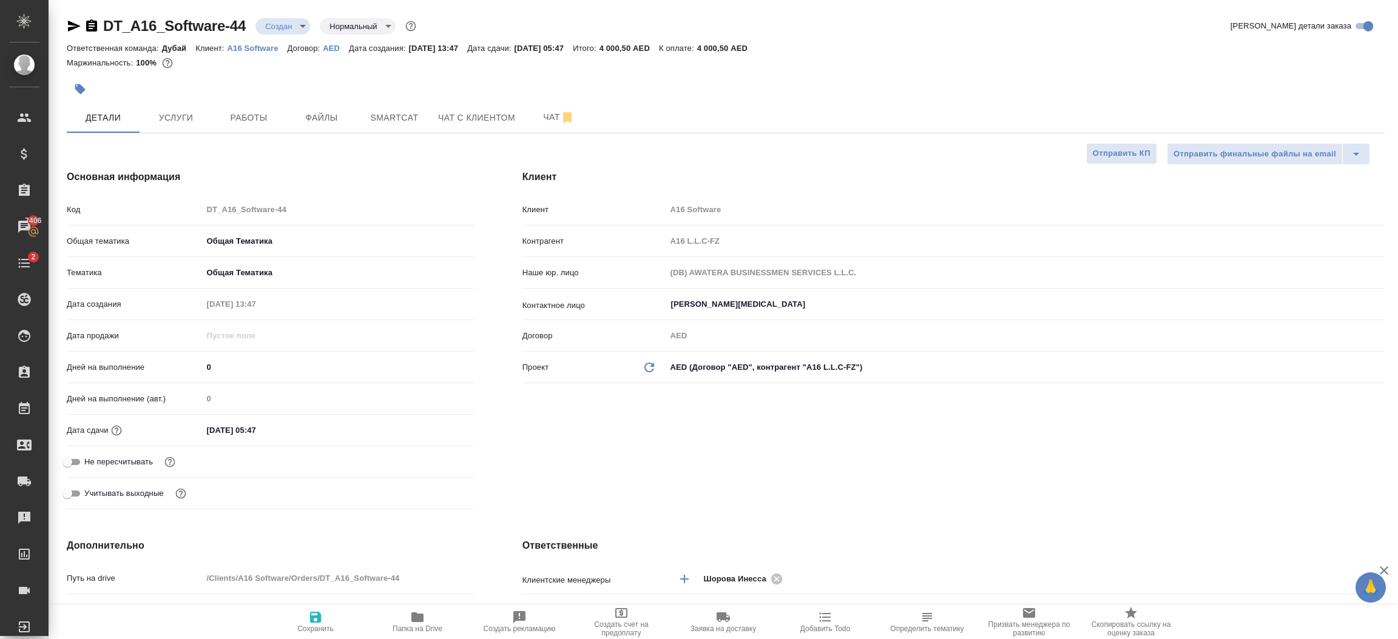
type textarea "x"
click at [851, 460] on div "Клиент Клиент A16 Software Контрагент A16 L.L.C-FZ Наше юр. лицо (DB) AWATERA B…" at bounding box center [953, 342] width 911 height 393
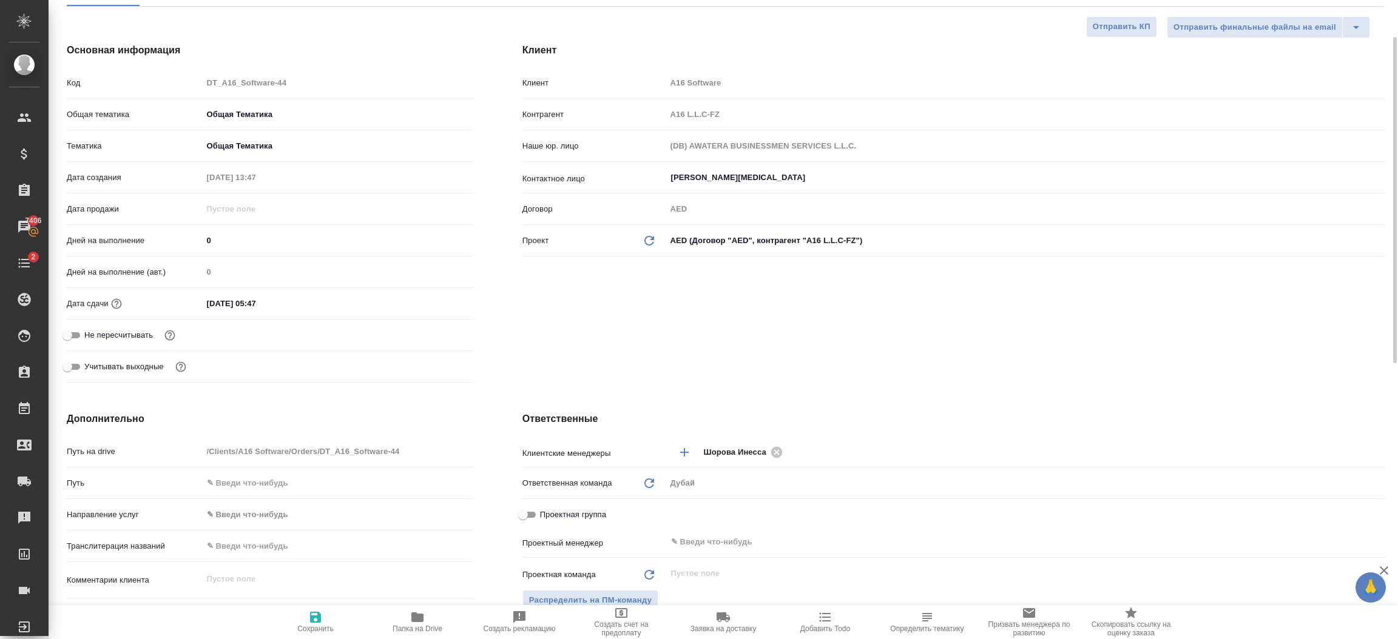
scroll to position [200, 0]
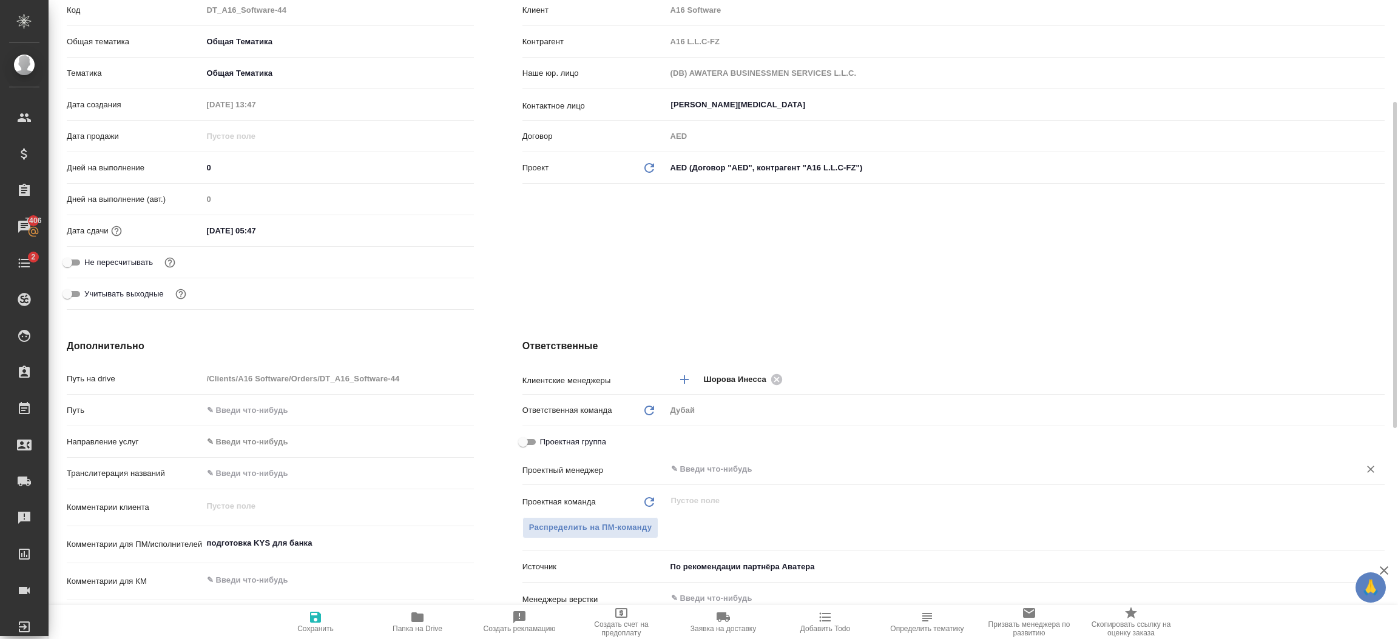
click at [708, 474] on input "text" at bounding box center [1005, 469] width 670 height 15
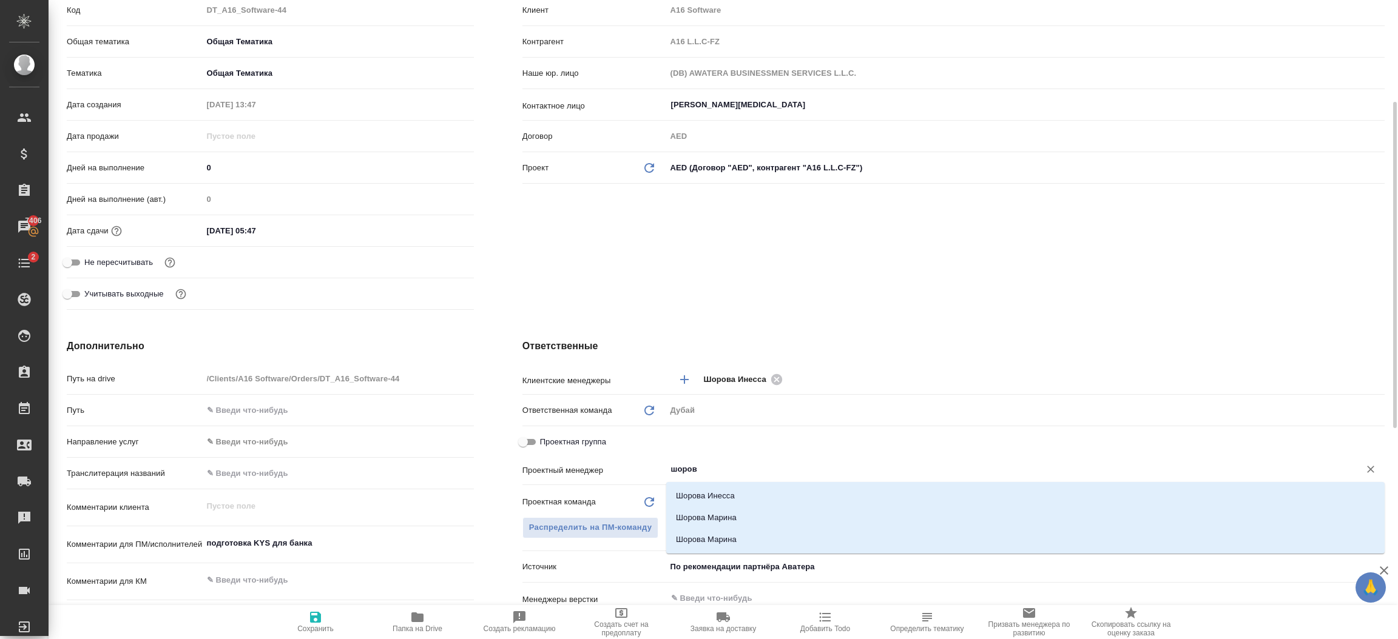
type input "шорова"
click at [712, 495] on li "Шорова Инесса" at bounding box center [1025, 496] width 718 height 22
type textarea "x"
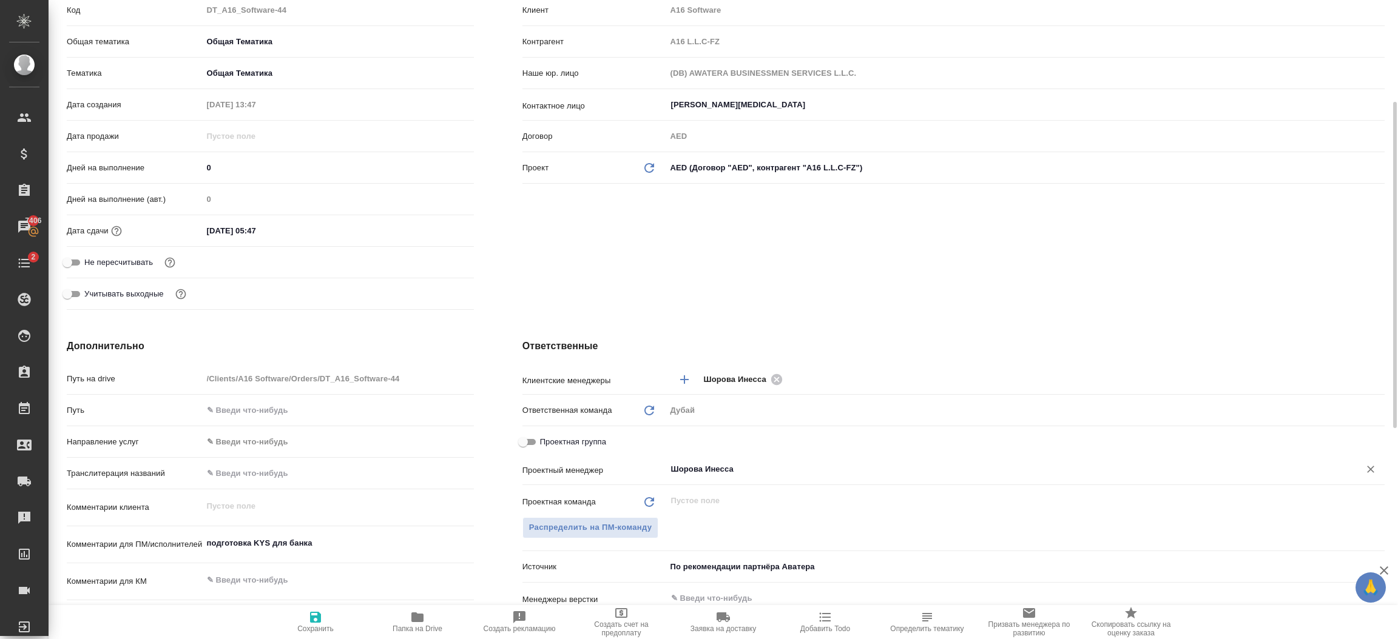
type input "Шорова Инесса"
click at [329, 625] on span "Сохранить" at bounding box center [315, 629] width 36 height 8
type textarea "x"
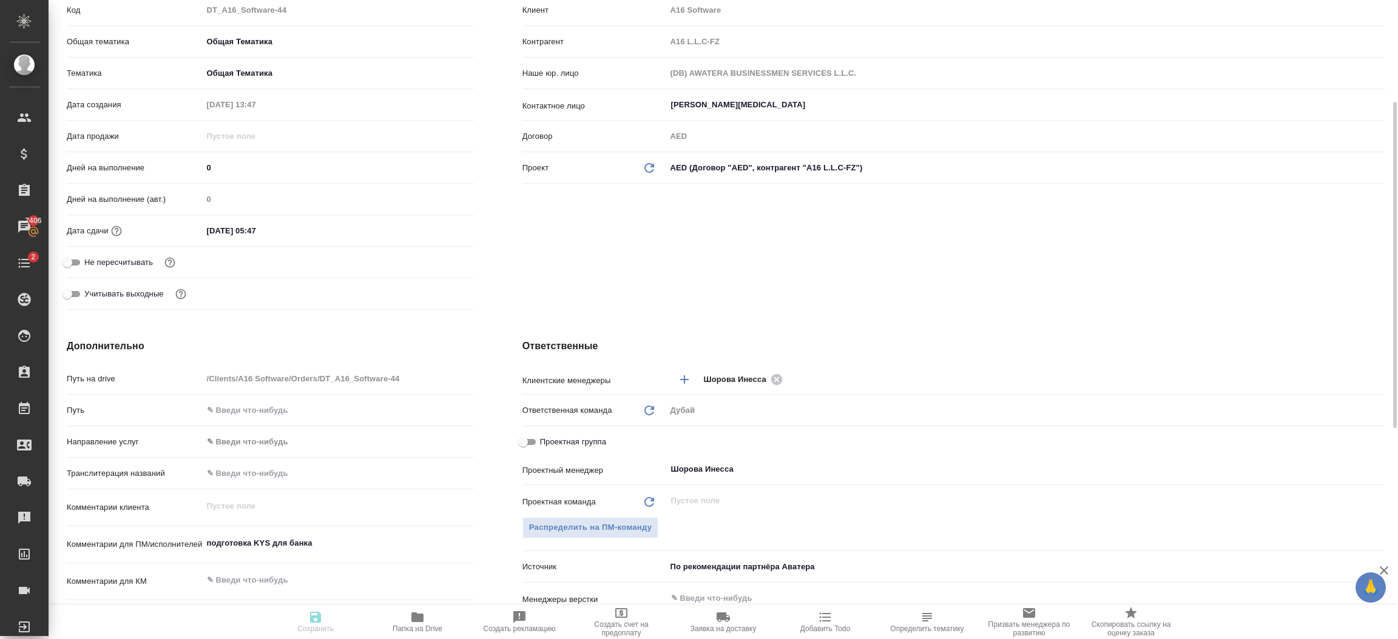
type textarea "x"
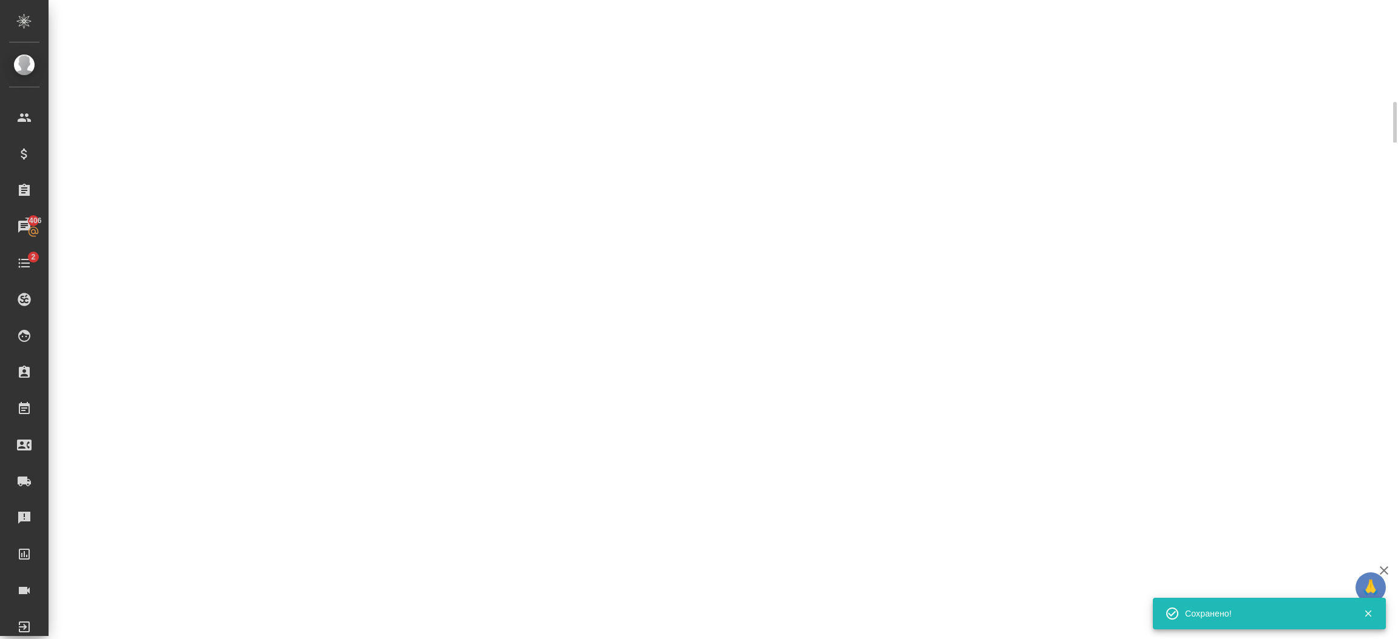
select select "RU"
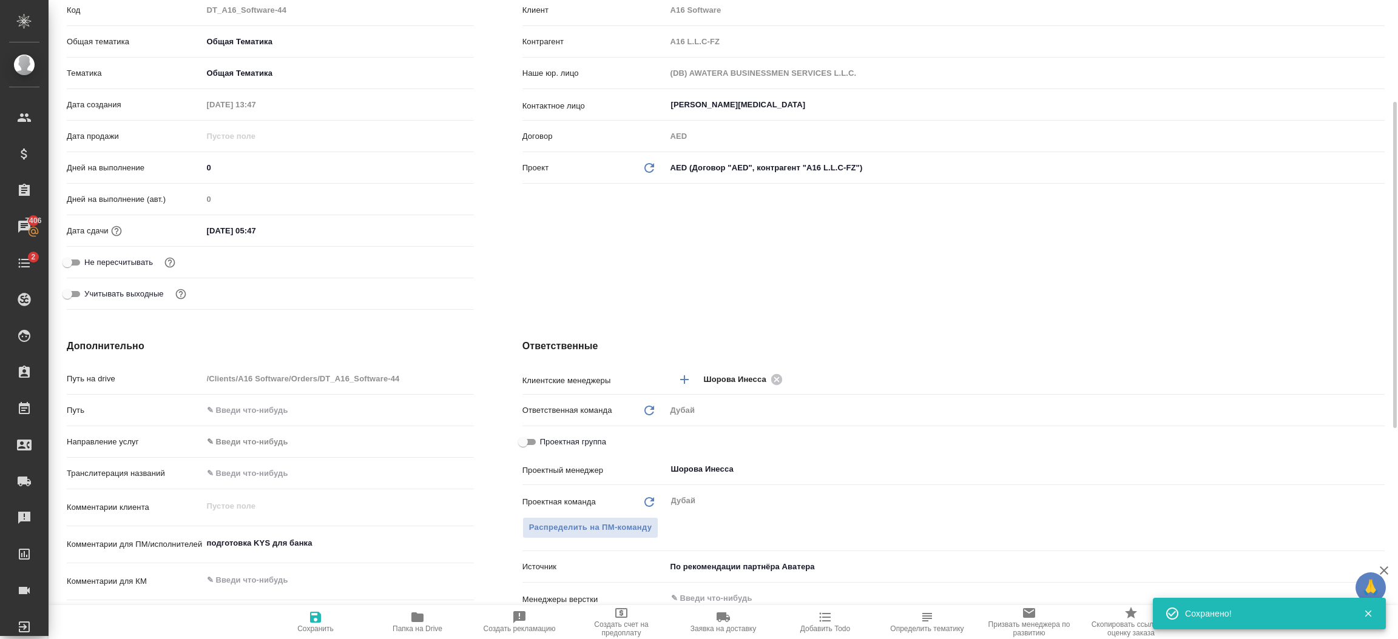
type textarea "x"
click at [265, 544] on textarea "подготовка KYS для банка" at bounding box center [338, 543] width 271 height 21
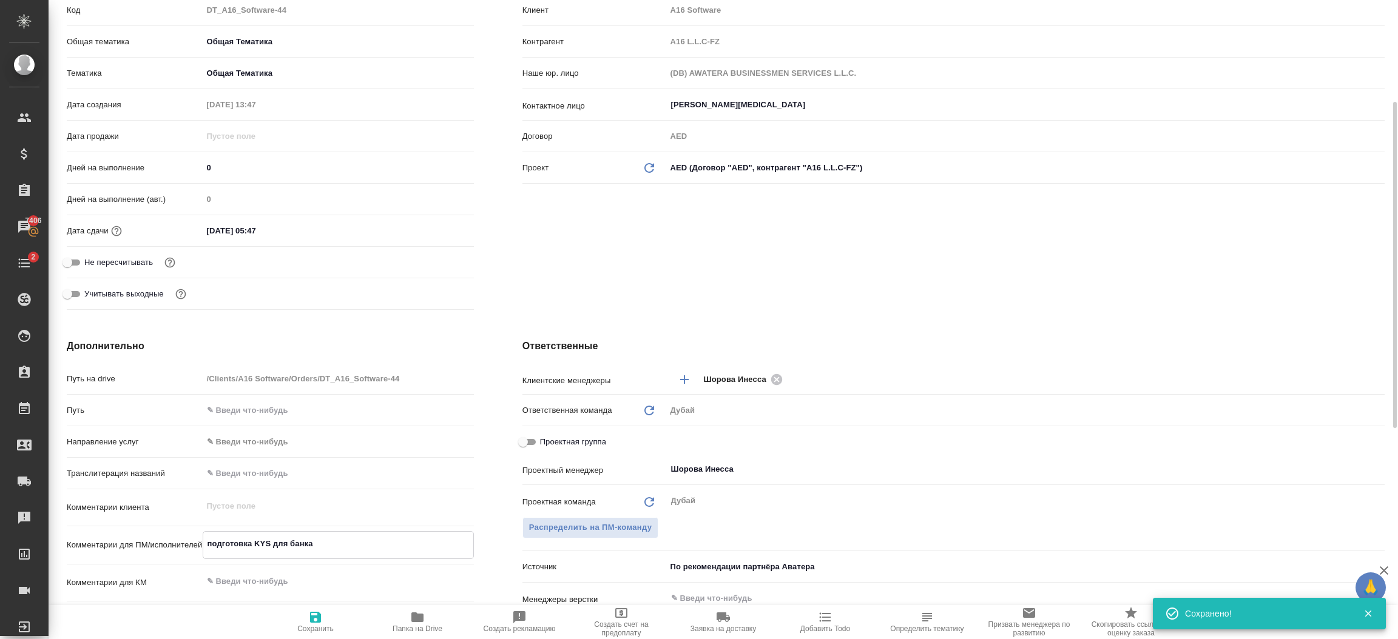
type textarea "подготовка KY для банка"
type textarea "x"
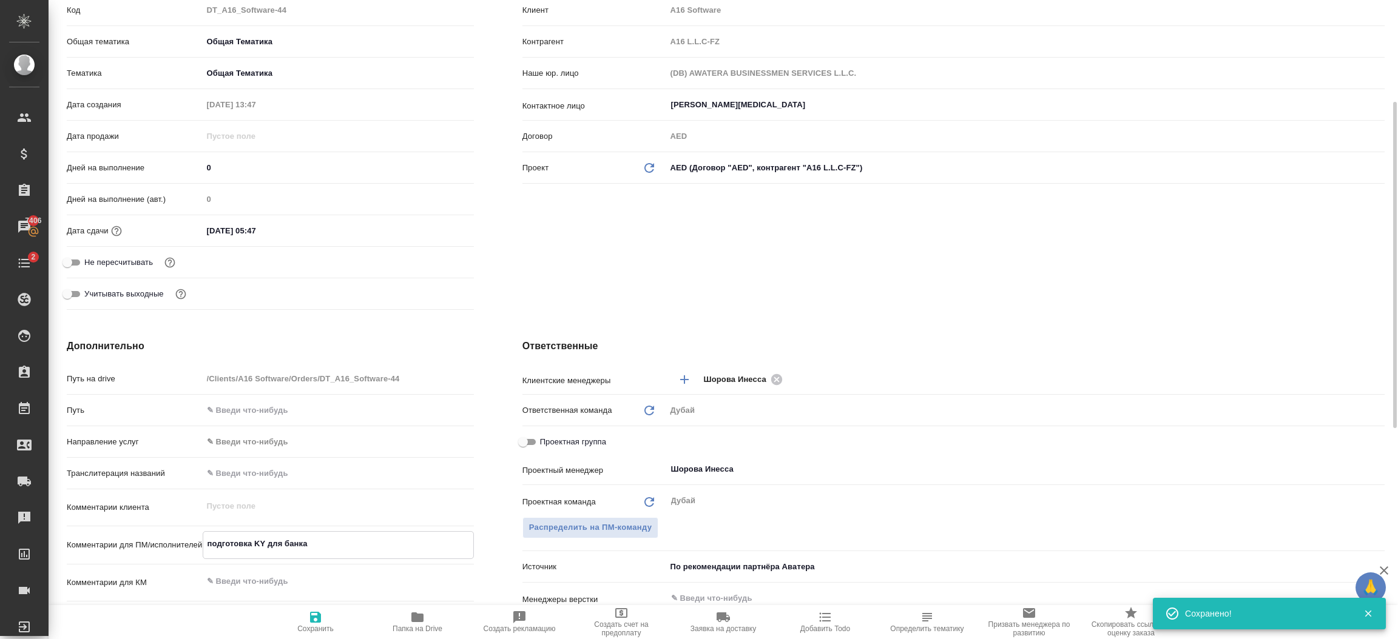
type textarea "подготовка KYС для банка"
type textarea "x"
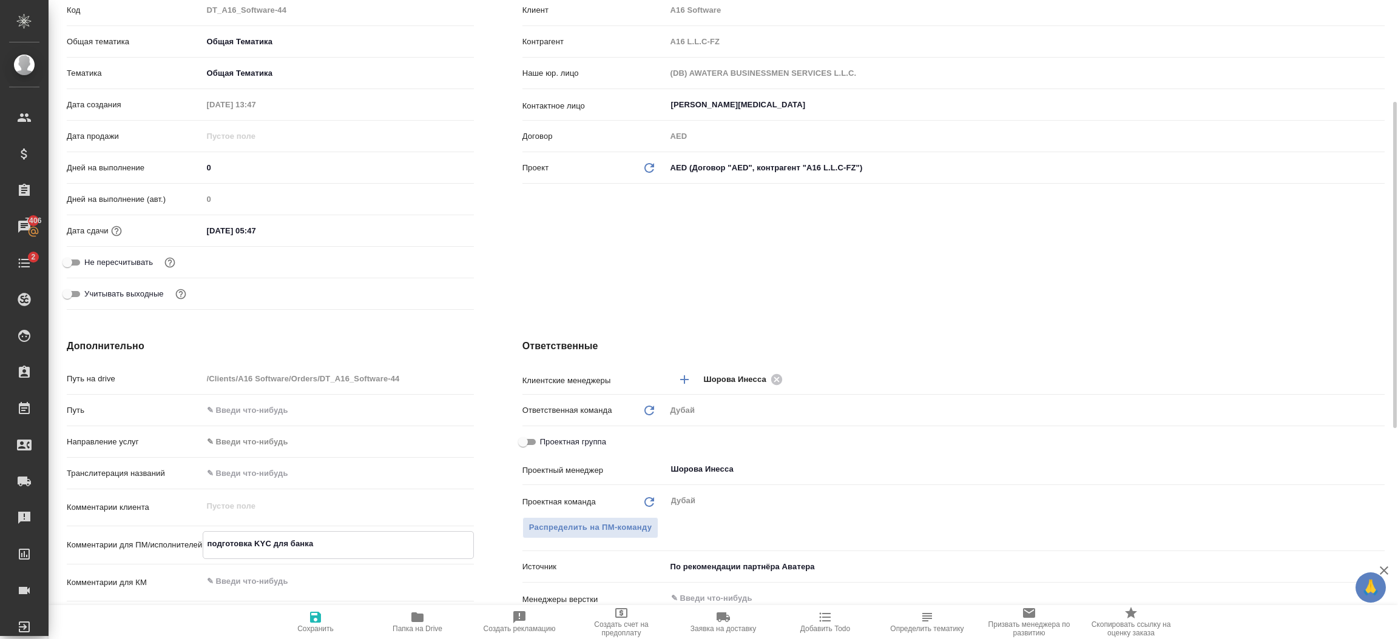
type textarea "подготовка KYС для банка"
type textarea "x"
click at [309, 618] on icon "button" at bounding box center [315, 617] width 15 height 15
type textarea "x"
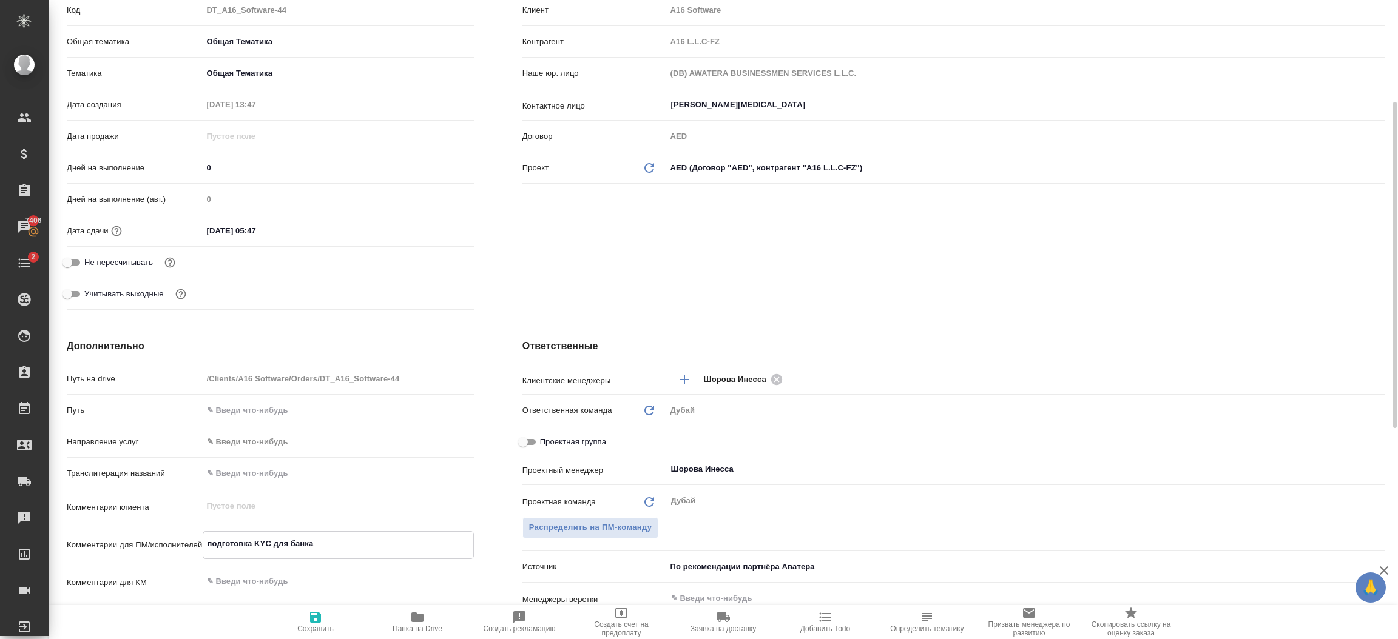
type textarea "x"
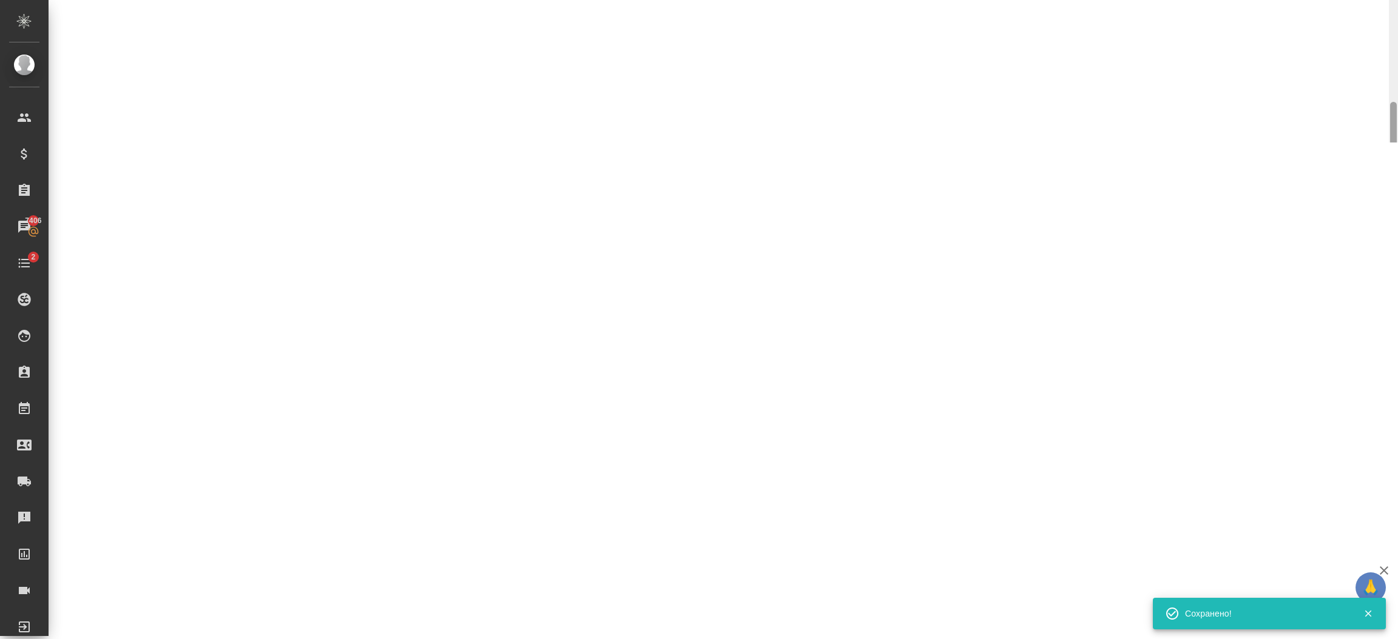
select select "RU"
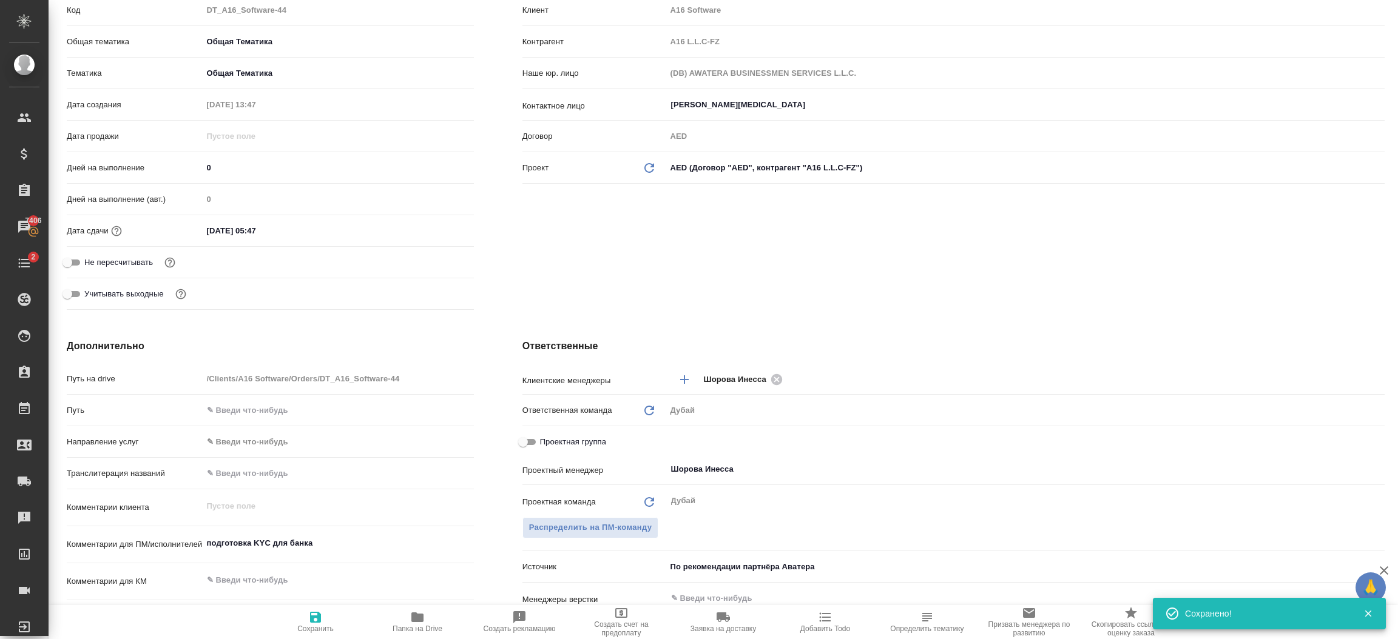
type textarea "x"
click at [388, 541] on textarea "подготовка KYС для банка" at bounding box center [338, 544] width 270 height 21
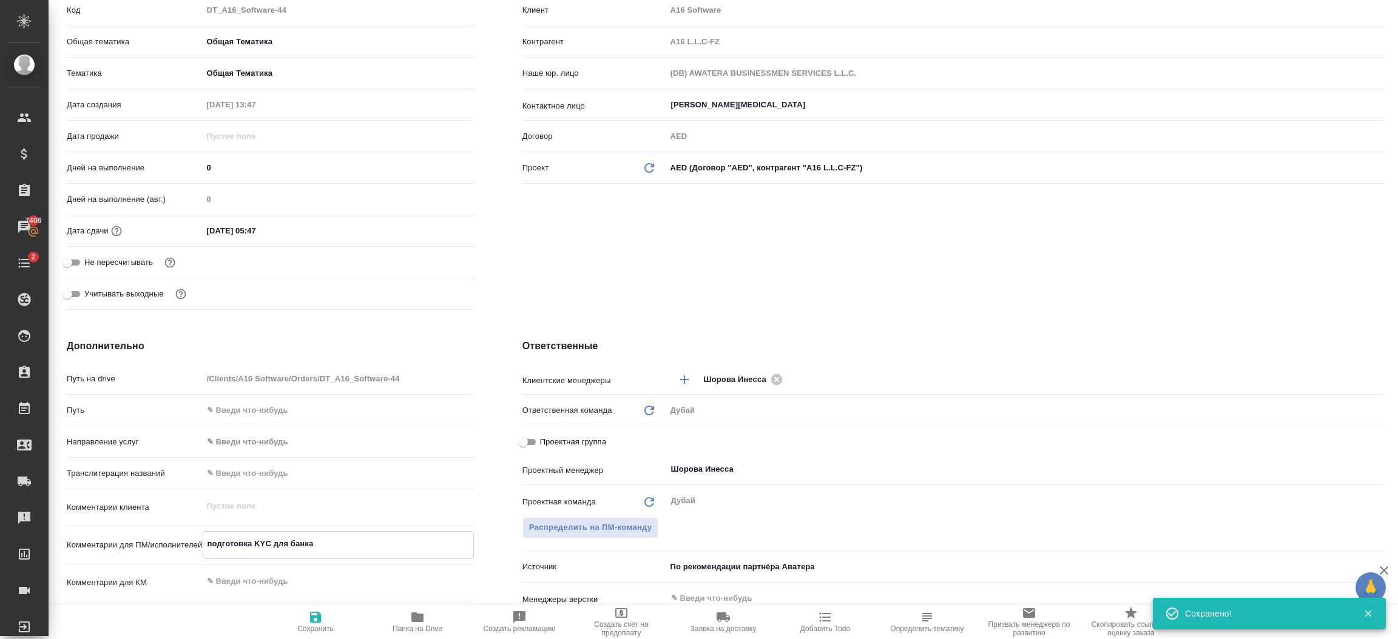
type textarea "x"
type textarea "подготовка KYС для банка"
type textarea "x"
type textarea "подготовка KYС для банка +"
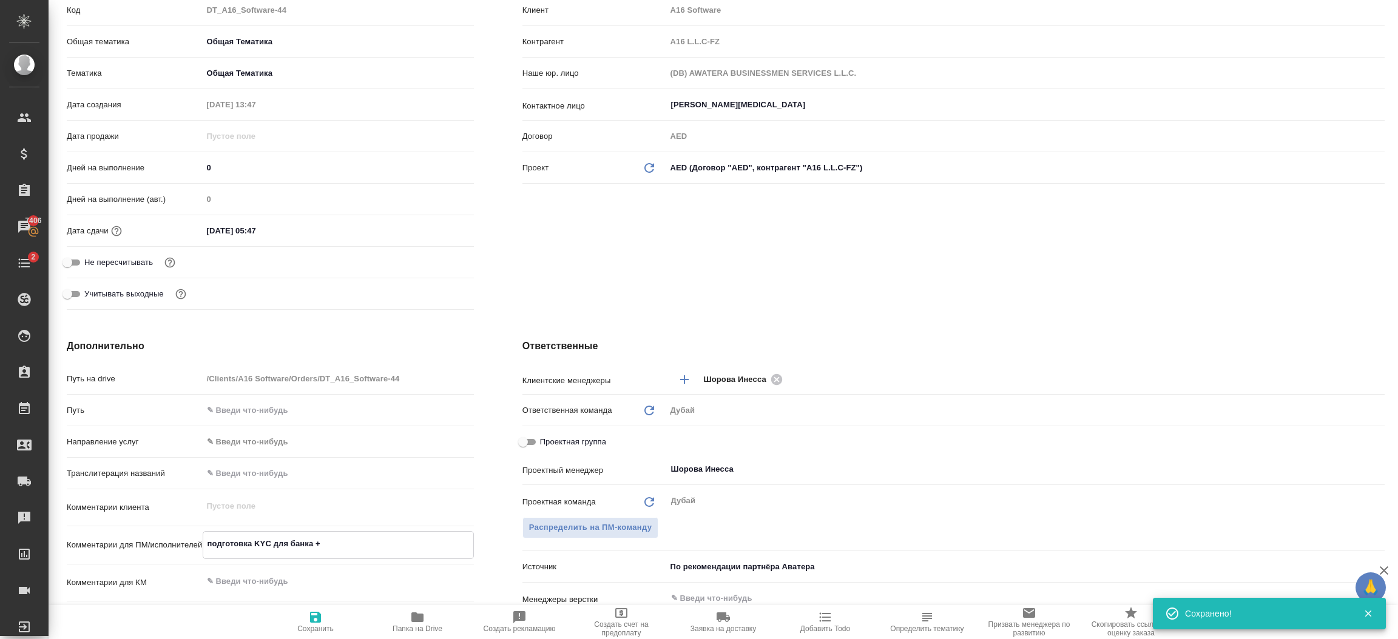
type textarea "x"
type textarea "подготовка KYС для банка +"
type textarea "x"
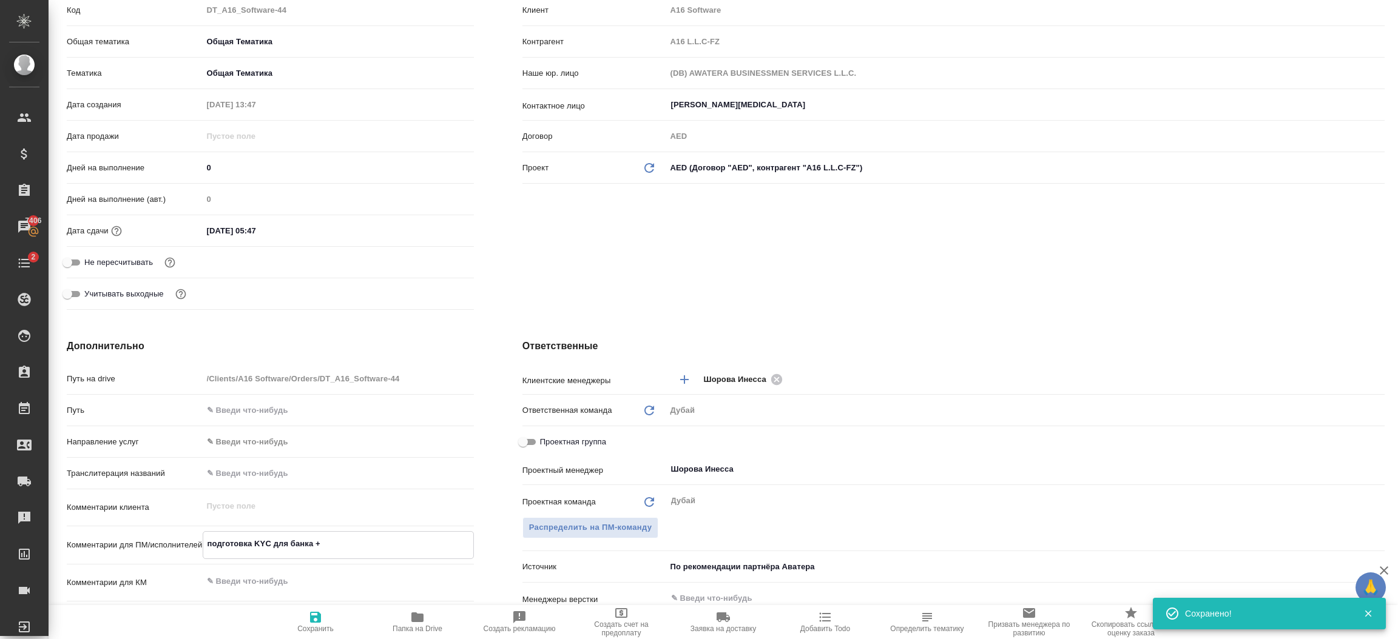
type textarea "x"
type textarea "подготовка KYС для банка + э"
type textarea "x"
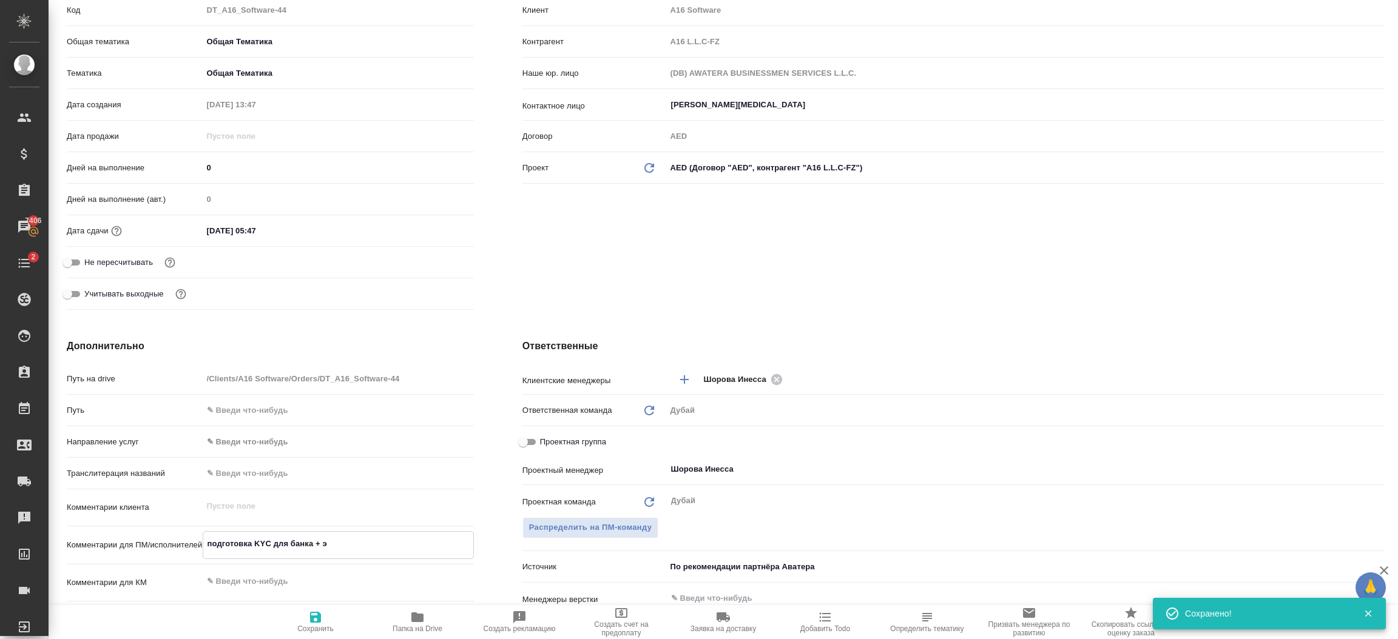
type textarea "x"
type textarea "подготовка KYС для банка + эд"
type textarea "x"
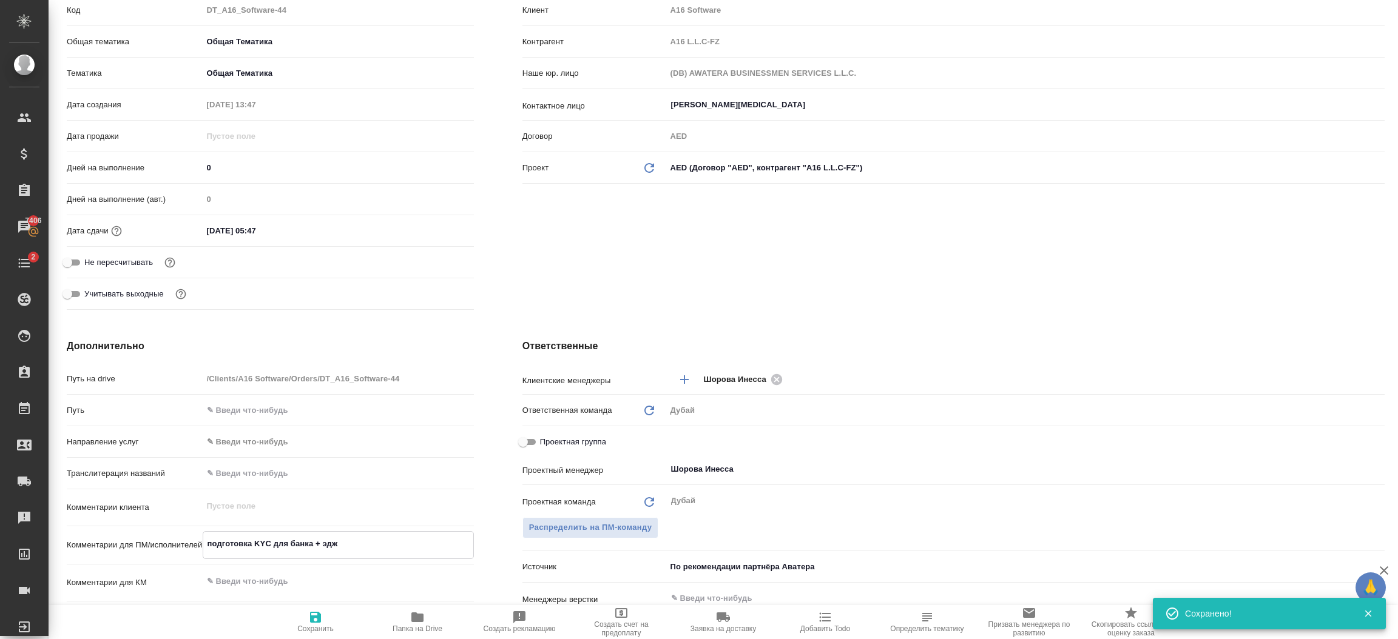
type textarea "подготовка KYС для банка + эджа"
type textarea "x"
type textarea "подготовка KYС для банка + эджари"
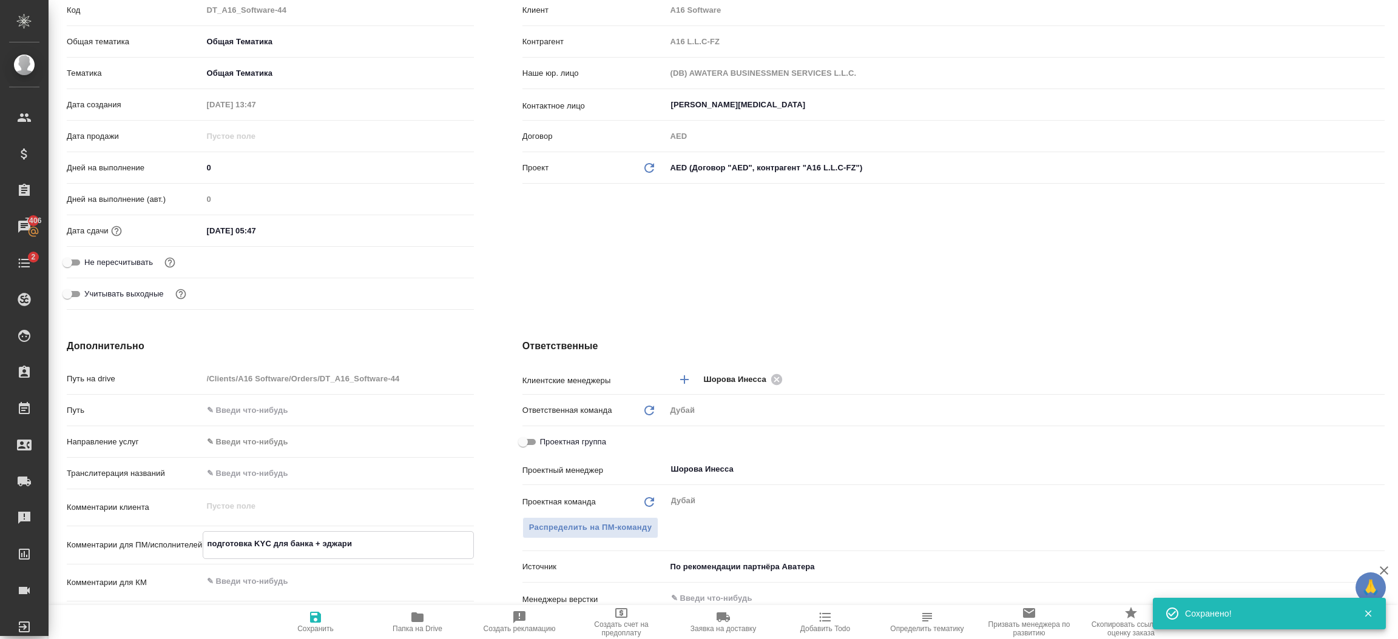
type textarea "x"
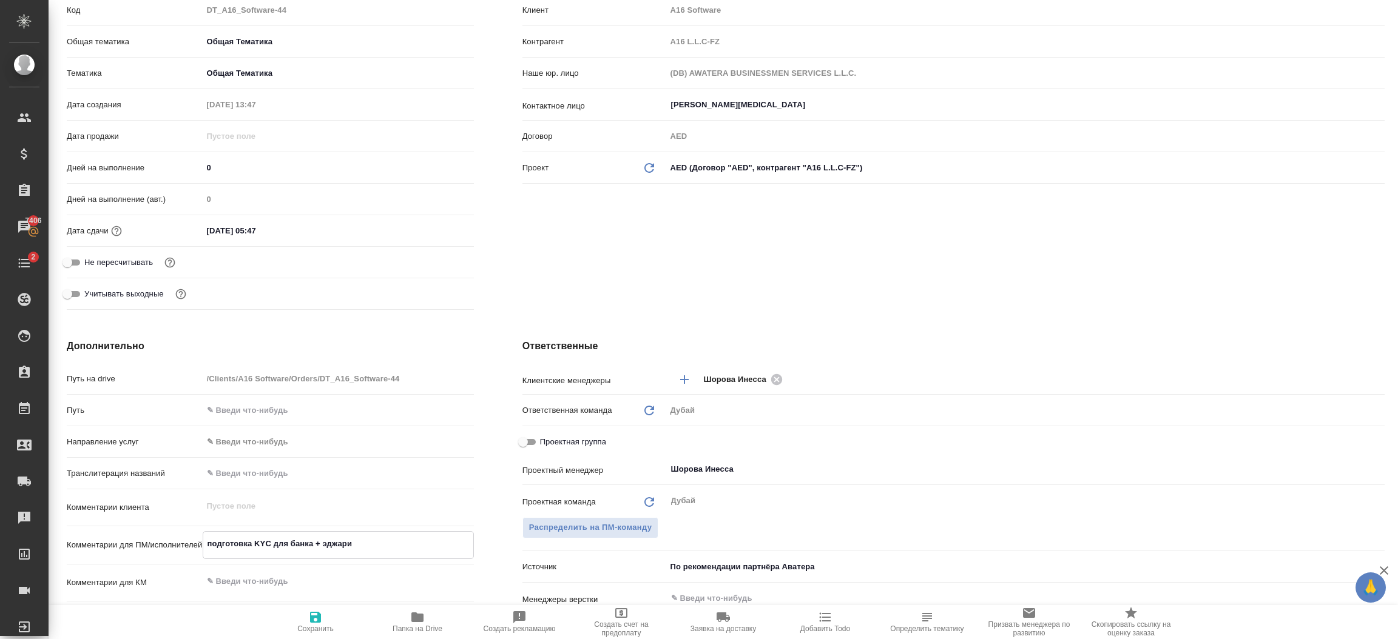
type textarea "подготовка KYС для банка + эджари"
type textarea "x"
click at [311, 621] on icon "button" at bounding box center [315, 617] width 11 height 11
type textarea "x"
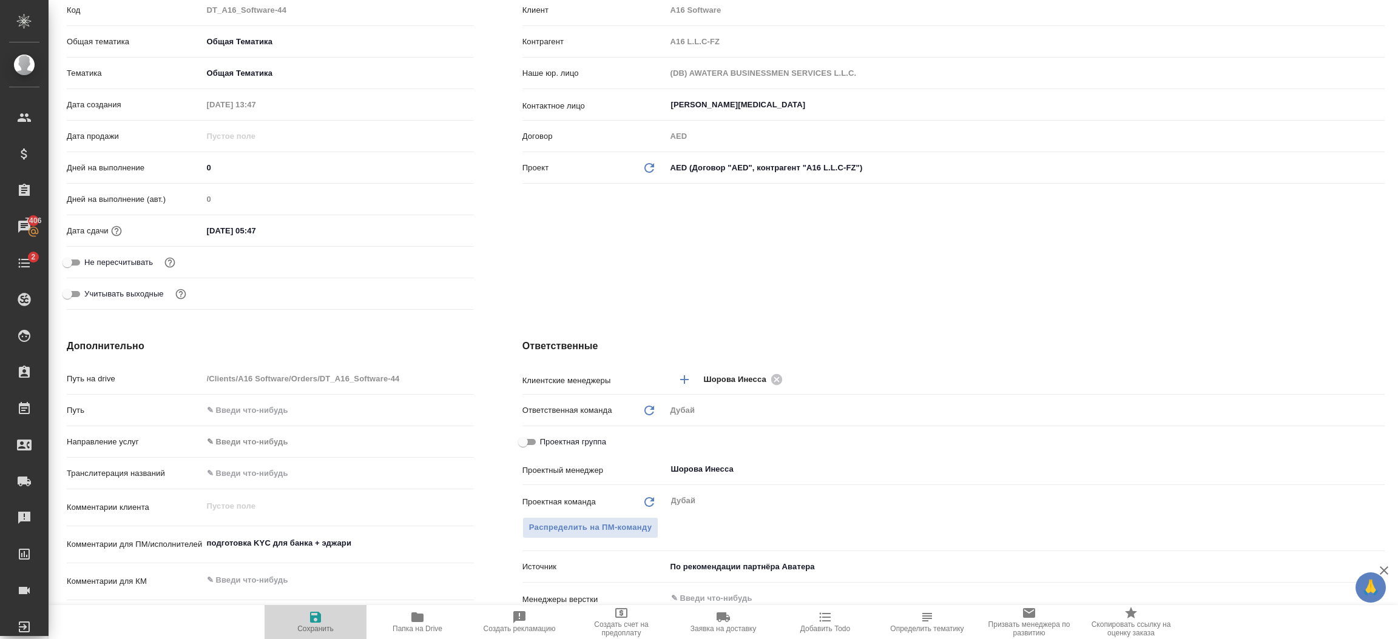
type textarea "x"
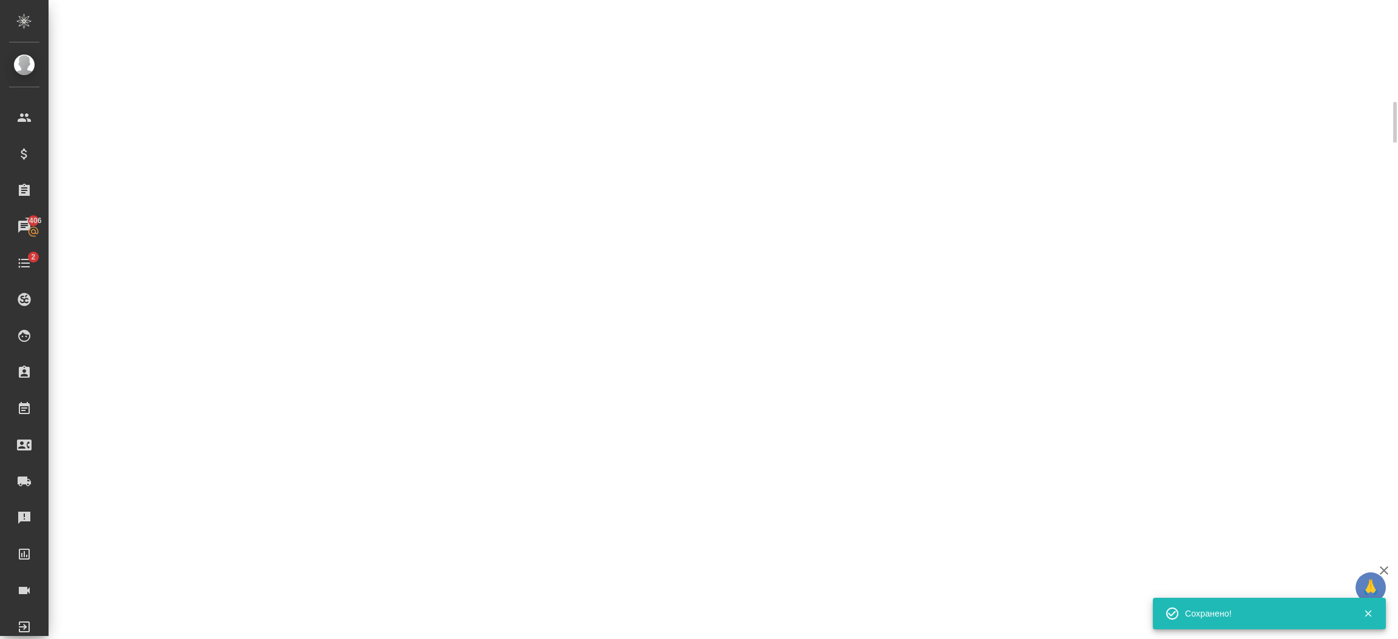
select select "RU"
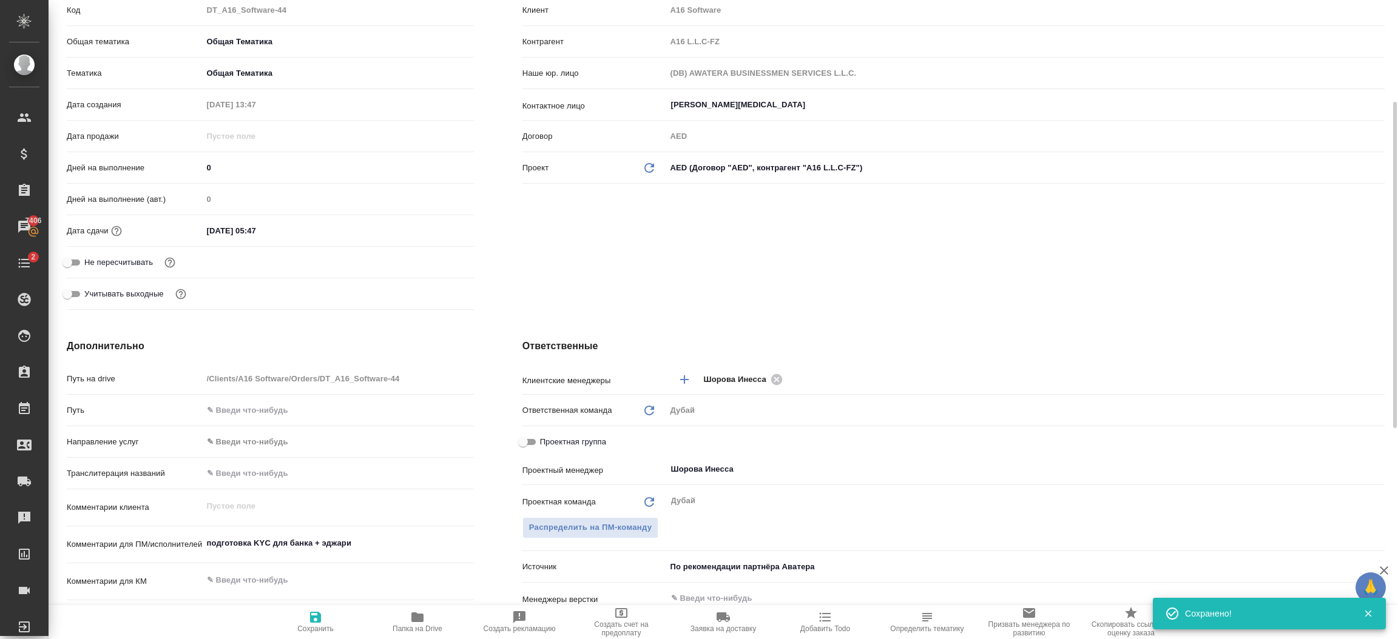
type textarea "x"
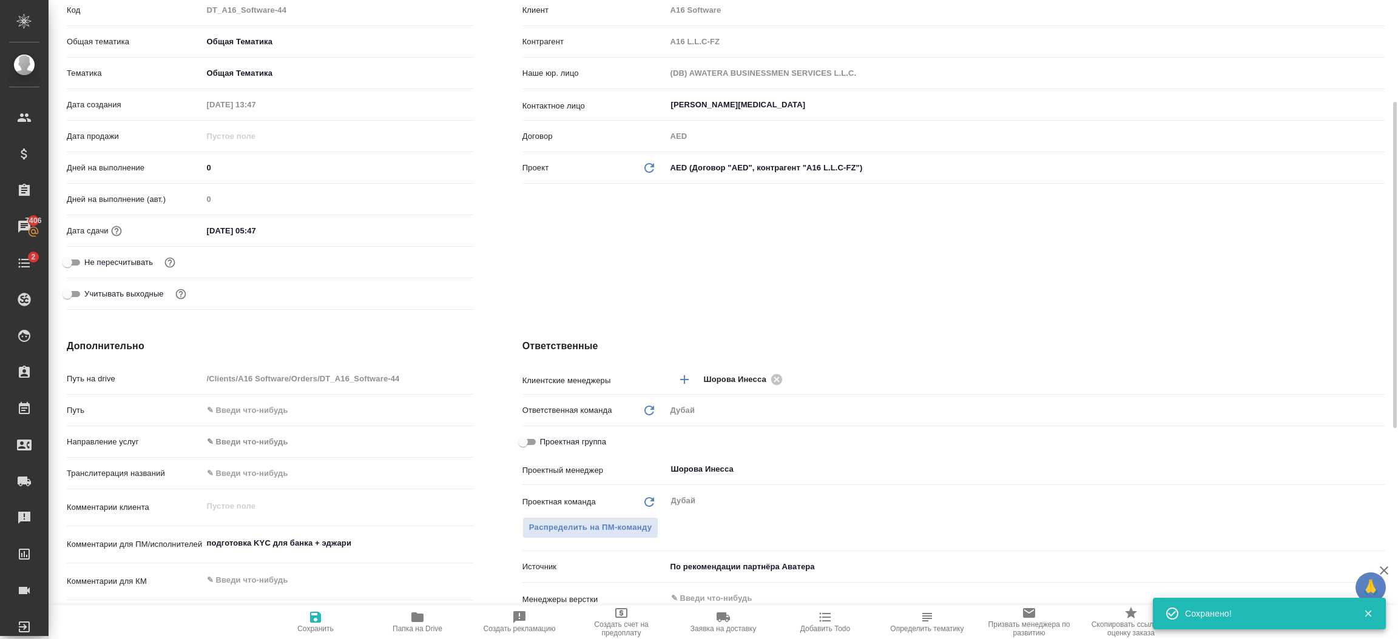
type textarea "x"
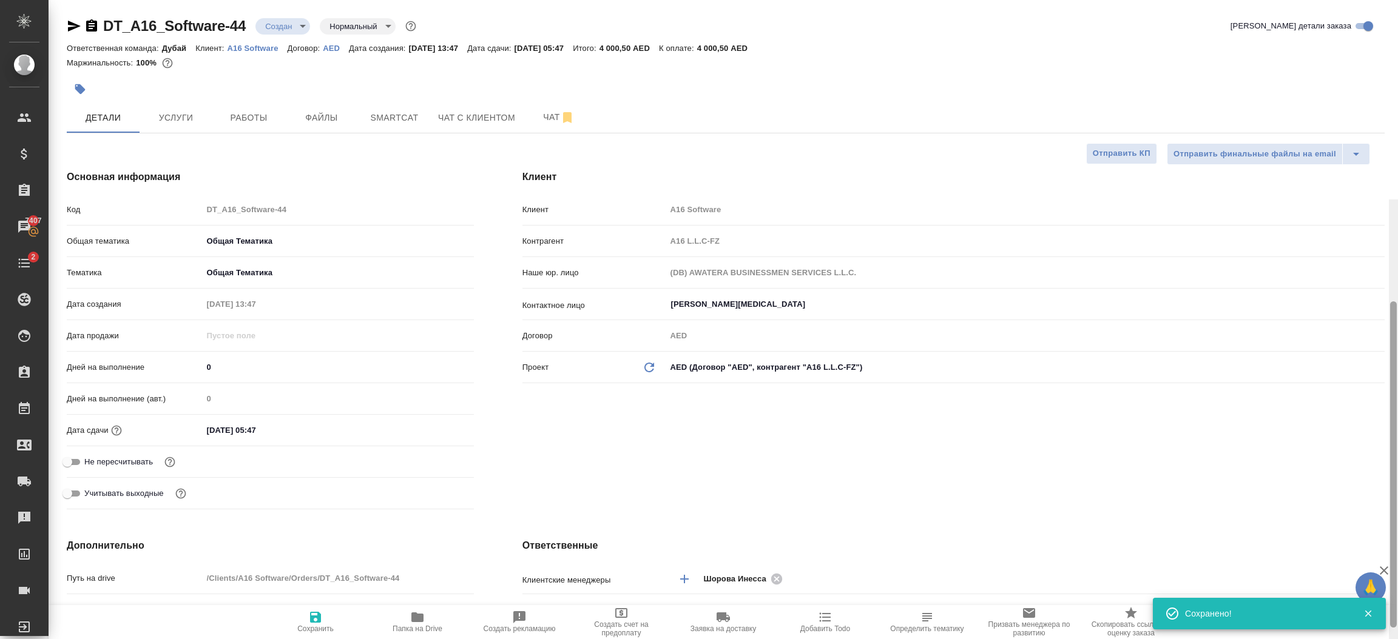
click at [1397, 200] on div at bounding box center [1393, 520] width 9 height 640
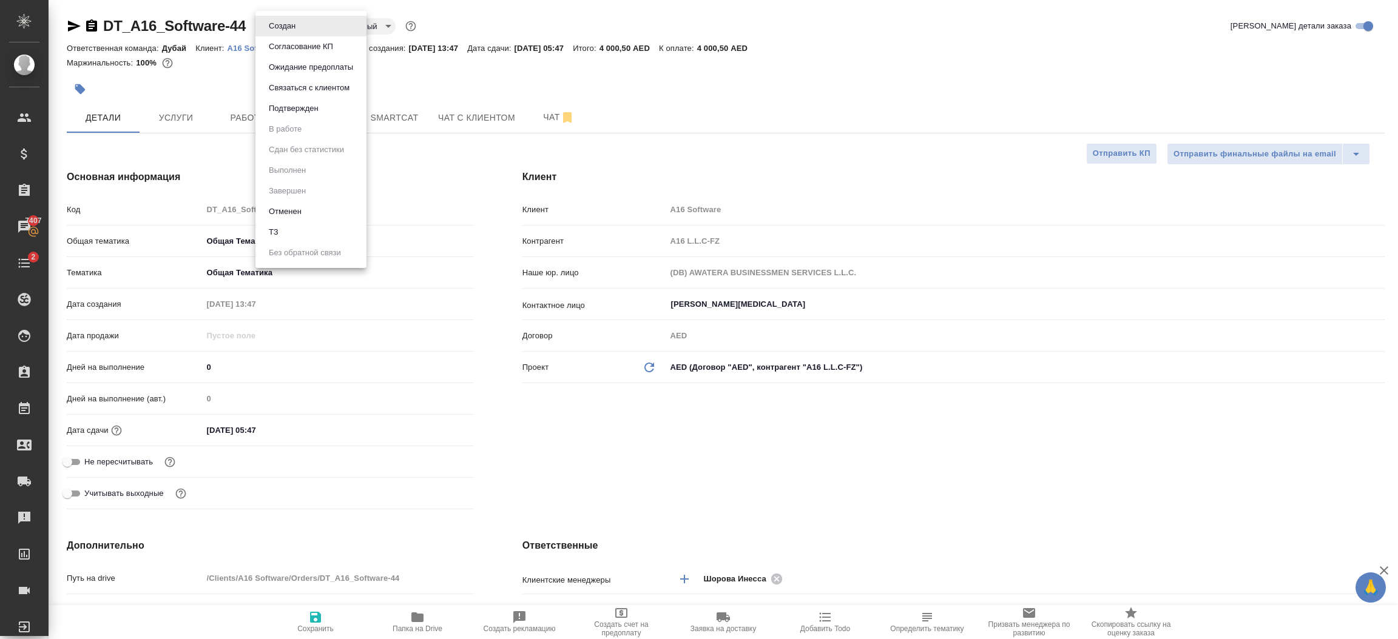
click at [296, 31] on body "🙏 .cls-1 fill:#fff; AWATERA Шорова Инесса i.shorova_kiev Клиенты Спецификации З…" at bounding box center [699, 319] width 1398 height 639
click at [316, 112] on button "Подтвержден" at bounding box center [293, 108] width 57 height 13
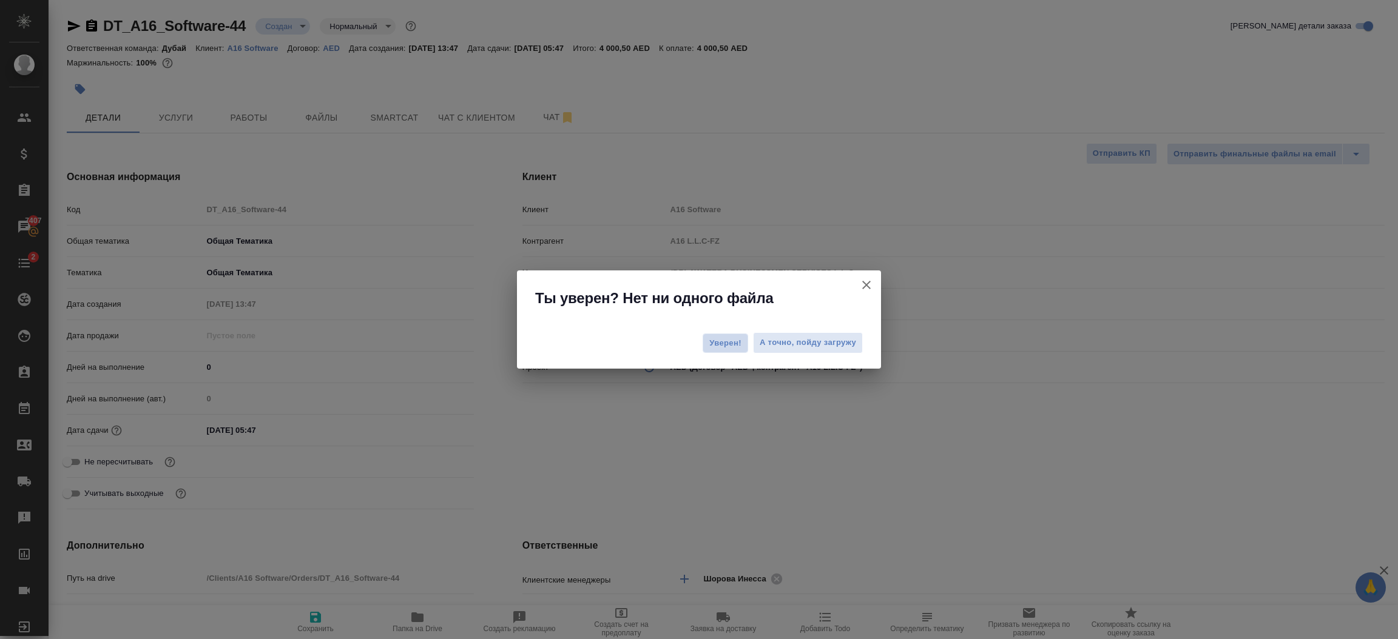
click at [723, 342] on span "Уверен!" at bounding box center [725, 343] width 32 height 12
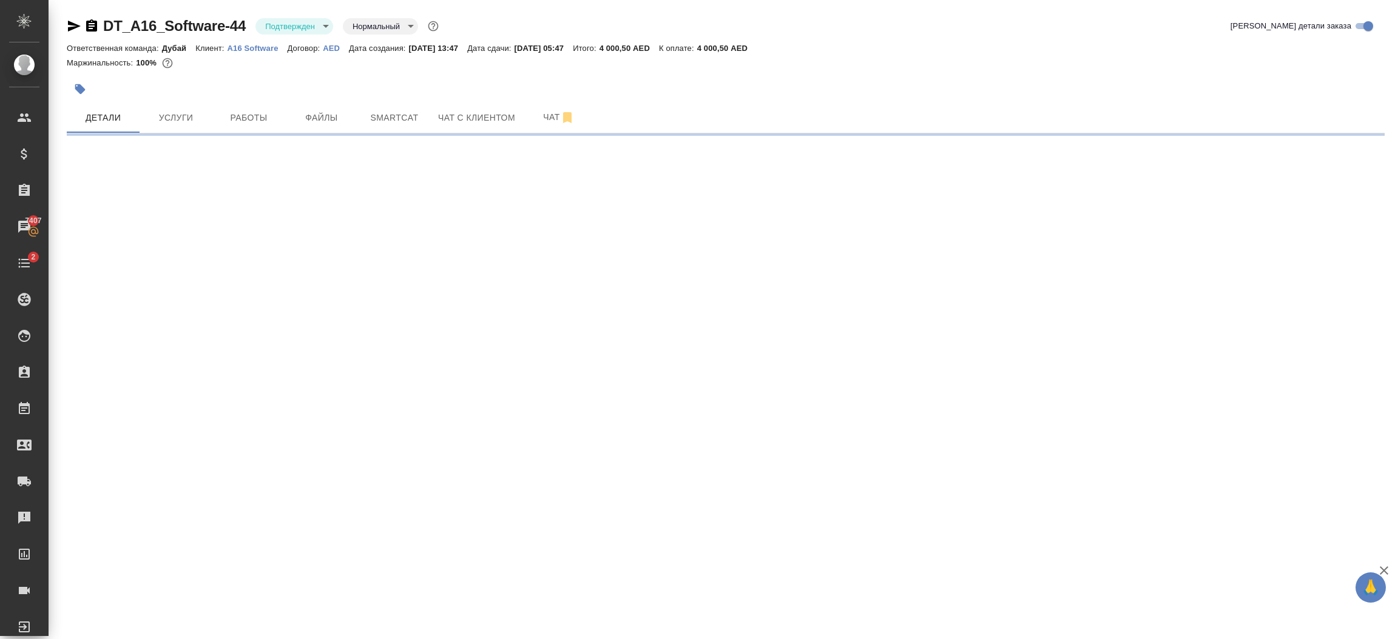
select select "RU"
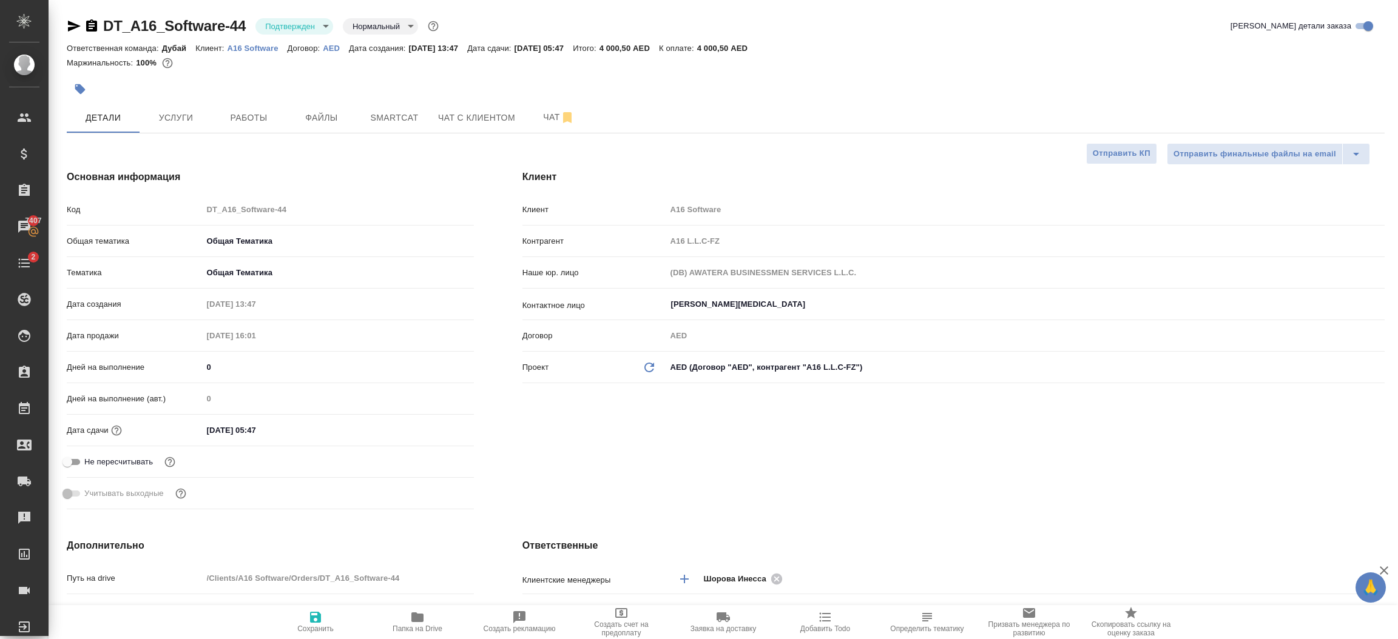
type textarea "x"
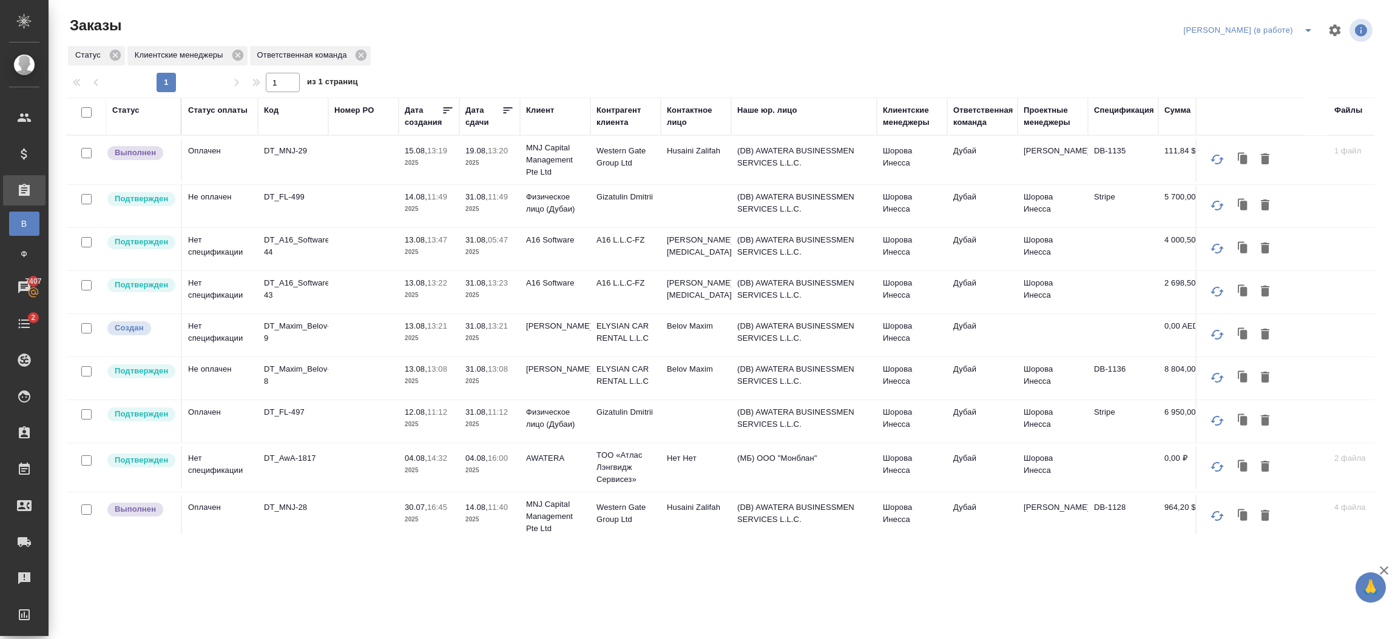
click at [806, 160] on td "(DB) AWATERA BUSINESSMEN SERVICES L.L.C." at bounding box center [804, 160] width 146 height 42
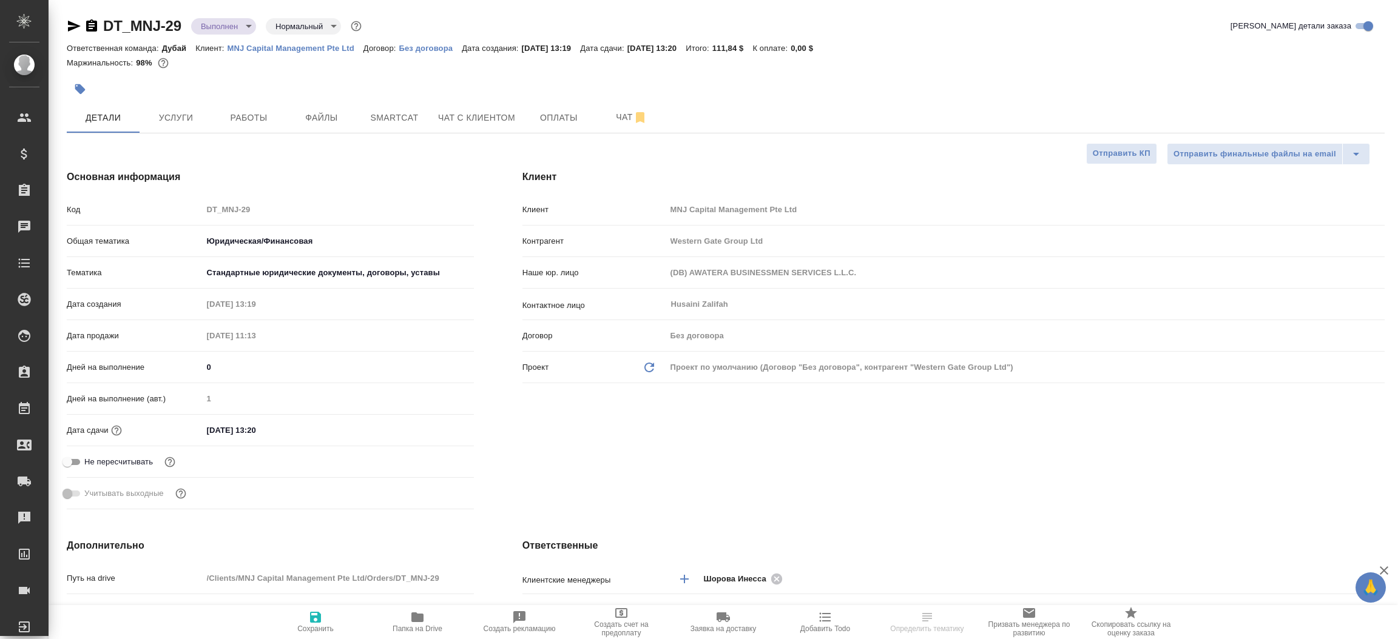
select select "RU"
click at [420, 629] on span "Папка на Drive" at bounding box center [418, 629] width 50 height 8
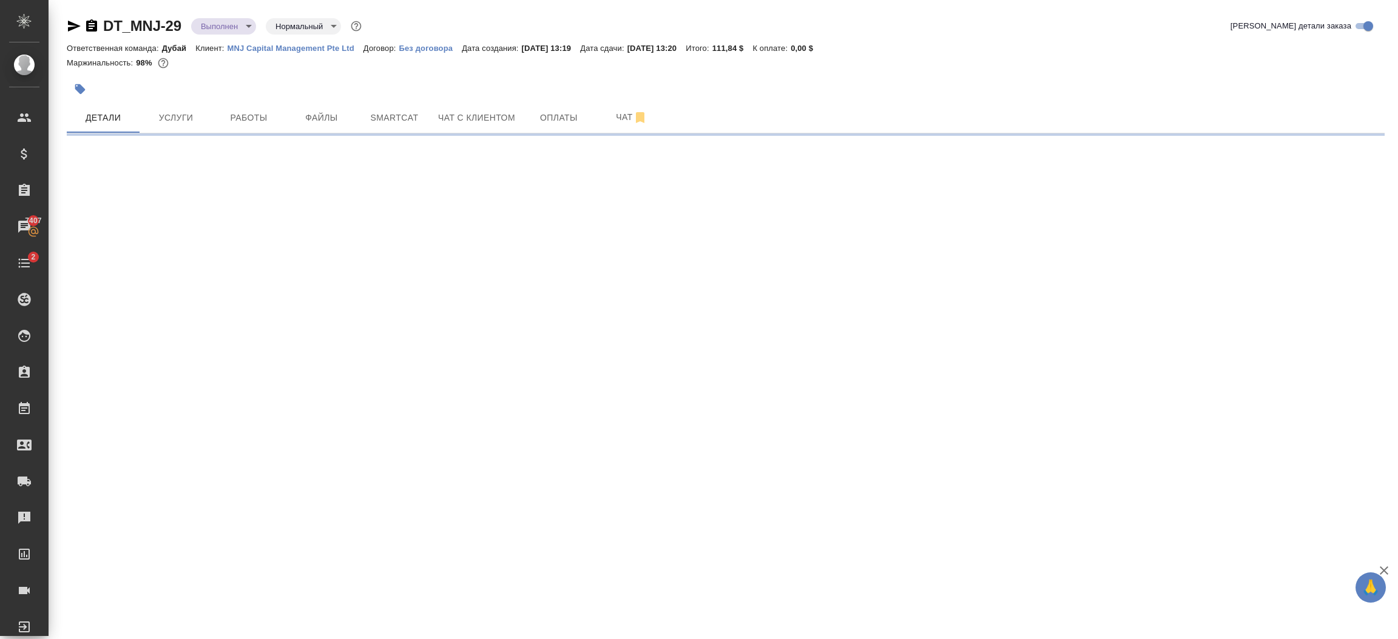
select select "RU"
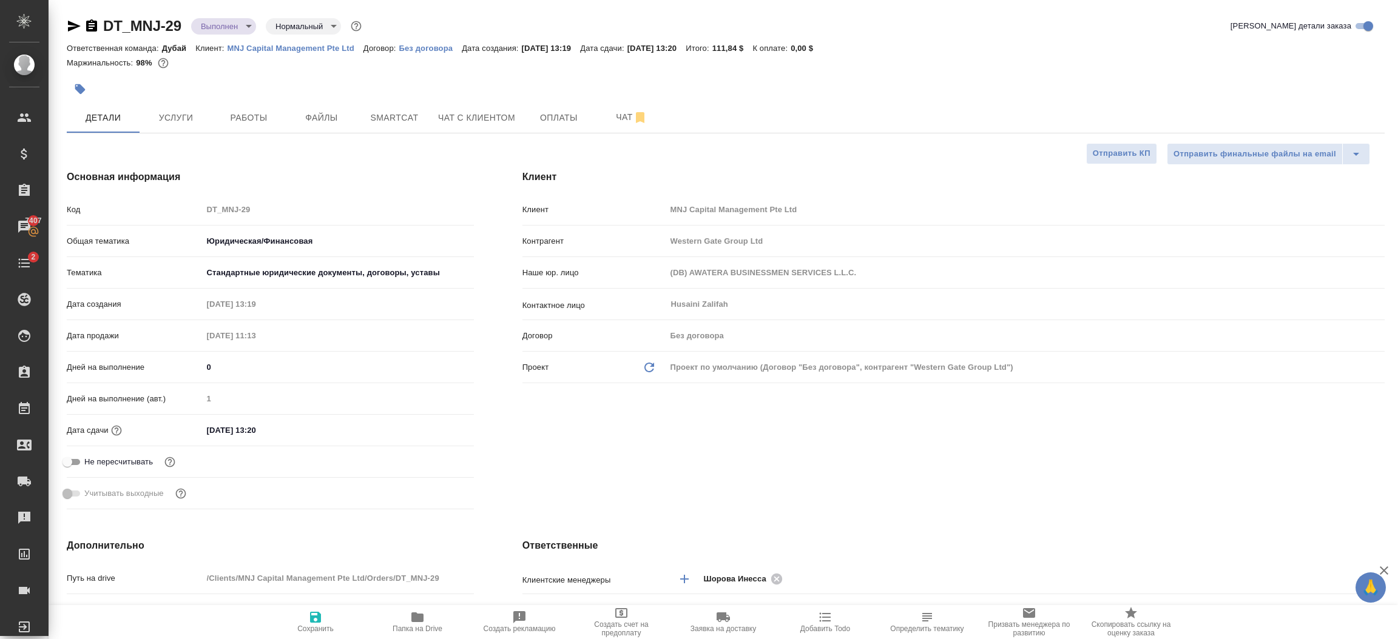
type textarea "x"
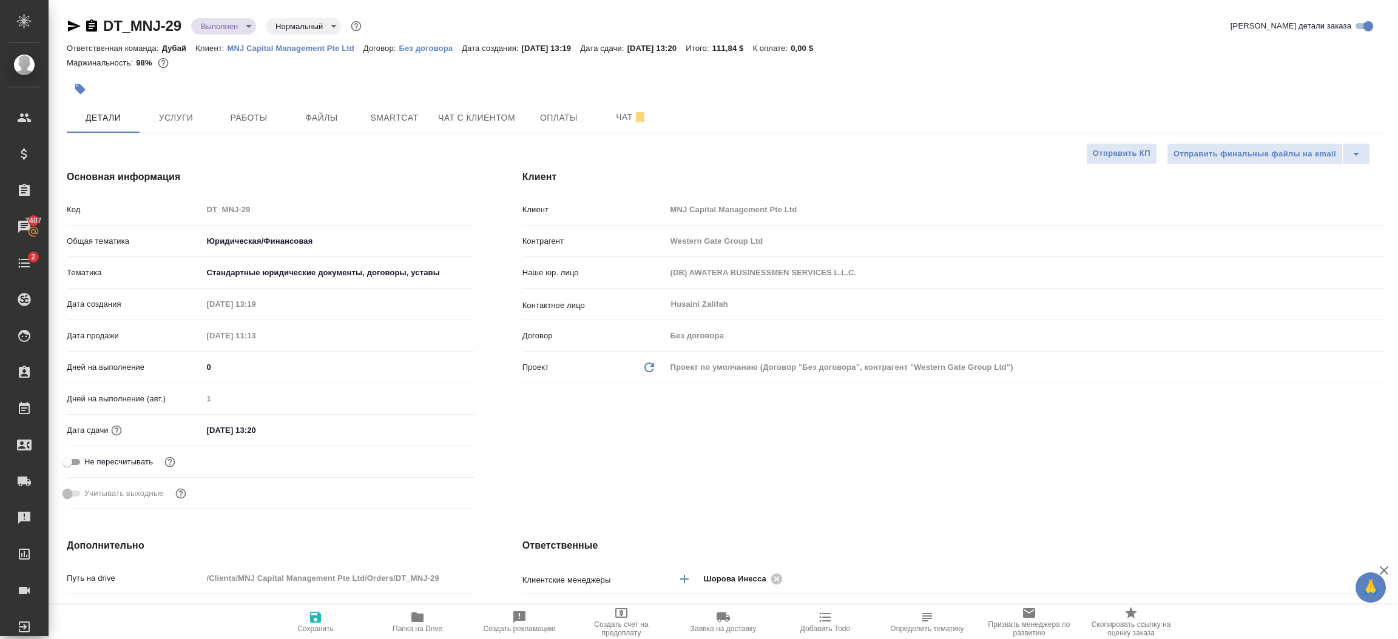
type textarea "x"
